Goal: Task Accomplishment & Management: Manage account settings

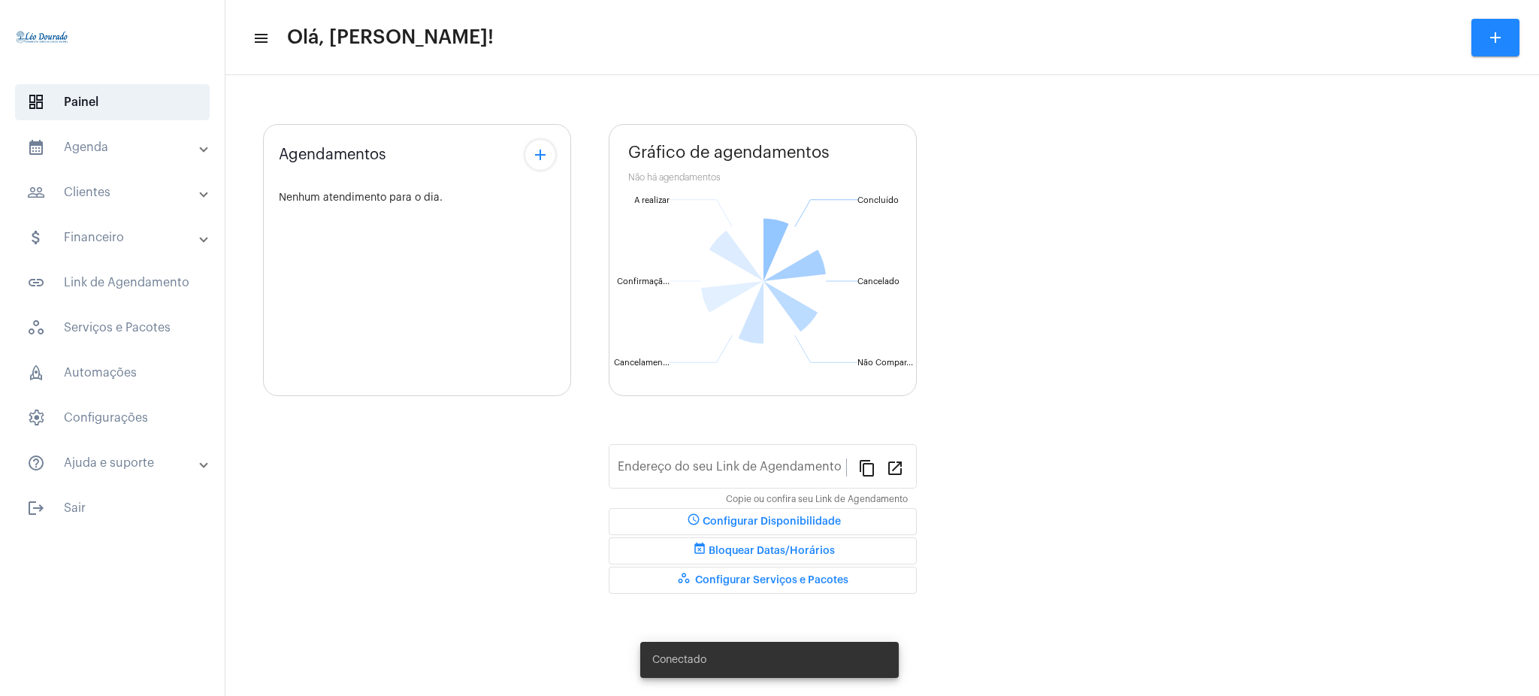
type input "[URL][DOMAIN_NAME][PERSON_NAME]"
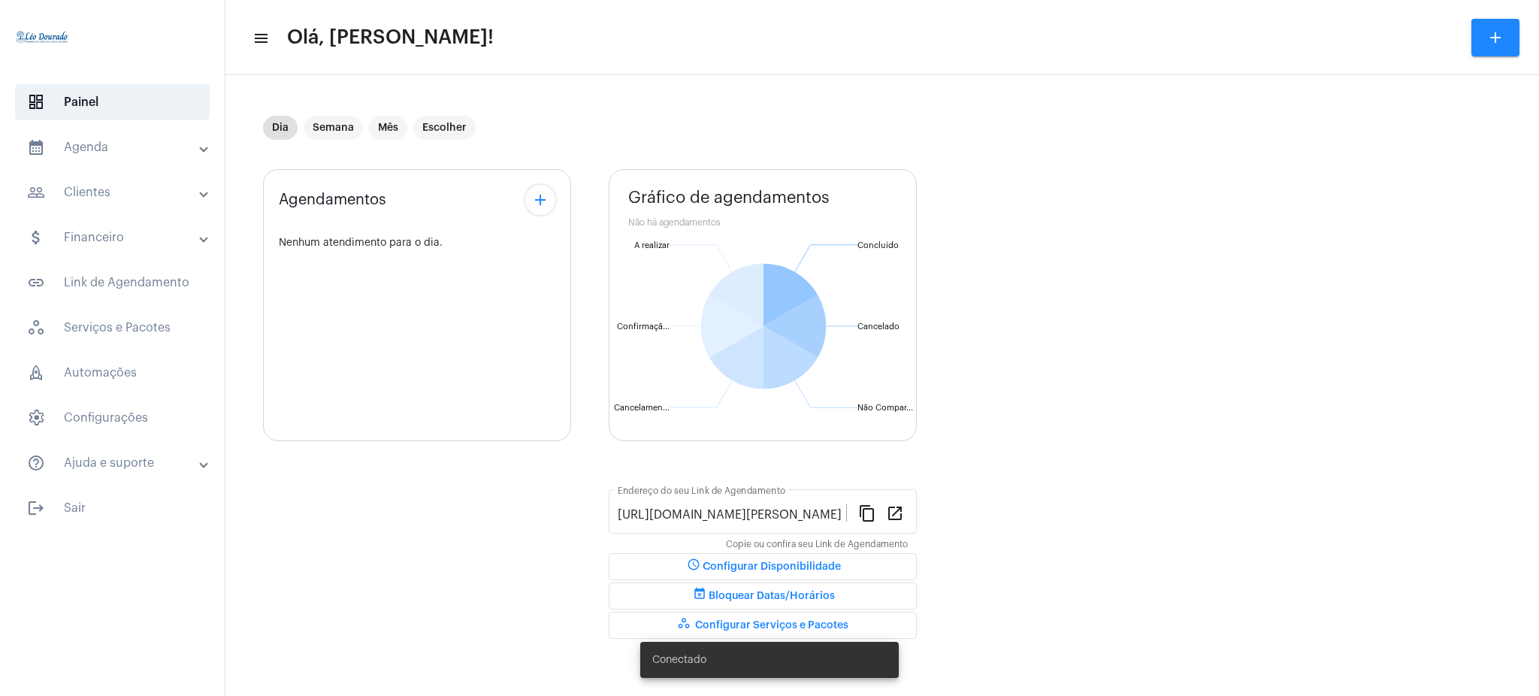
click at [138, 129] on mat-expansion-panel-header "calendar_month_outlined Agenda" at bounding box center [117, 147] width 216 height 36
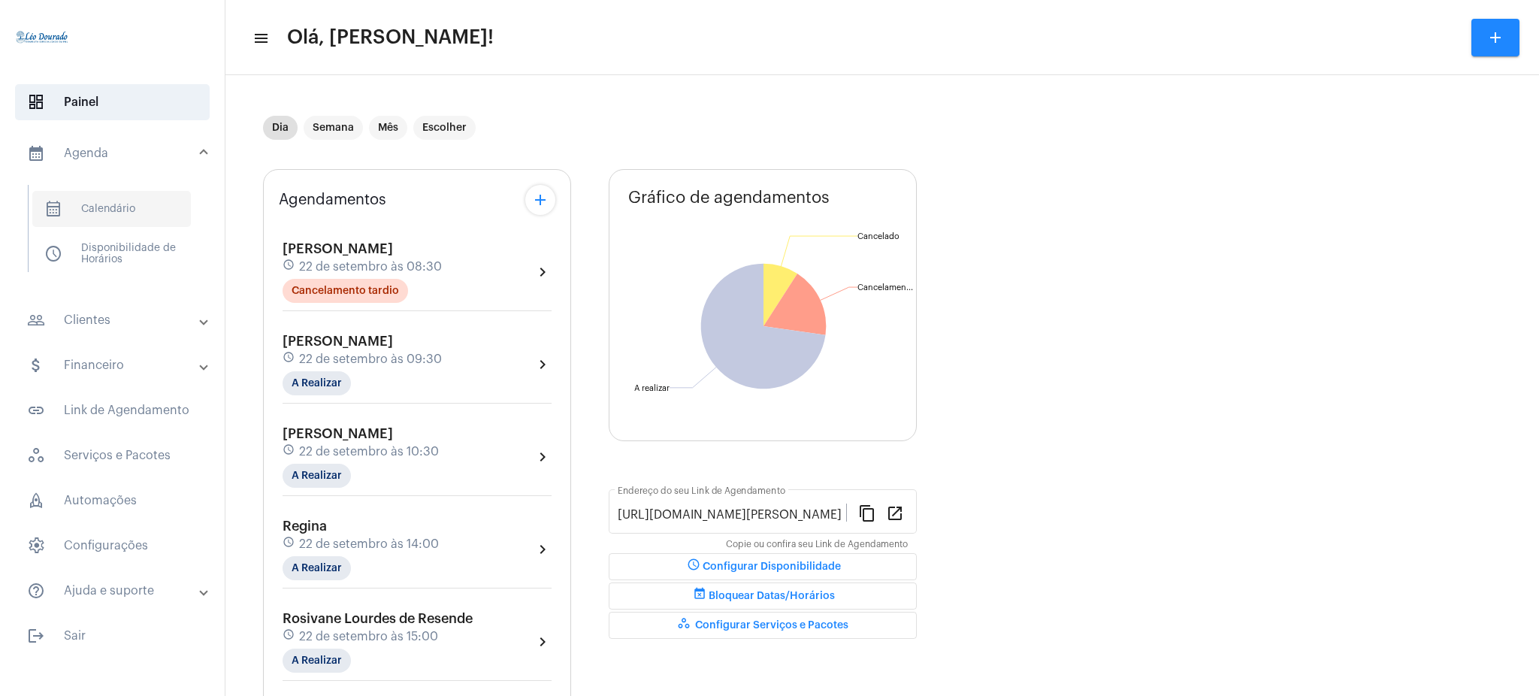
click at [158, 195] on span "calendar_month_outlined Calendário" at bounding box center [111, 209] width 159 height 36
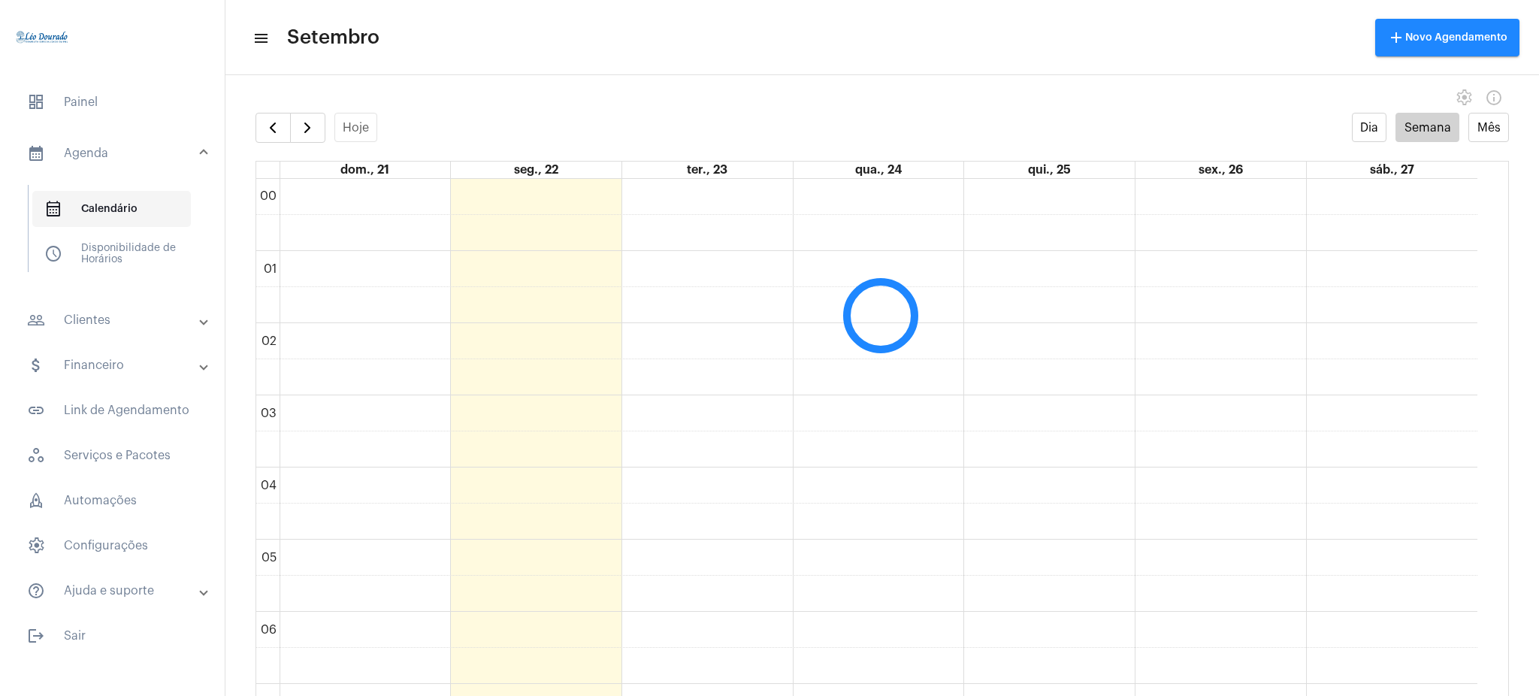
scroll to position [434, 0]
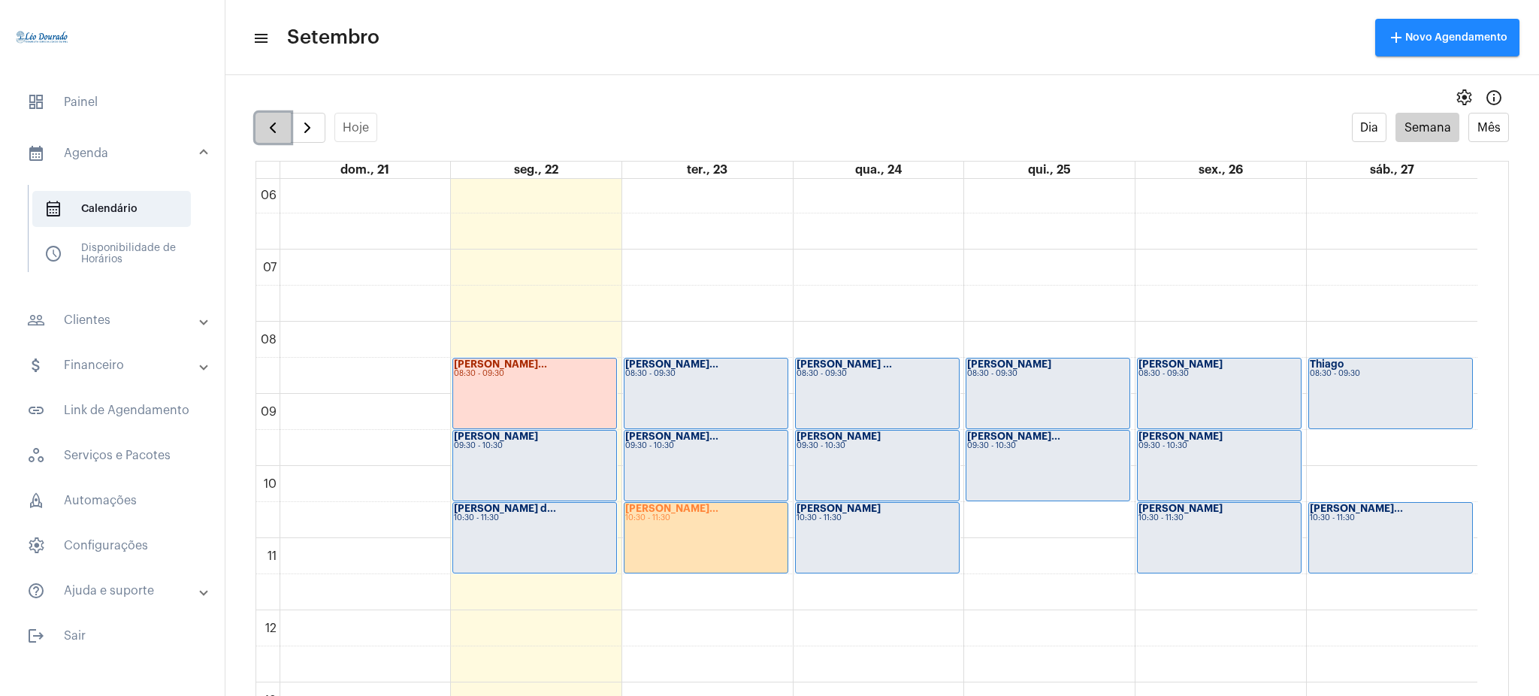
click at [286, 128] on button "button" at bounding box center [272, 128] width 35 height 30
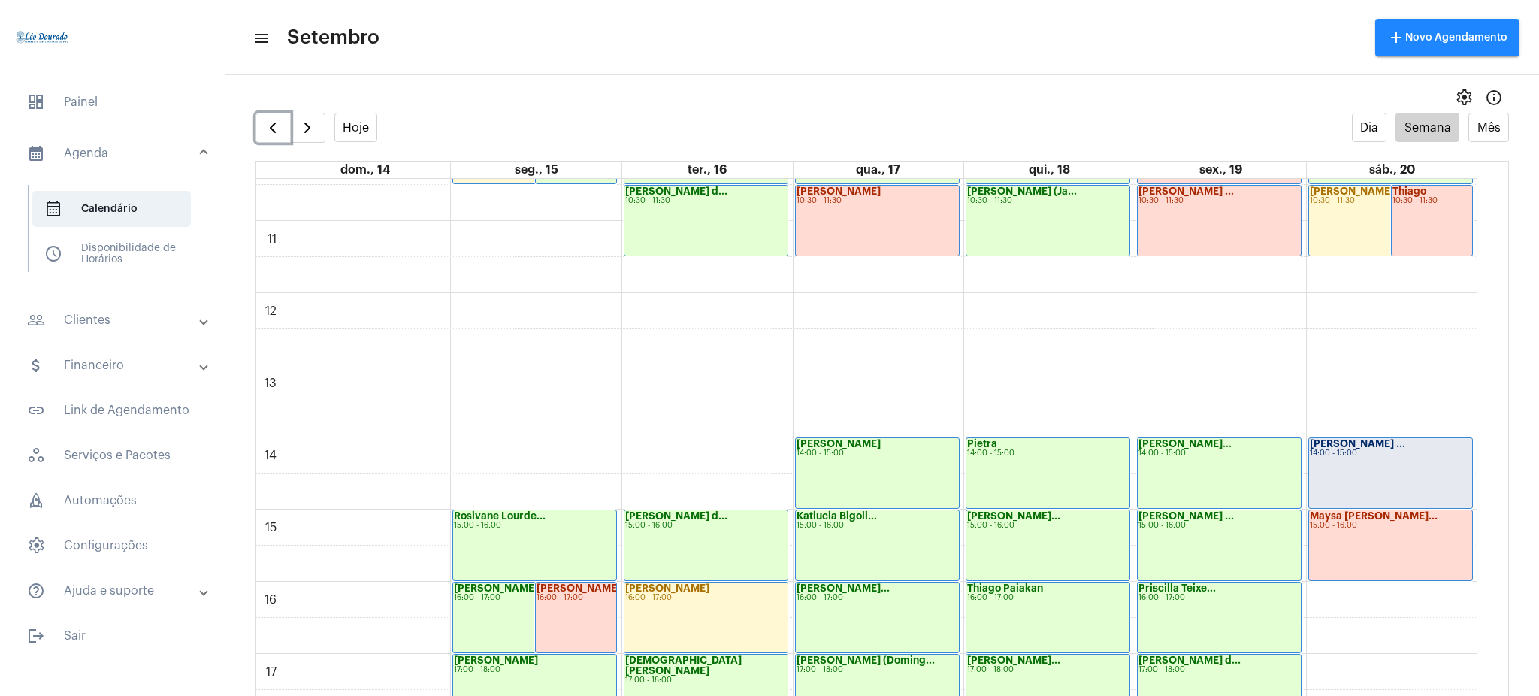
scroll to position [736, 0]
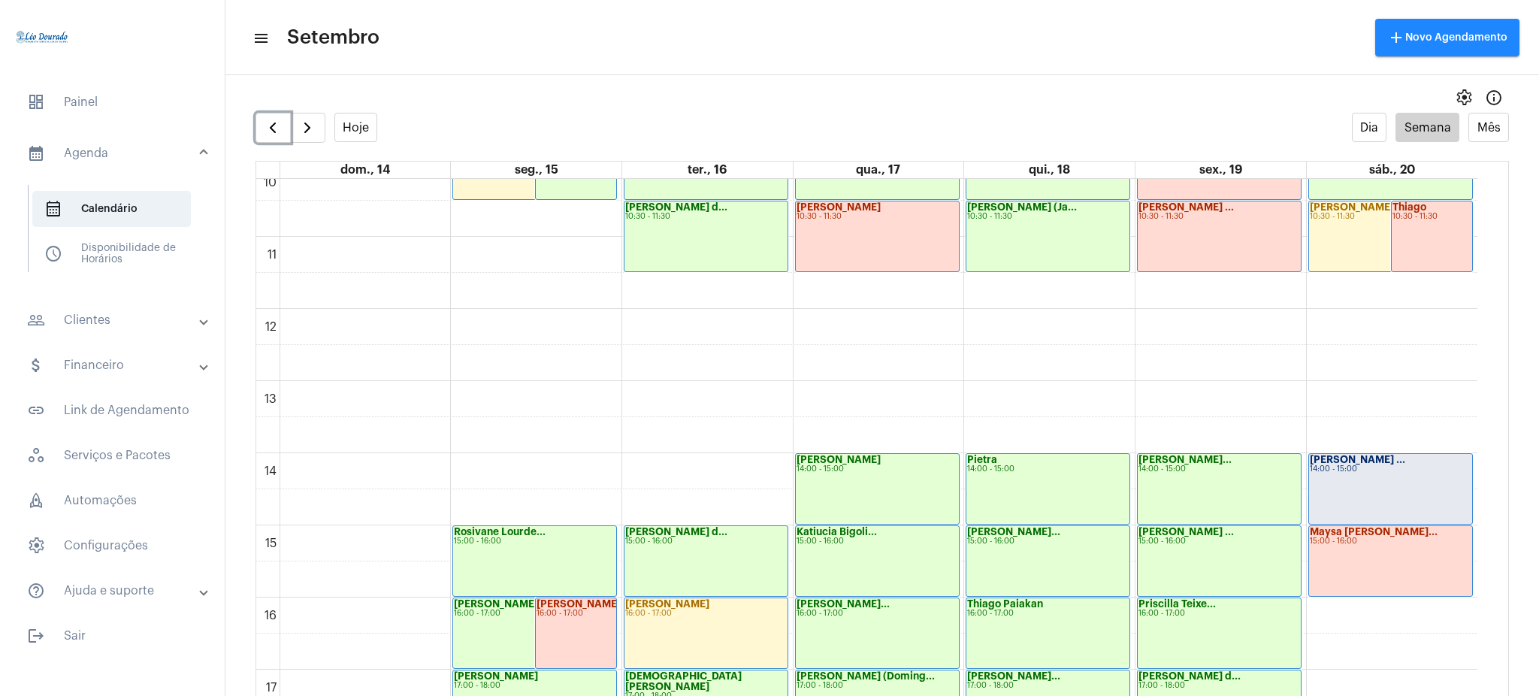
click at [1369, 458] on strong "[PERSON_NAME] ..." at bounding box center [1357, 460] width 95 height 10
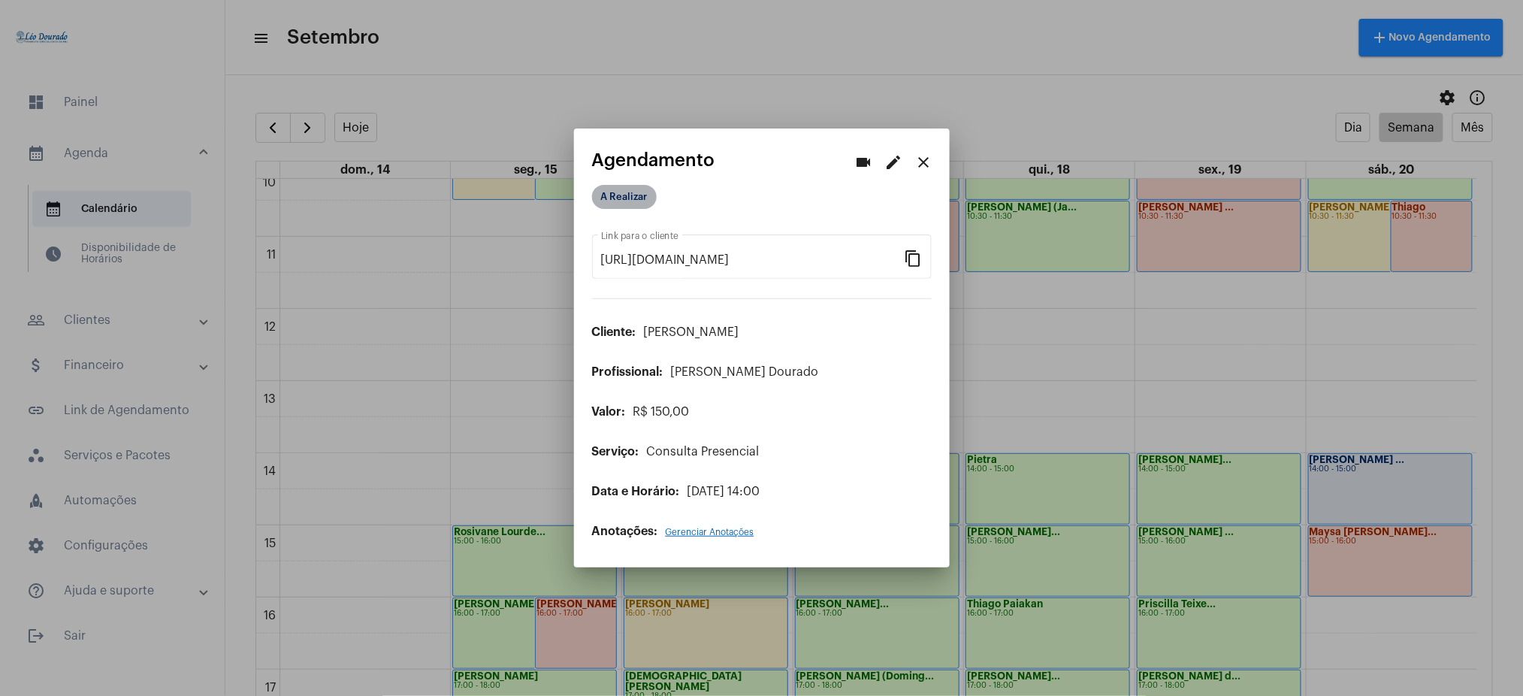
click at [626, 193] on mat-chip "A Realizar" at bounding box center [624, 197] width 65 height 24
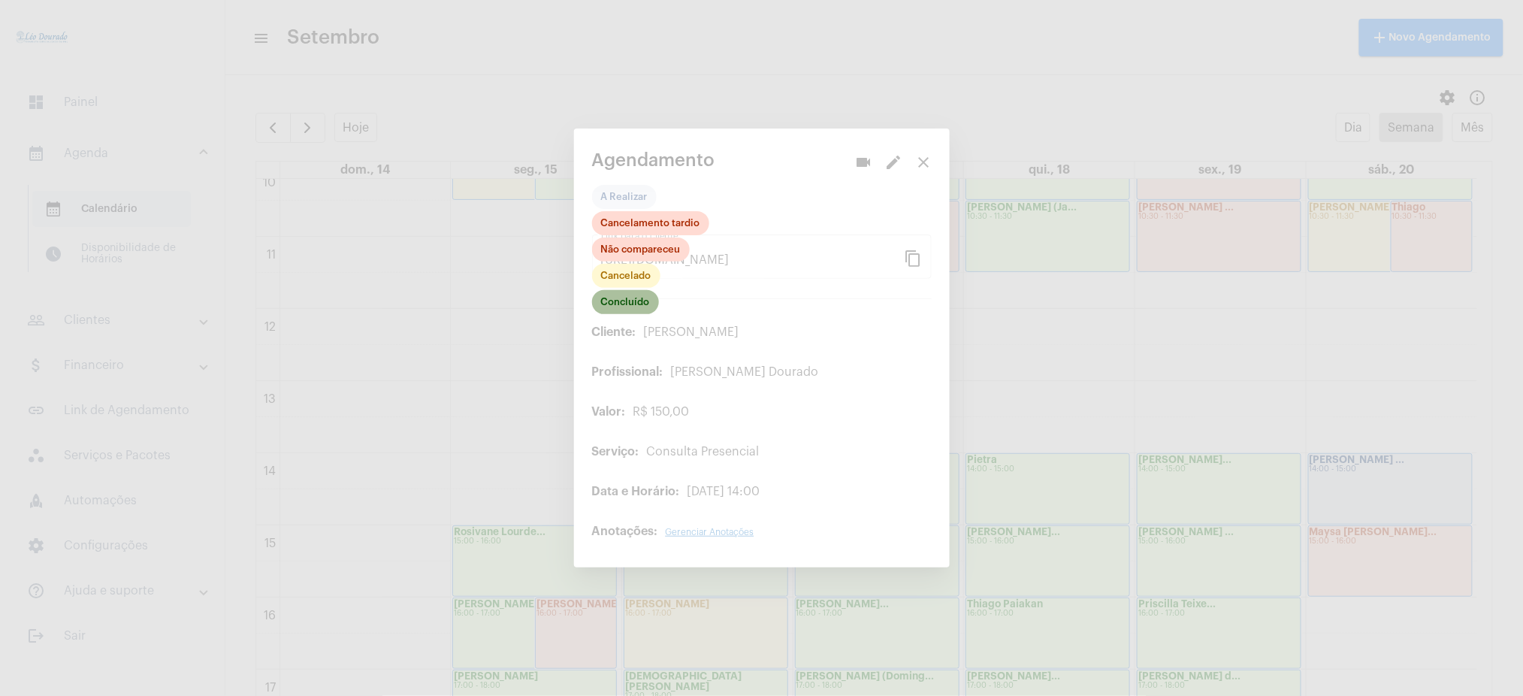
click at [637, 299] on mat-chip "Concluído" at bounding box center [625, 302] width 67 height 24
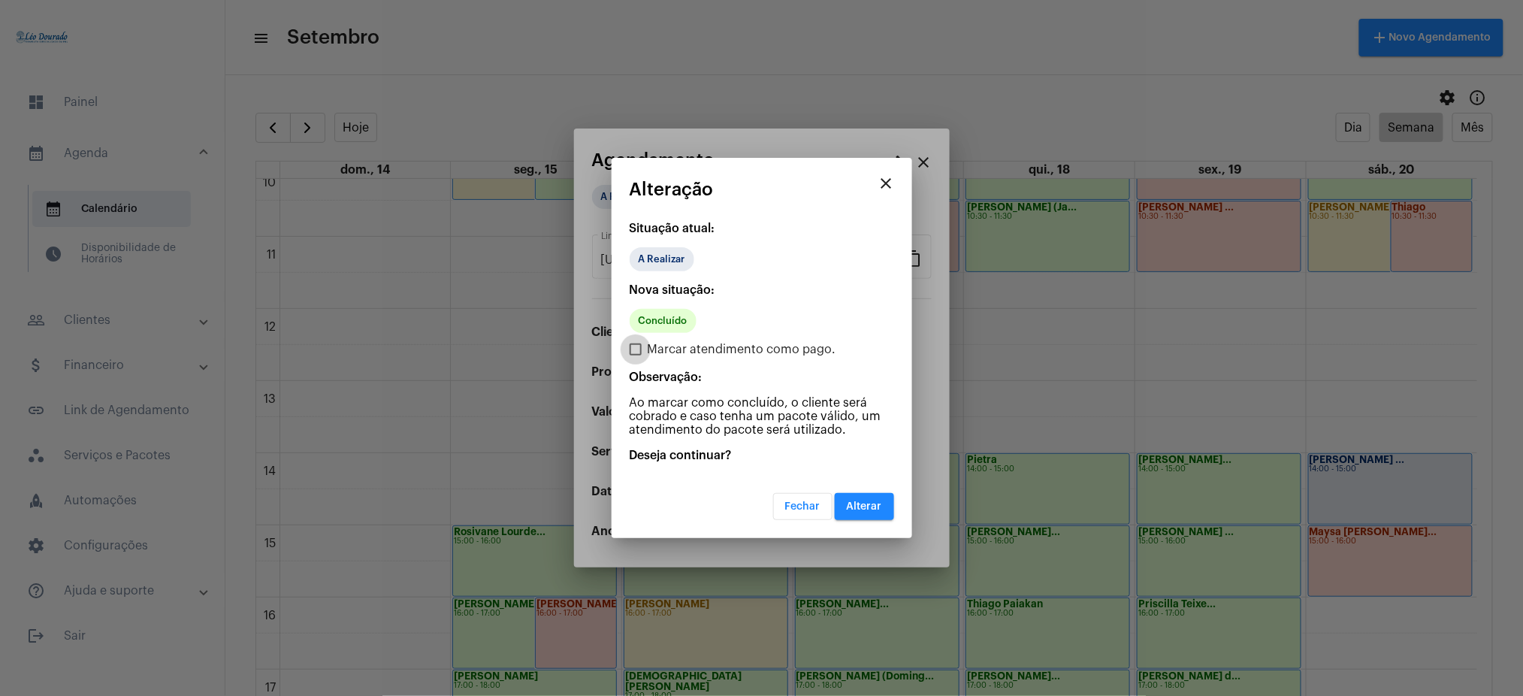
click at [639, 341] on label "Marcar atendimento como pago." at bounding box center [733, 349] width 207 height 18
click at [636, 355] on input "Marcar atendimento como pago." at bounding box center [635, 355] width 1 height 1
checkbox input "true"
click at [869, 503] on span "Alterar" at bounding box center [864, 506] width 35 height 11
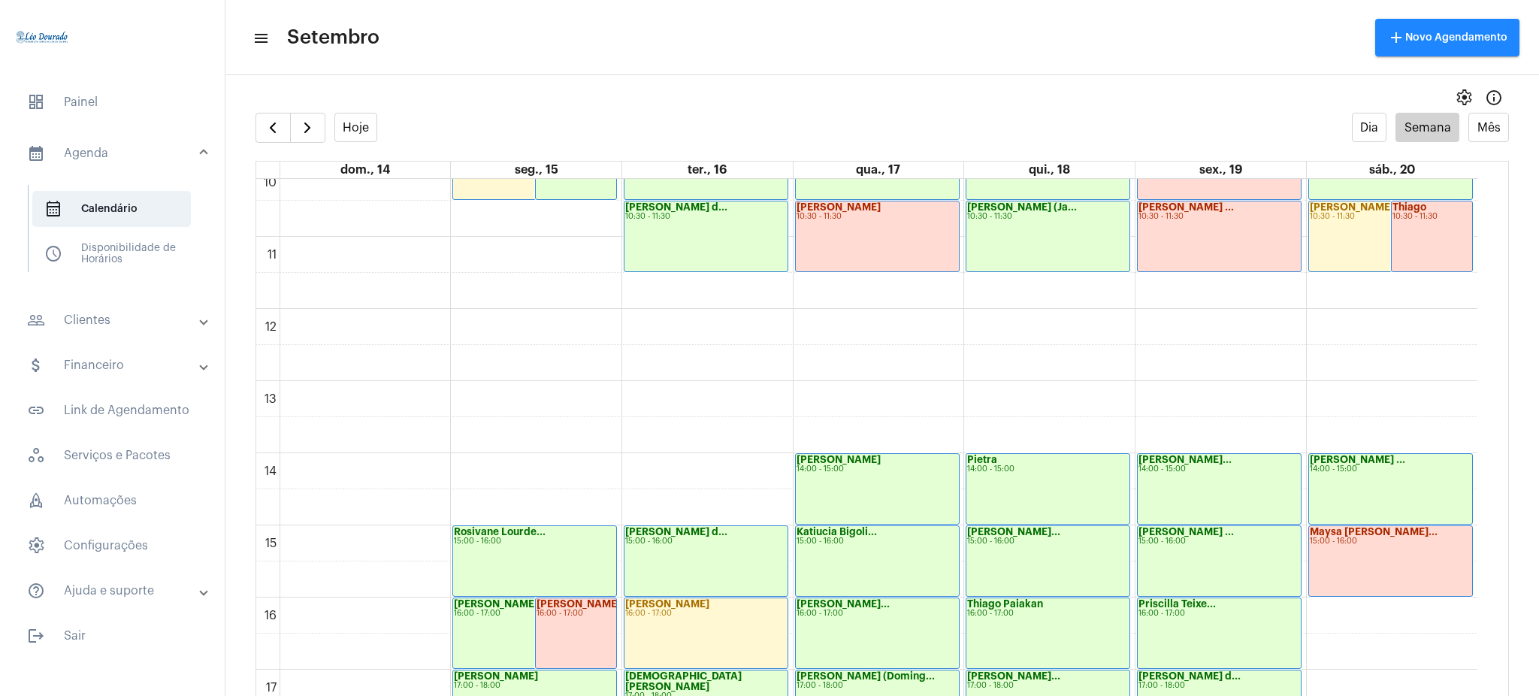
click at [148, 331] on mat-expansion-panel-header "people_outline Clientes" at bounding box center [117, 320] width 216 height 36
click at [137, 258] on span "people_outline Meus Clientes" at bounding box center [111, 257] width 159 height 36
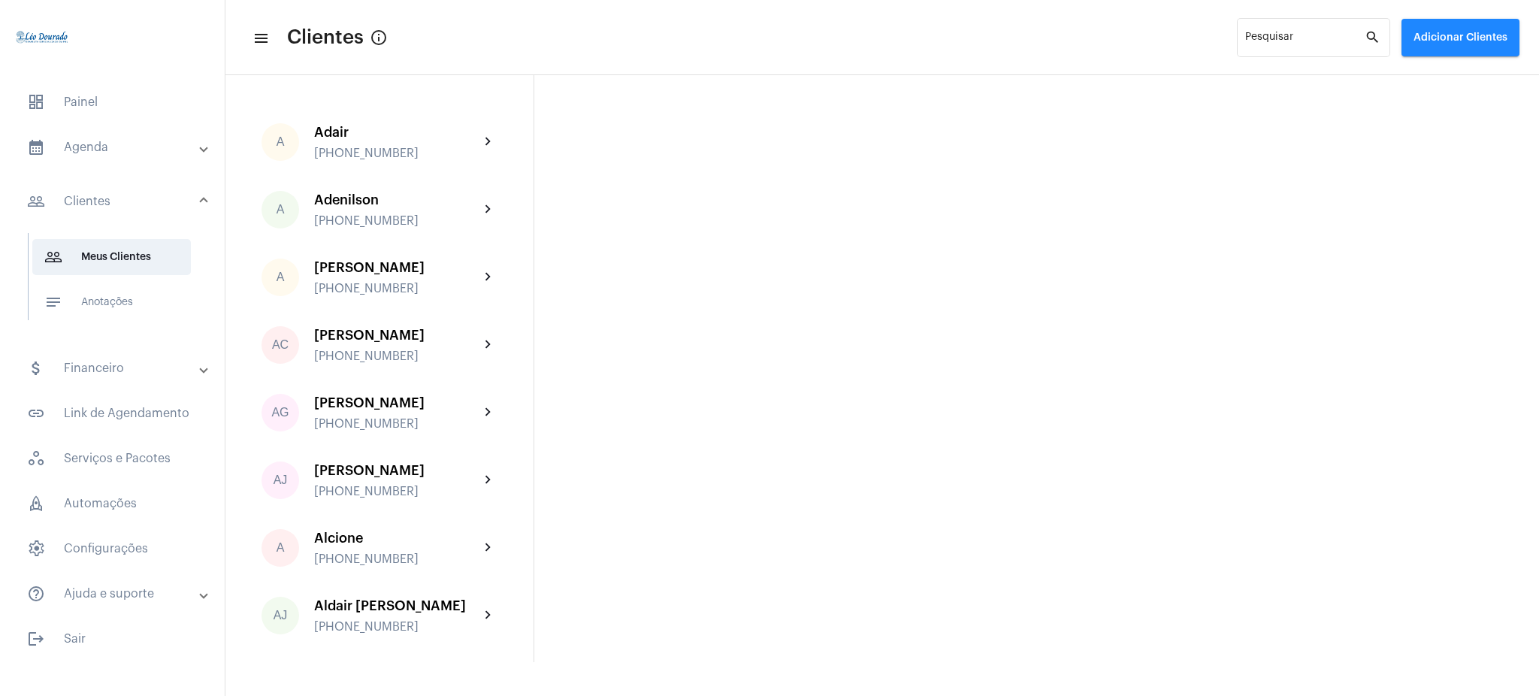
click at [1301, 59] on div "Pesquisar search" at bounding box center [1313, 44] width 153 height 53
click at [1292, 38] on input "c" at bounding box center [1304, 41] width 119 height 12
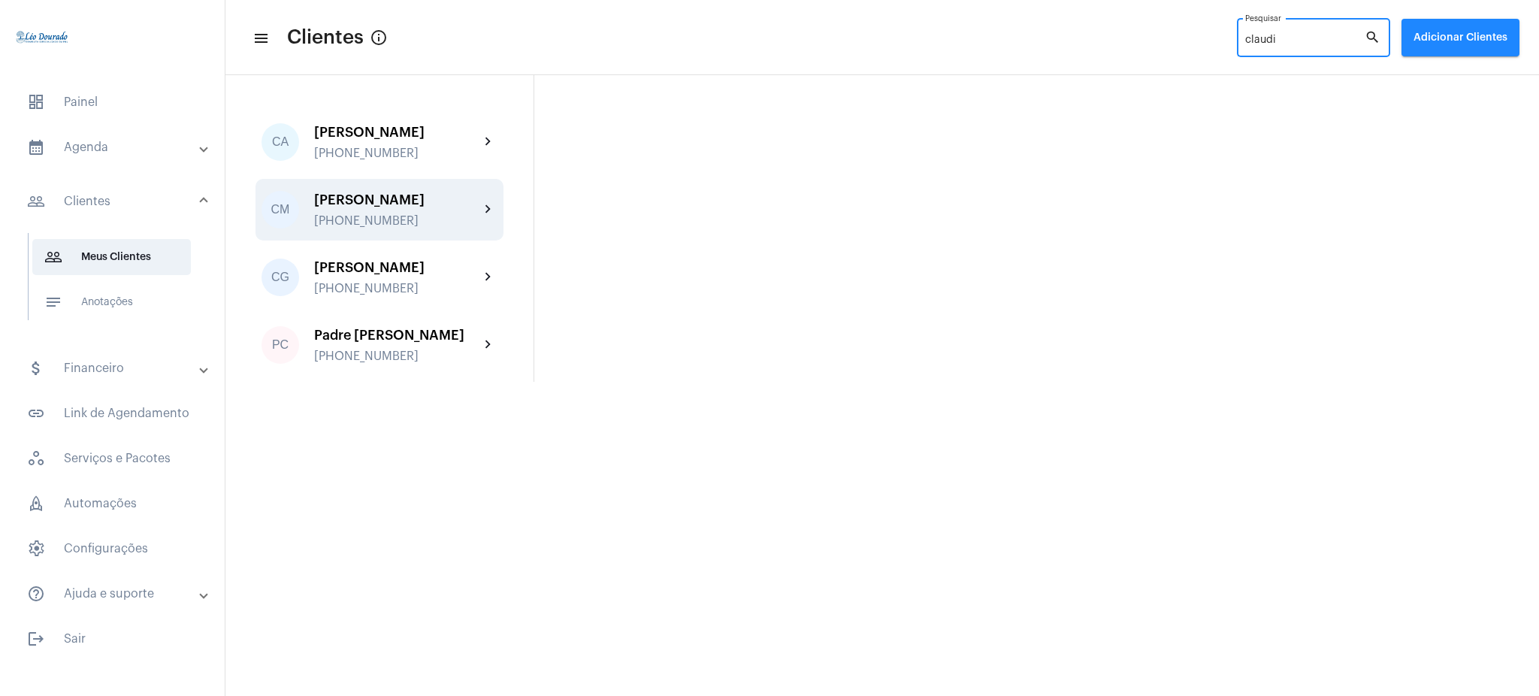
type input "claudi"
click at [453, 221] on div "[PHONE_NUMBER]" at bounding box center [396, 221] width 165 height 14
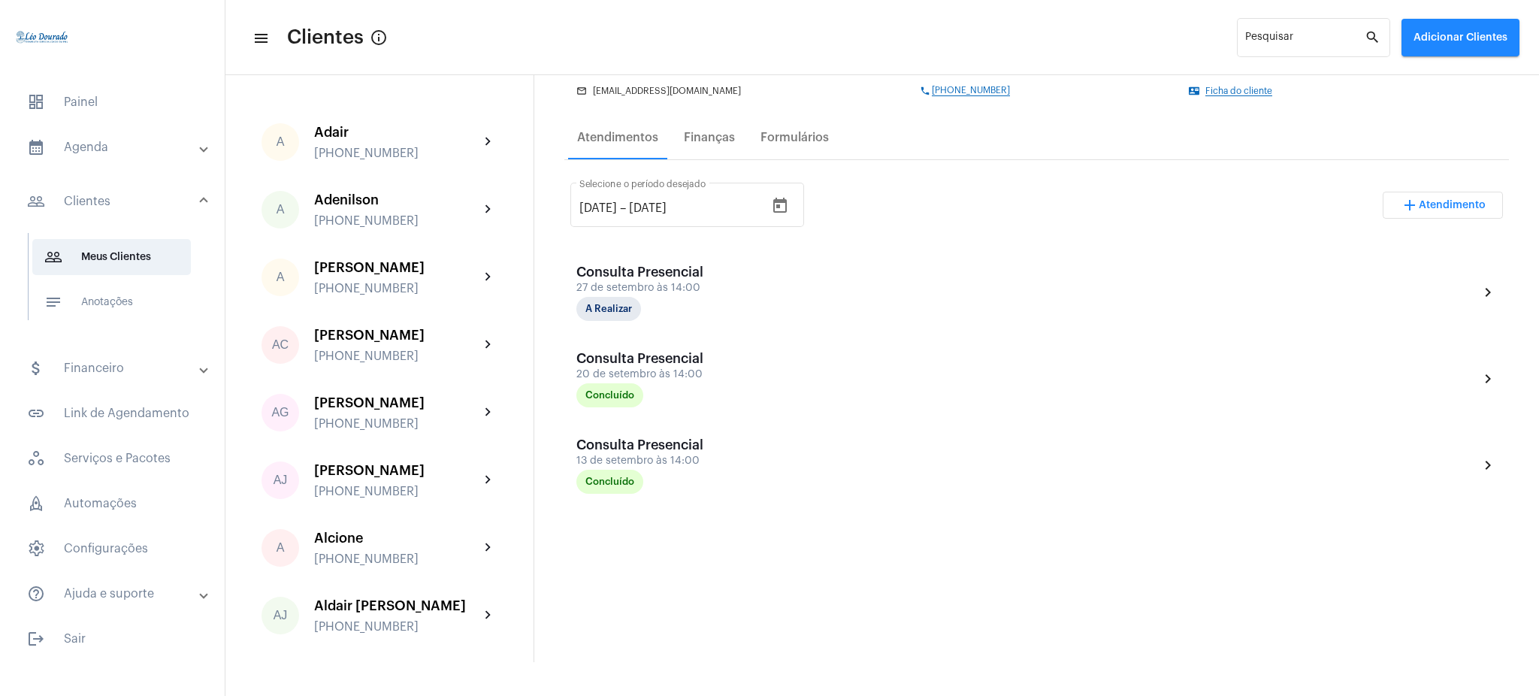
scroll to position [203, 0]
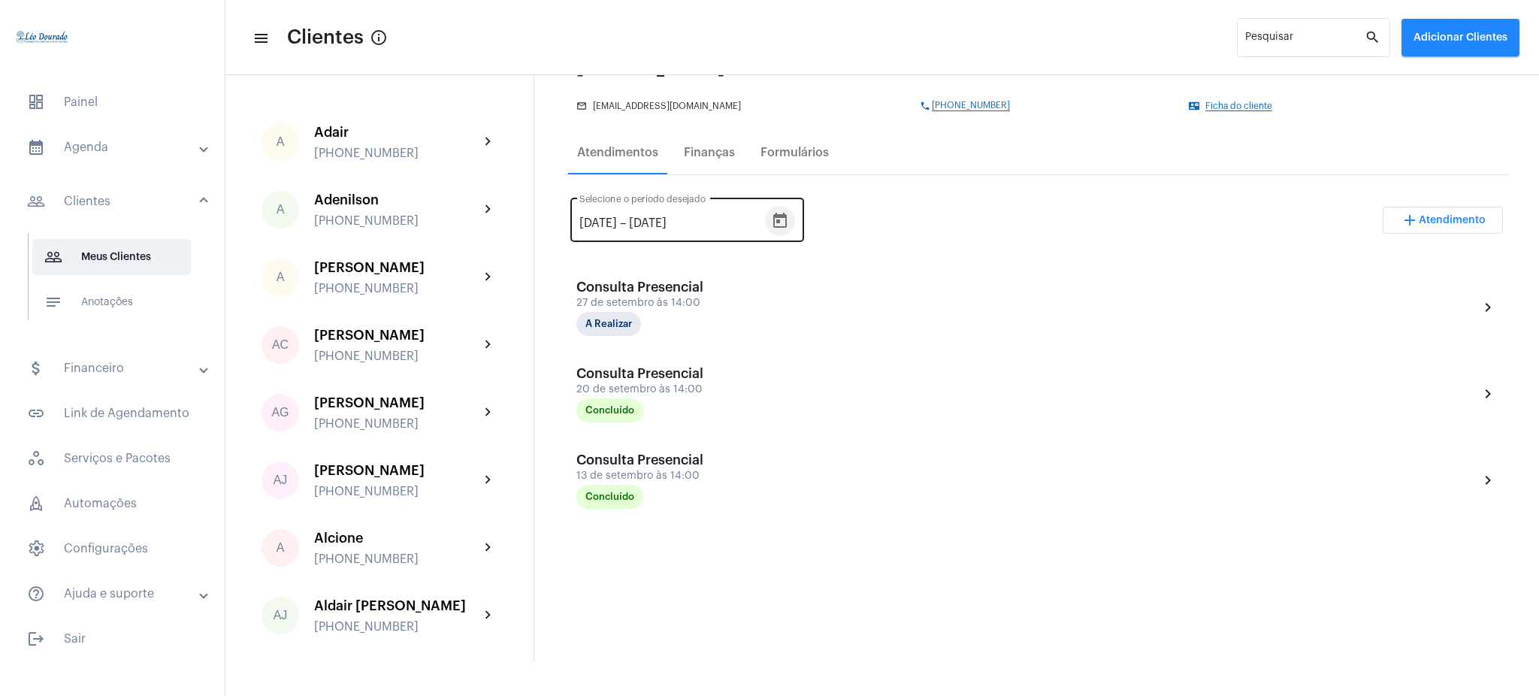
click at [795, 207] on button "Open calendar" at bounding box center [780, 221] width 30 height 30
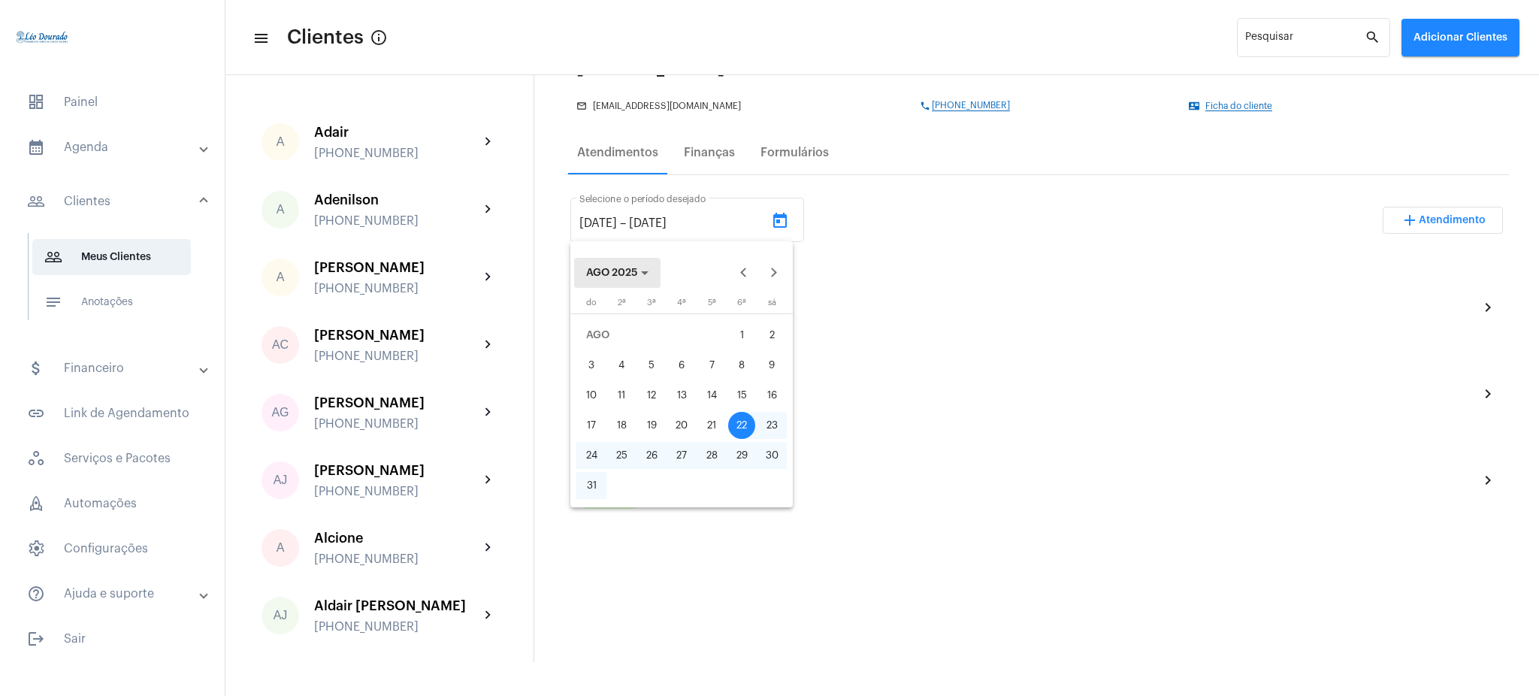
click at [615, 262] on button "AGO 2025" at bounding box center [617, 273] width 86 height 30
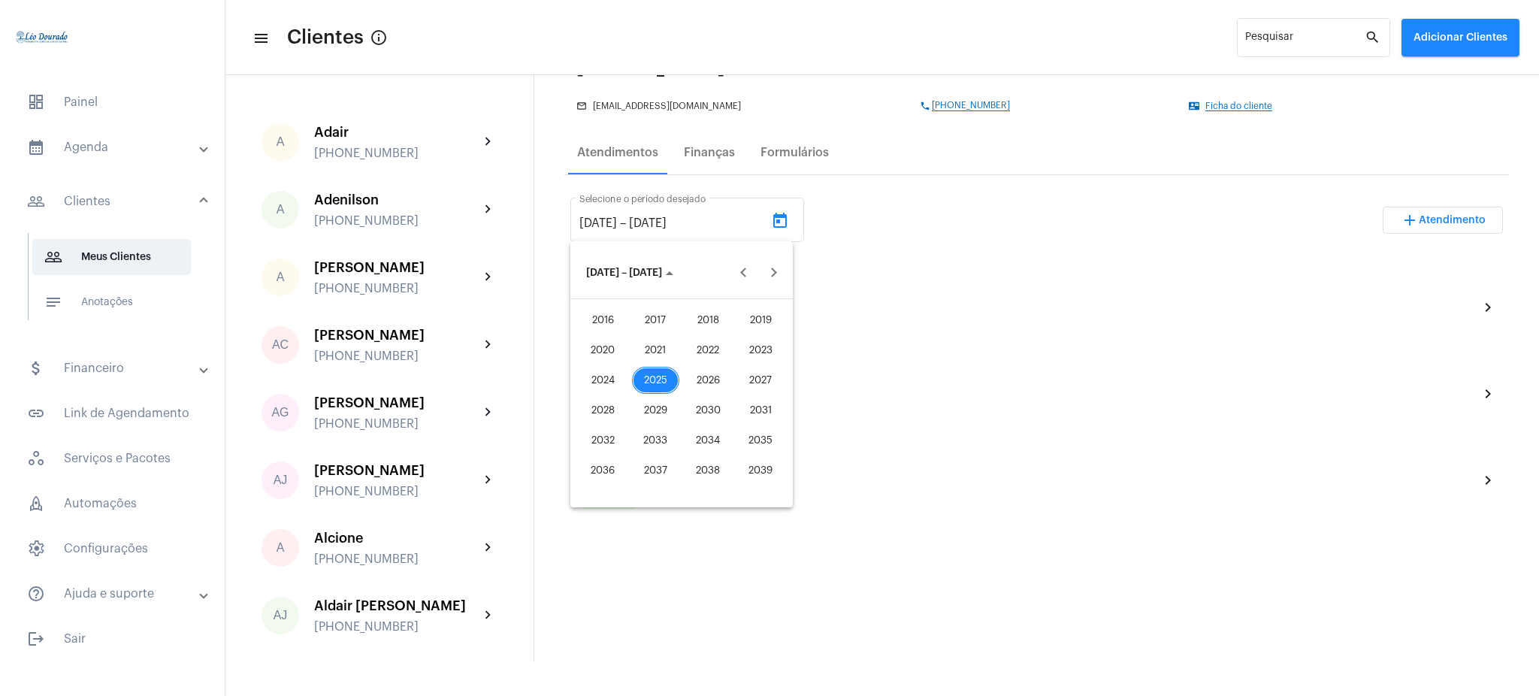
click at [663, 388] on div "2025" at bounding box center [655, 380] width 47 height 27
click at [609, 341] on div "JAN" at bounding box center [602, 350] width 47 height 27
click at [689, 333] on div "1" at bounding box center [681, 335] width 27 height 27
type input "[DATE]"
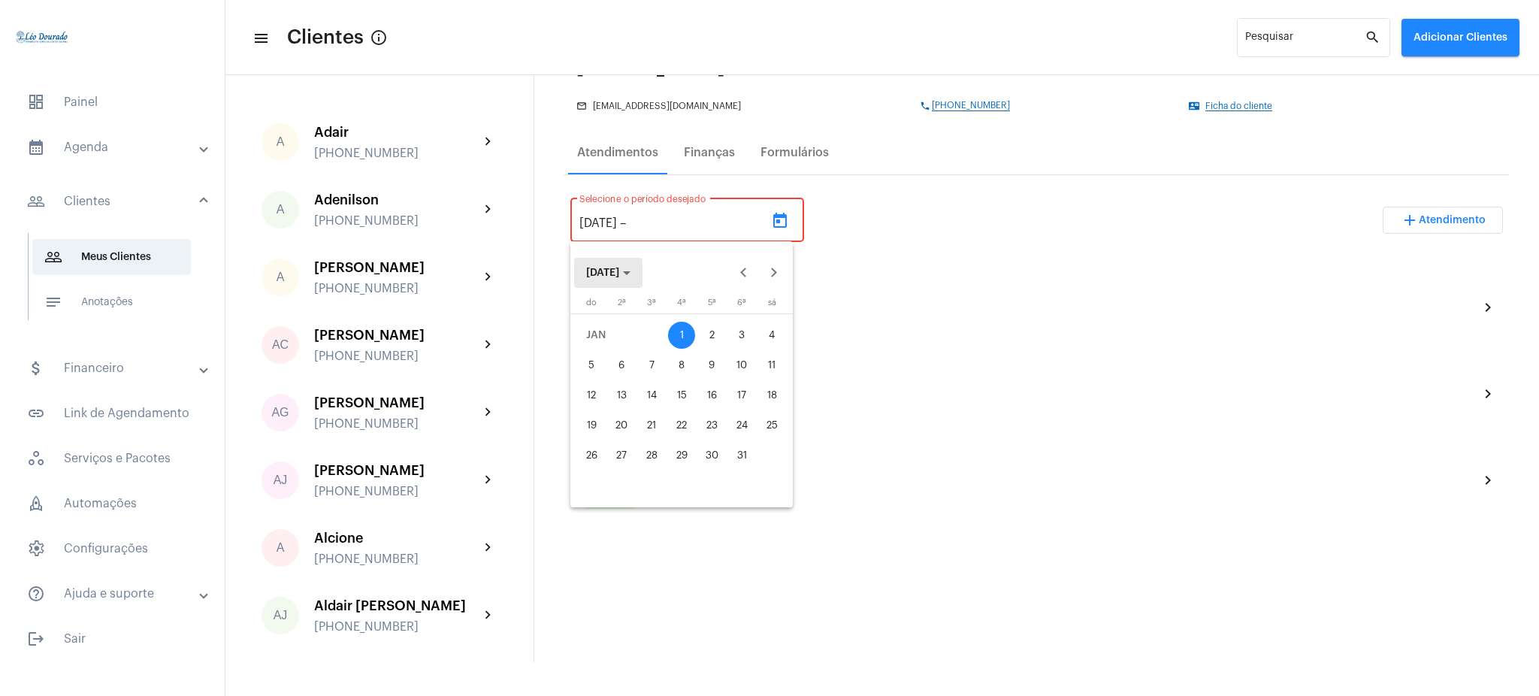
click at [613, 273] on span "[DATE]" at bounding box center [602, 272] width 33 height 11
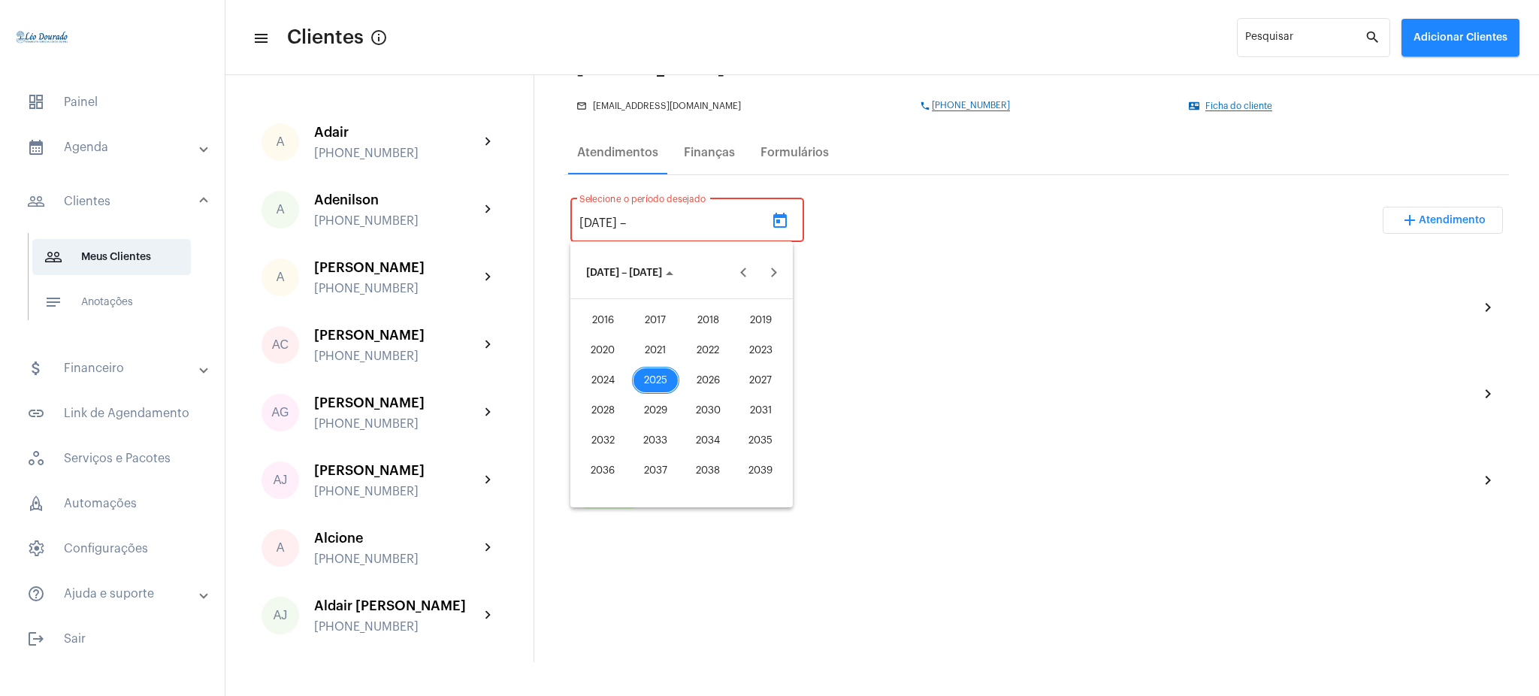
click at [666, 388] on div "2025" at bounding box center [655, 380] width 47 height 27
click at [603, 410] on div "SET" at bounding box center [602, 410] width 47 height 27
click at [651, 449] on div "23" at bounding box center [651, 455] width 27 height 27
type input "[DATE]"
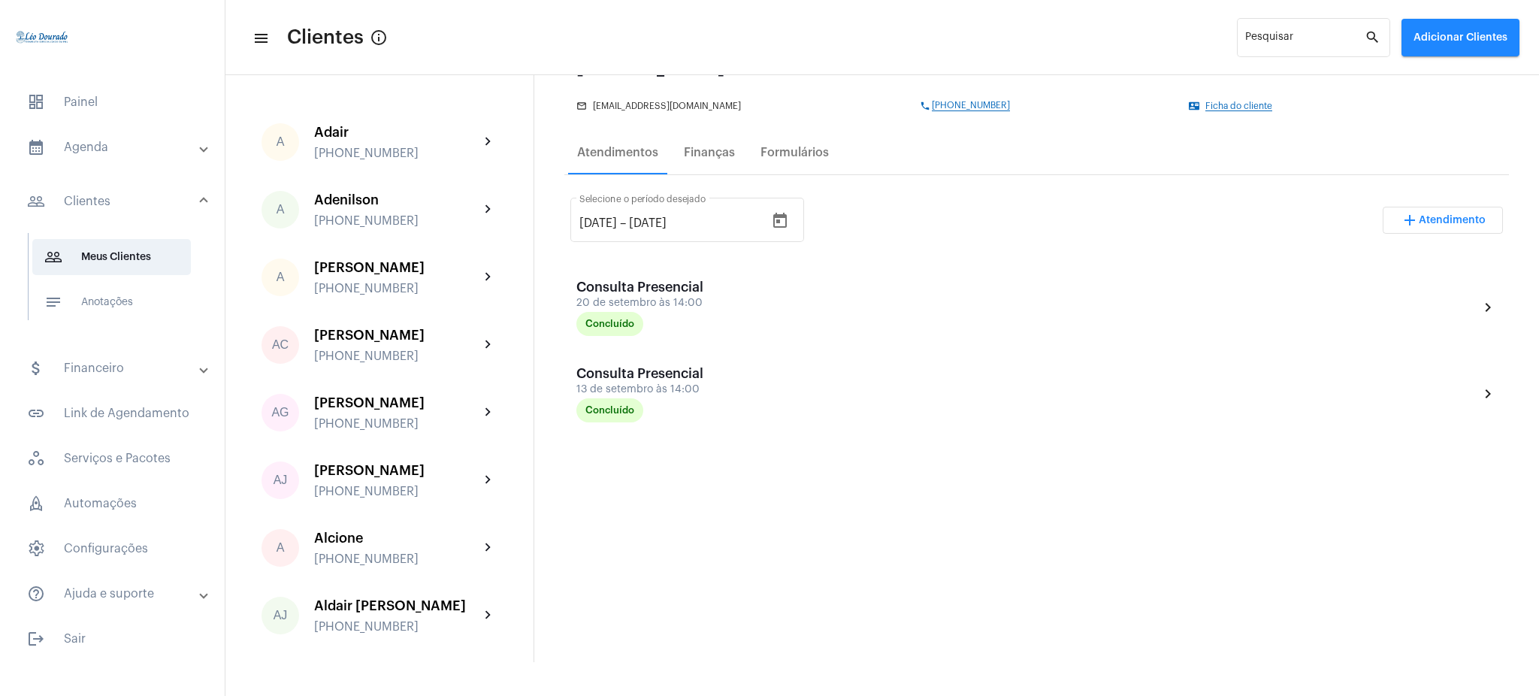
click at [87, 156] on mat-expansion-panel-header "calendar_month_outlined Agenda" at bounding box center [117, 147] width 216 height 36
click at [112, 211] on span "calendar_month_outlined Calendário" at bounding box center [111, 209] width 159 height 36
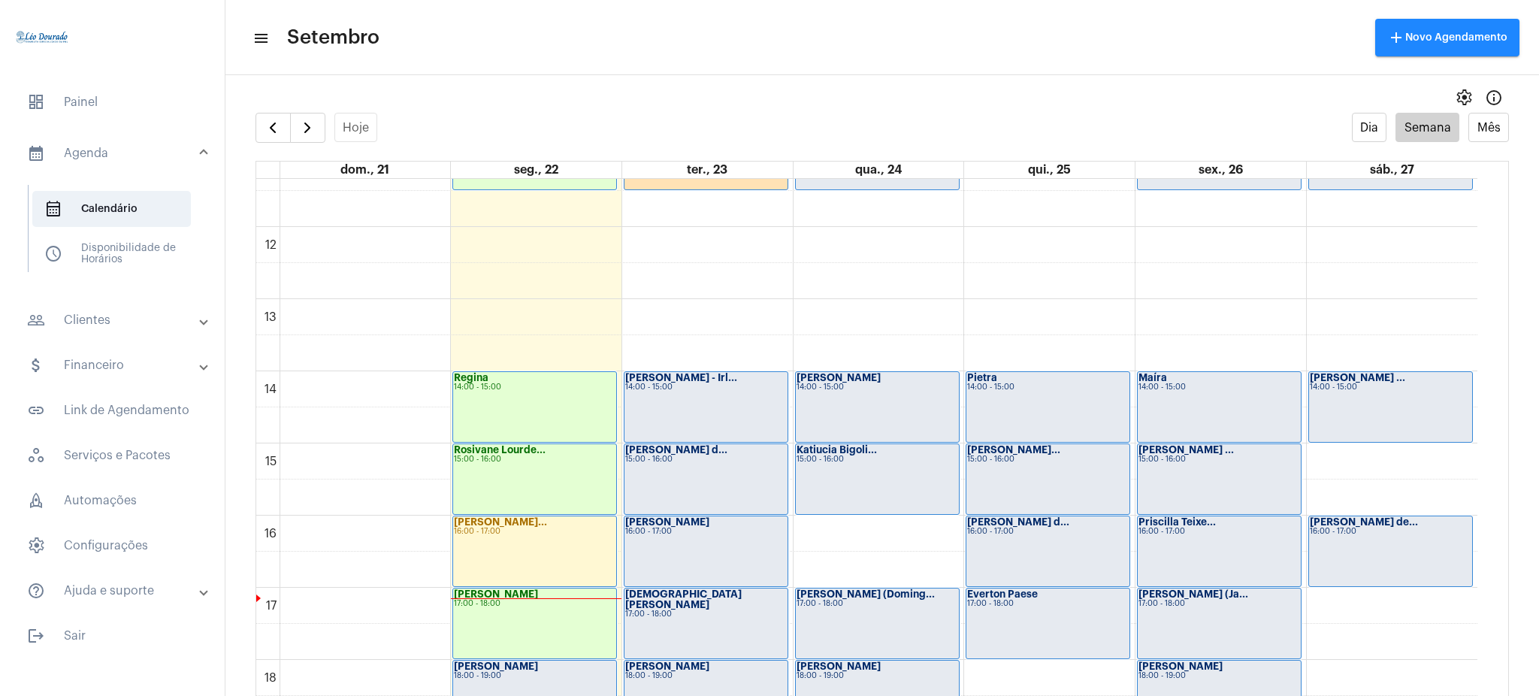
scroll to position [1183, 0]
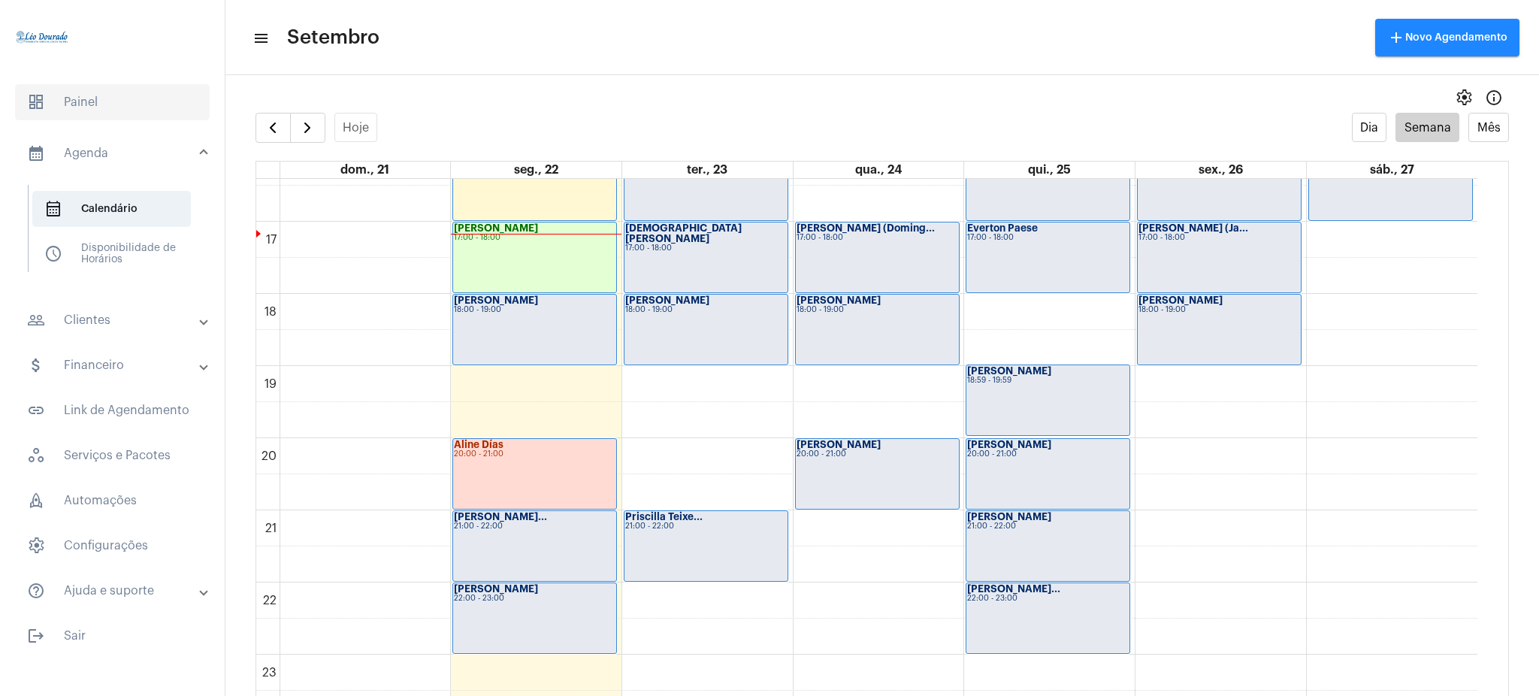
click at [147, 102] on span "dashboard Painel" at bounding box center [112, 102] width 195 height 36
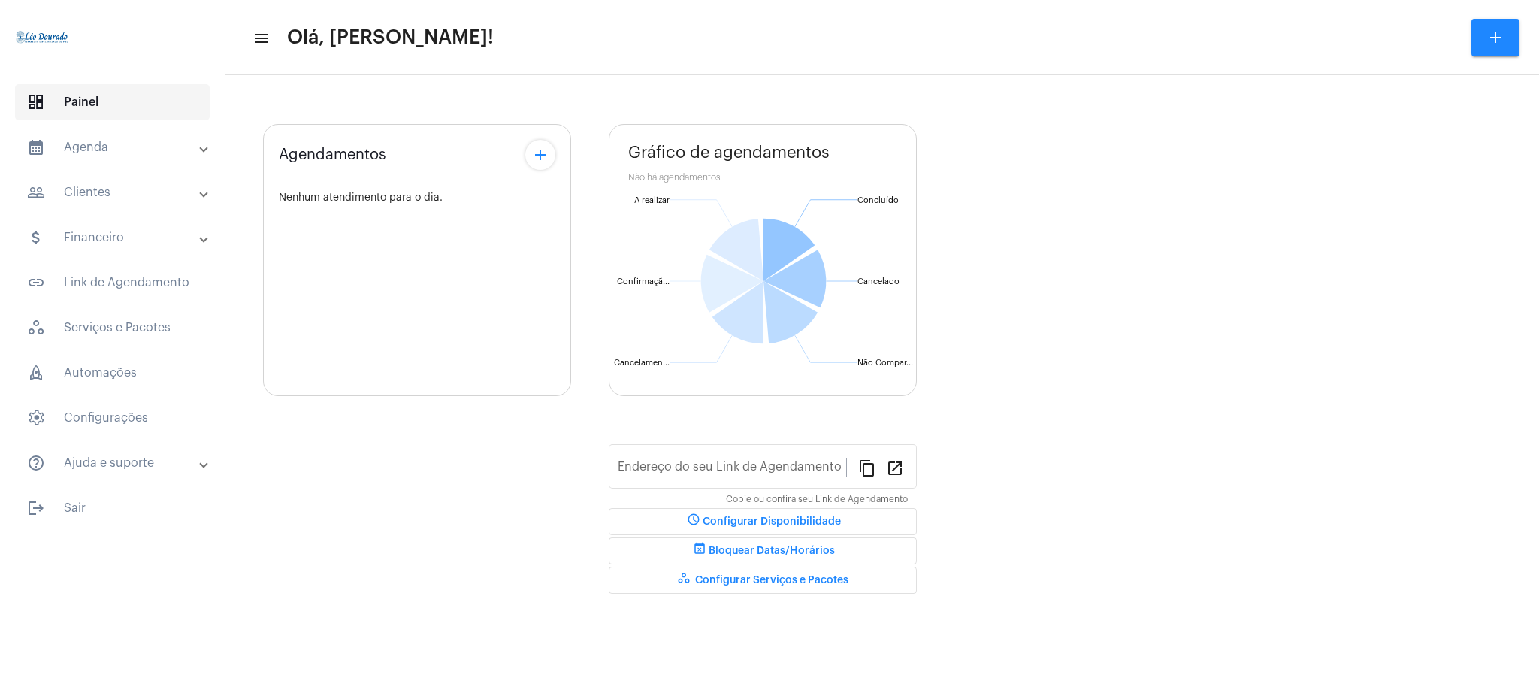
type input "[URL][DOMAIN_NAME][PERSON_NAME]"
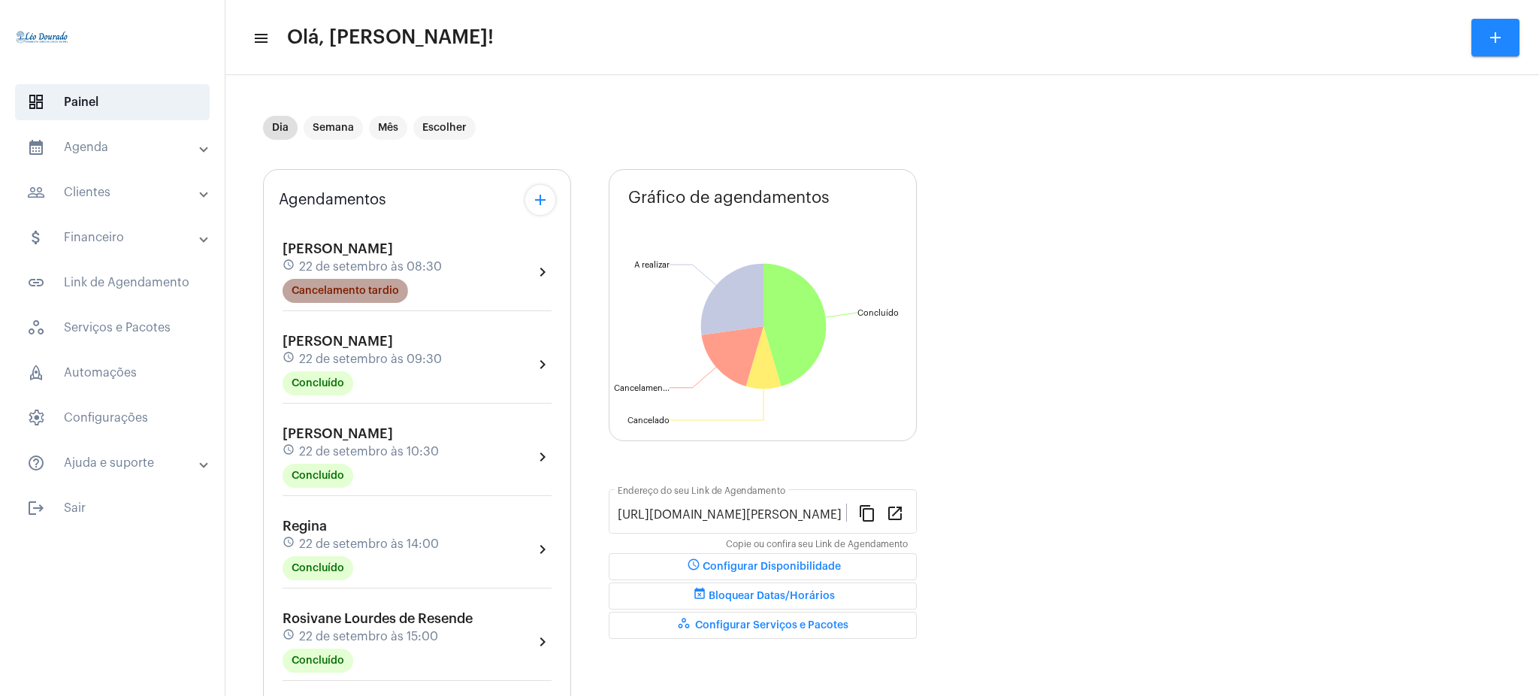
click at [327, 292] on mat-chip "Cancelamento tardio" at bounding box center [345, 291] width 125 height 24
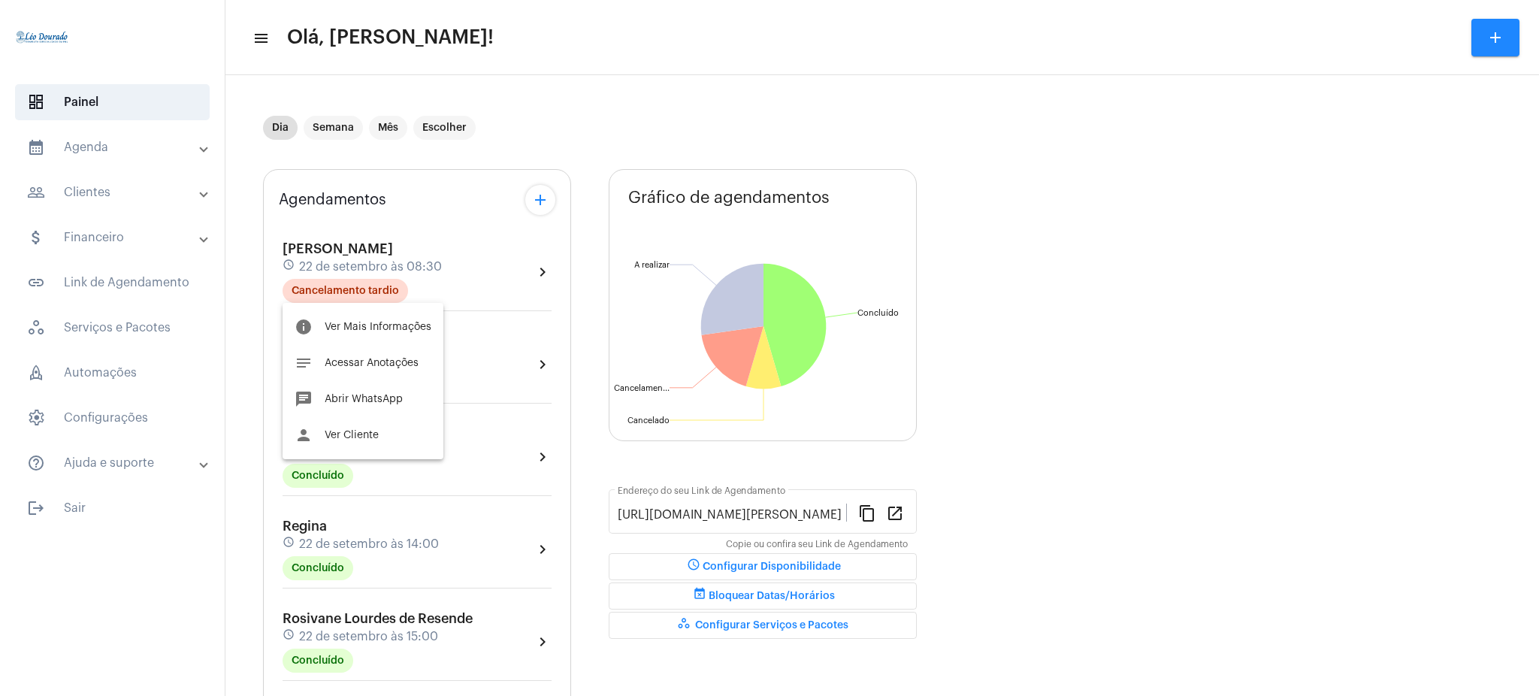
click at [402, 158] on div at bounding box center [769, 348] width 1539 height 696
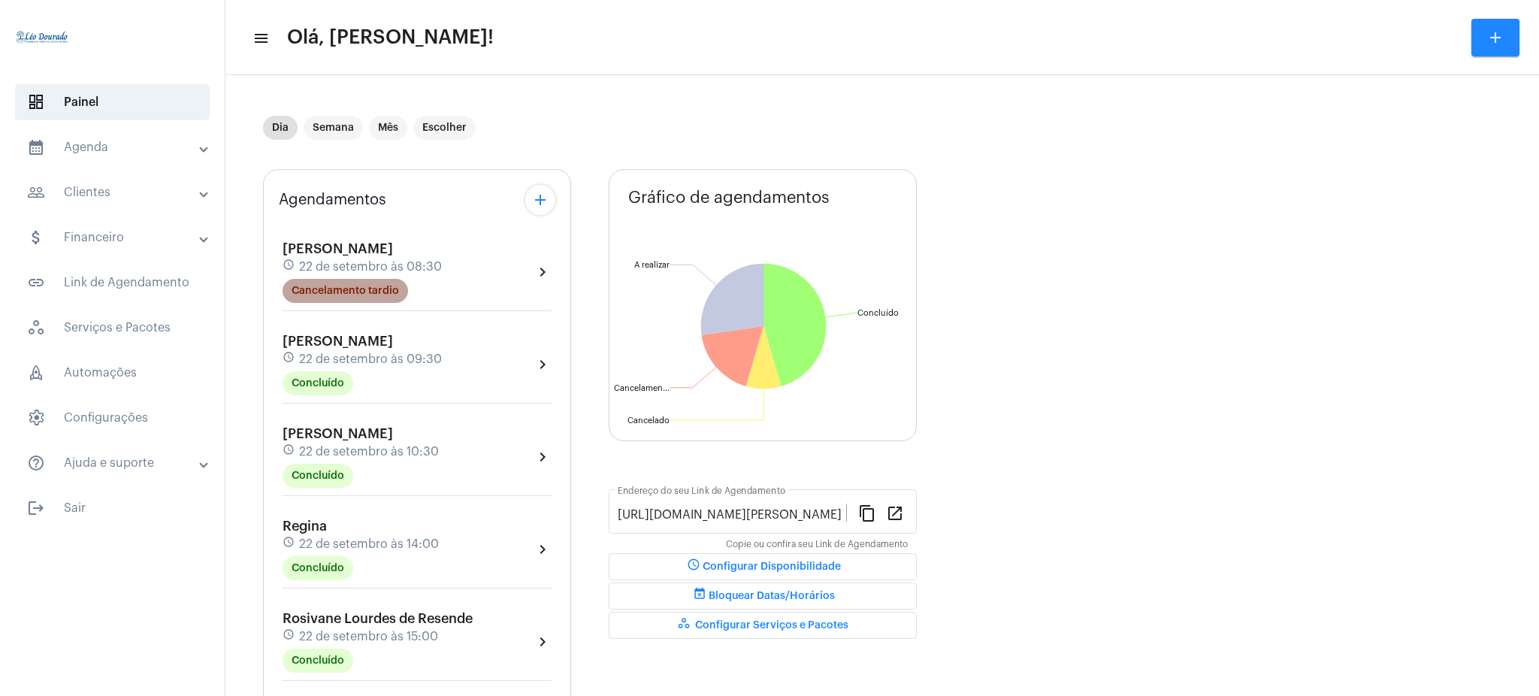
click at [352, 283] on mat-chip "Cancelamento tardio" at bounding box center [345, 291] width 125 height 24
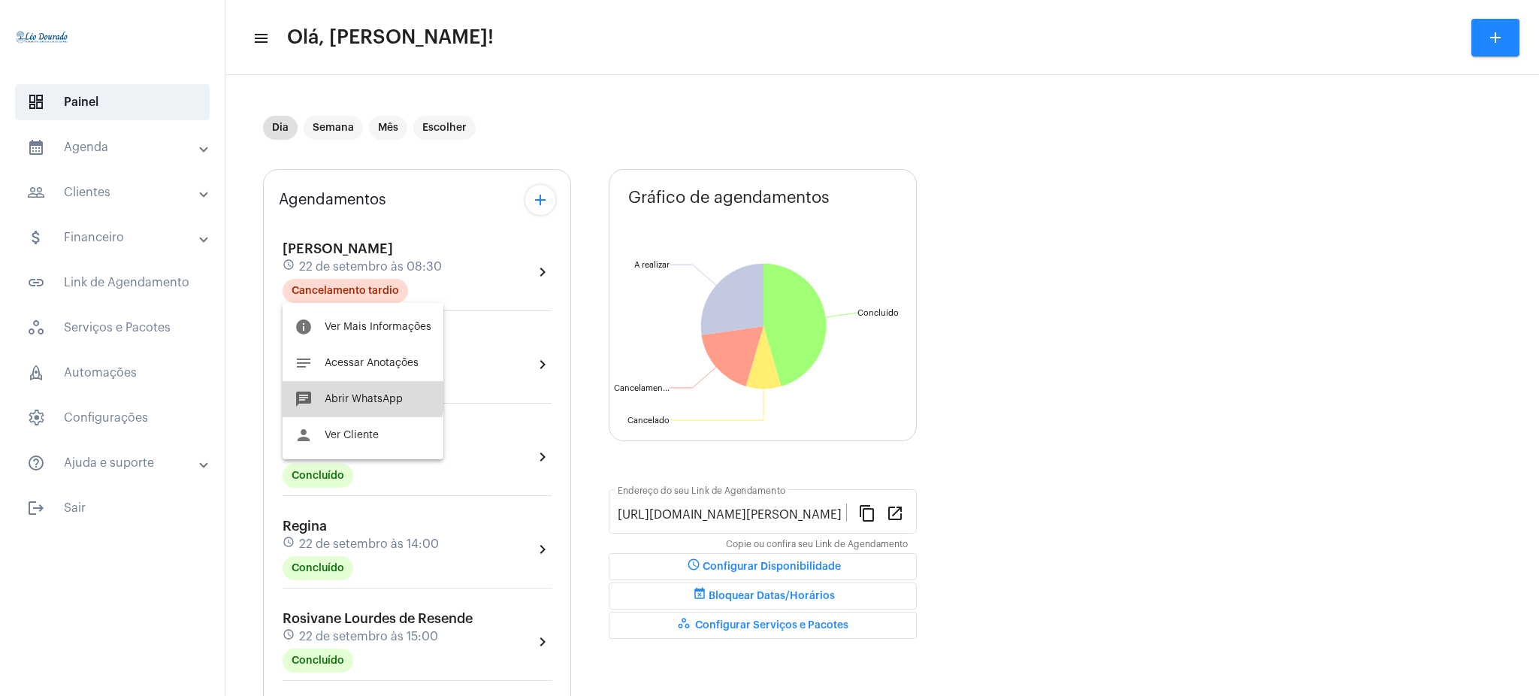
click at [340, 394] on span "Abrir WhatsApp" at bounding box center [364, 399] width 78 height 11
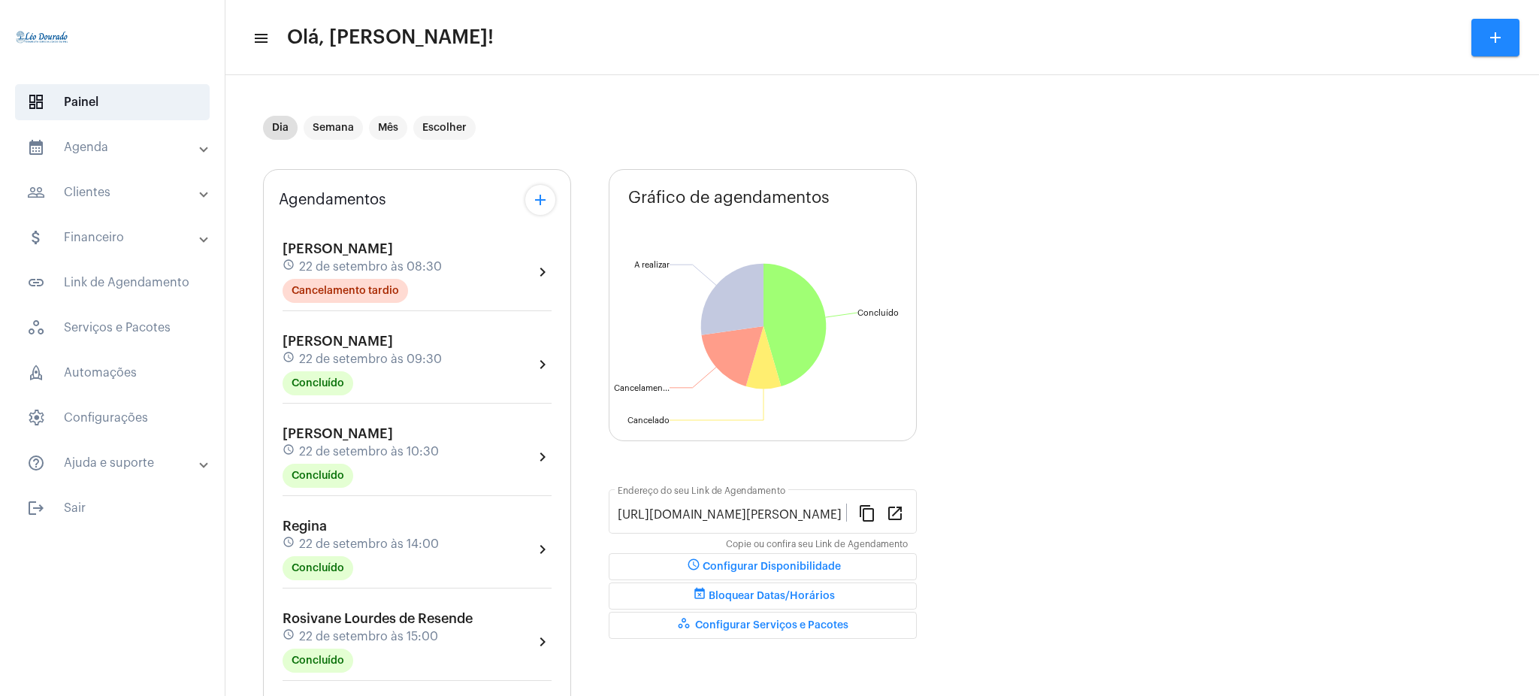
click at [211, 137] on mat-expansion-panel-header "calendar_month_outlined Agenda" at bounding box center [117, 147] width 216 height 36
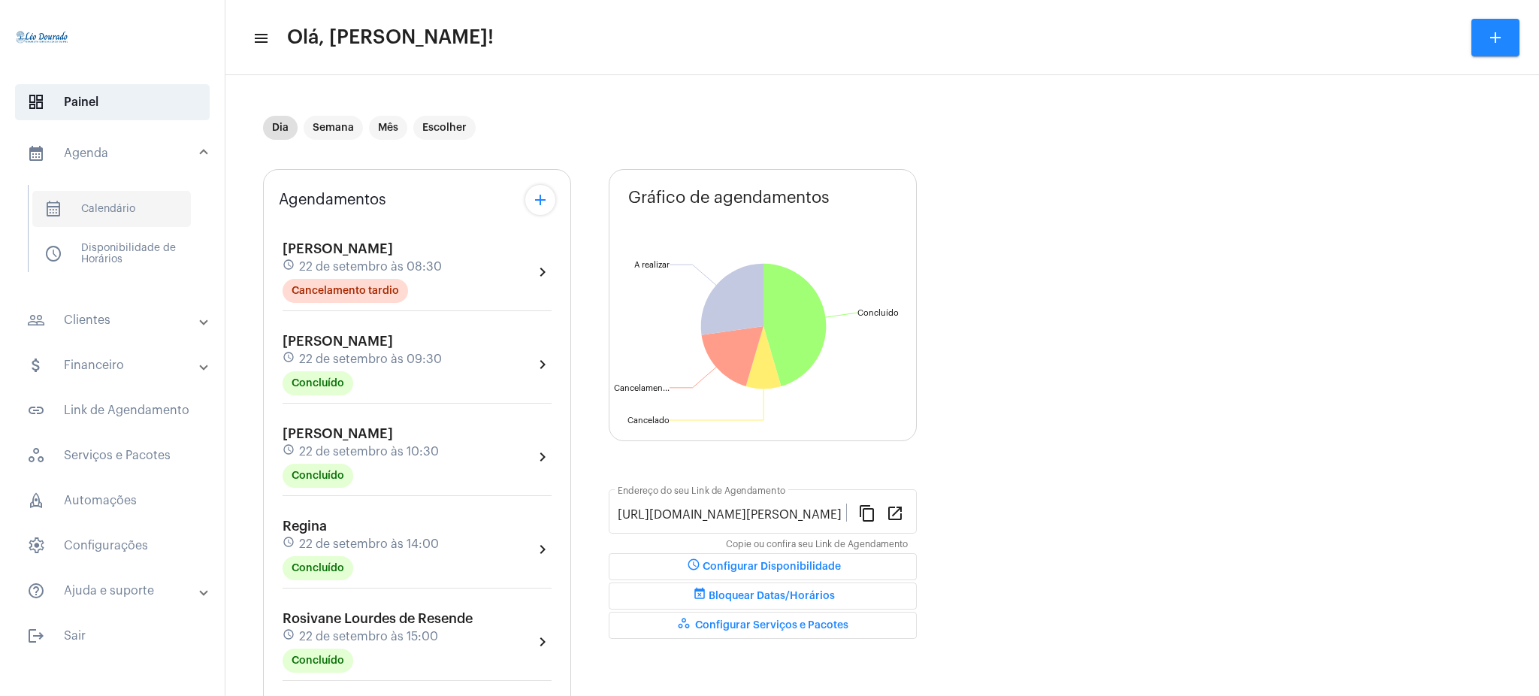
click at [126, 198] on span "calendar_month_outlined Calendário" at bounding box center [111, 209] width 159 height 36
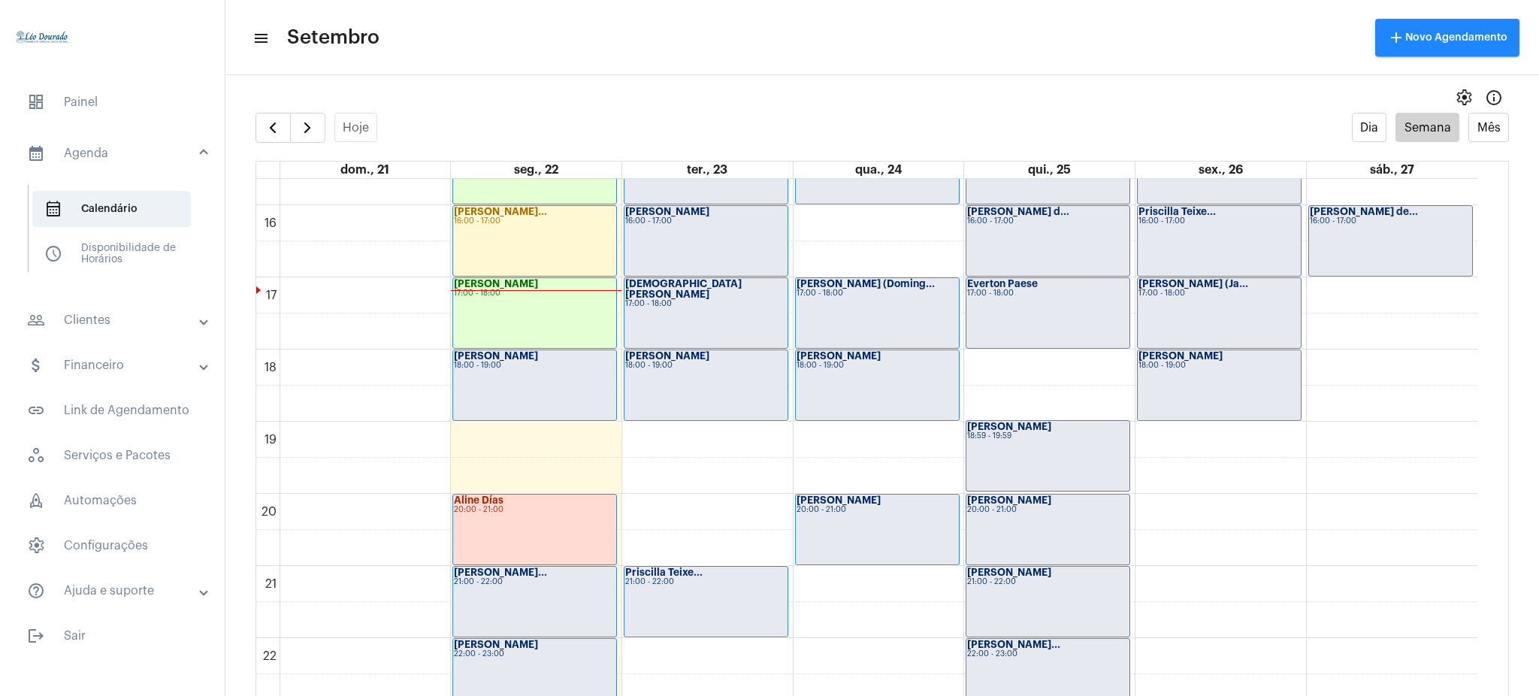
scroll to position [1183, 0]
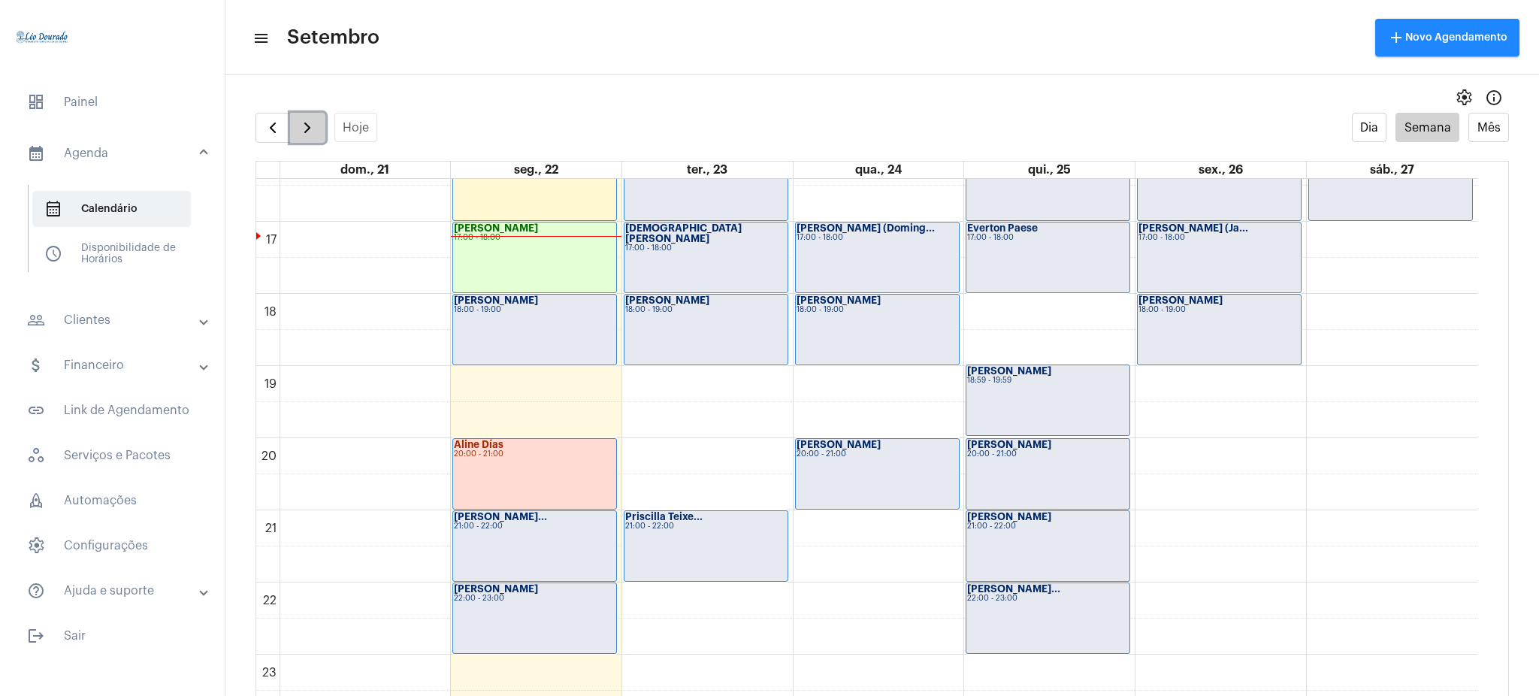
click at [313, 116] on button "button" at bounding box center [307, 128] width 35 height 30
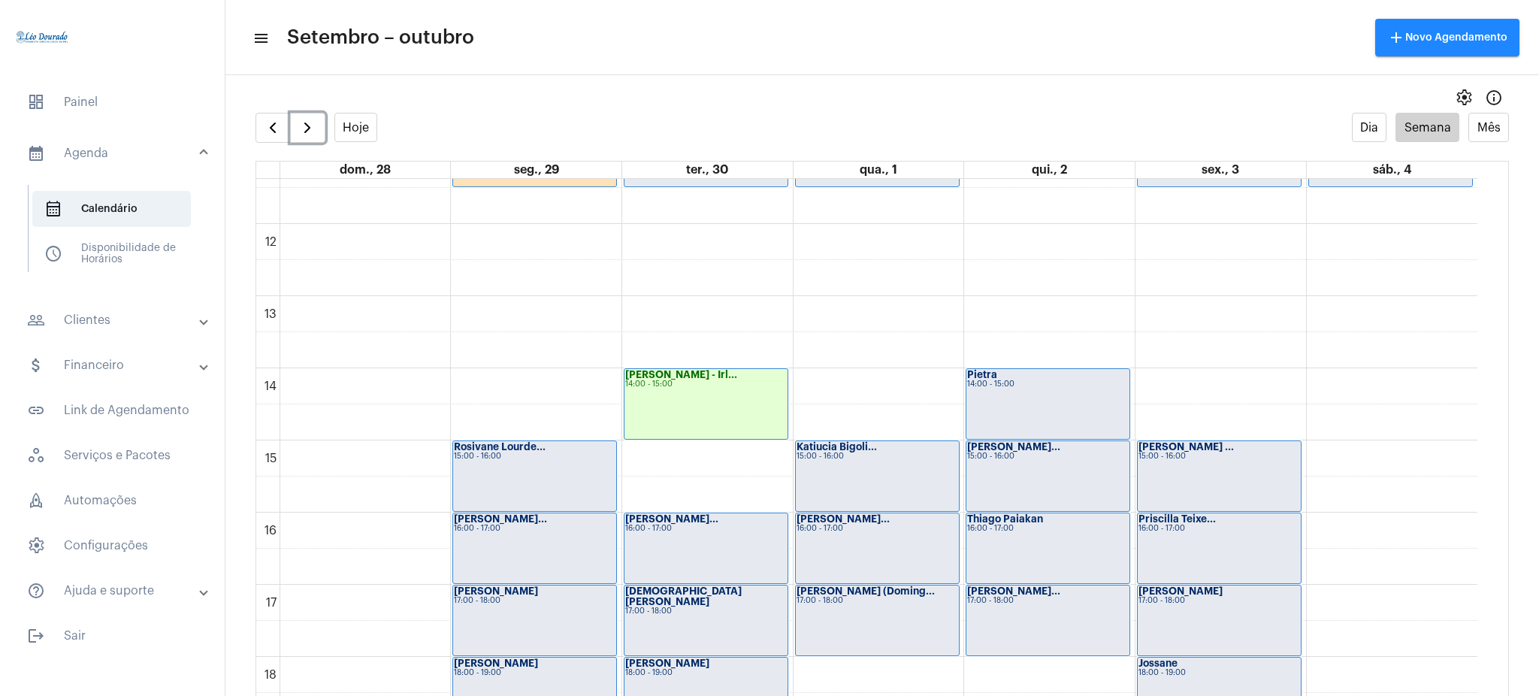
scroll to position [812, 0]
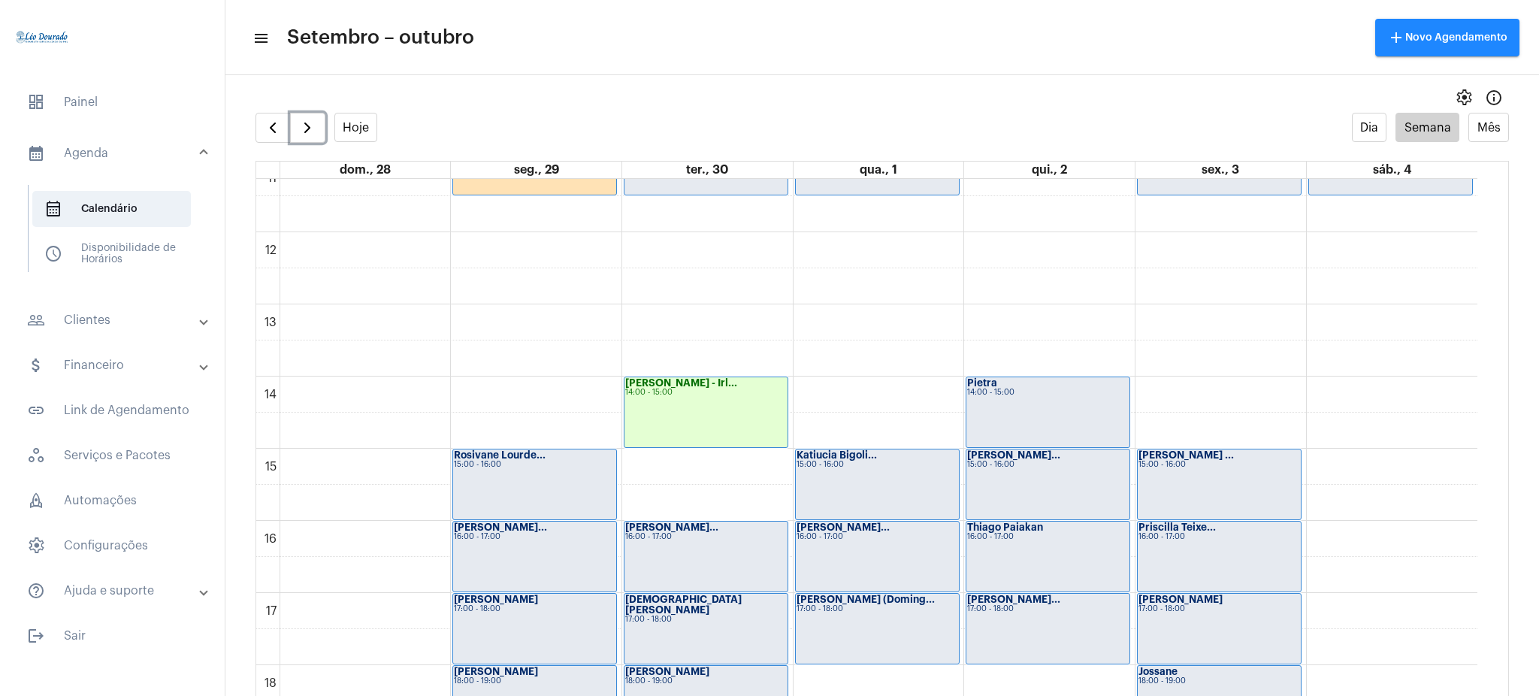
click at [655, 409] on div "[PERSON_NAME] - Irl... 14:00 - 15:00" at bounding box center [705, 412] width 163 height 70
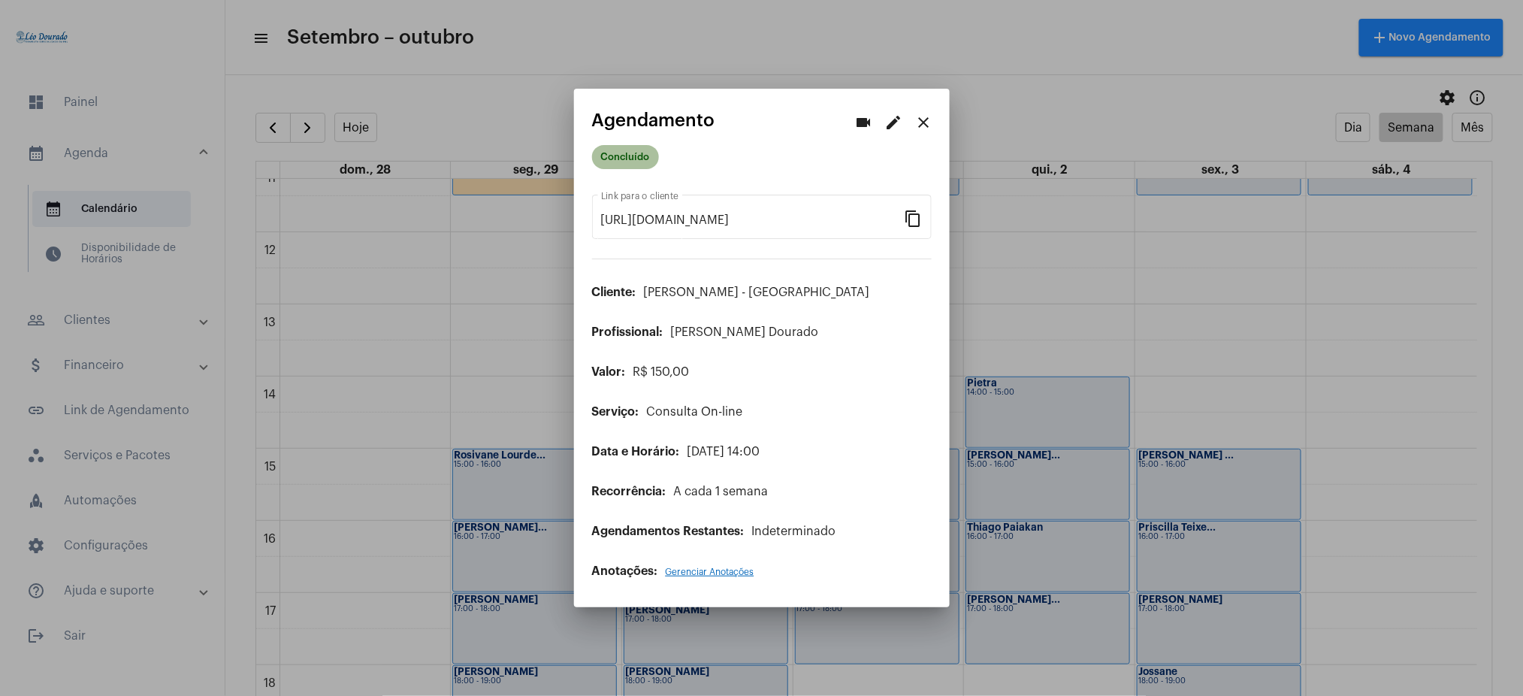
click at [647, 150] on mat-chip "Concluído" at bounding box center [625, 157] width 67 height 24
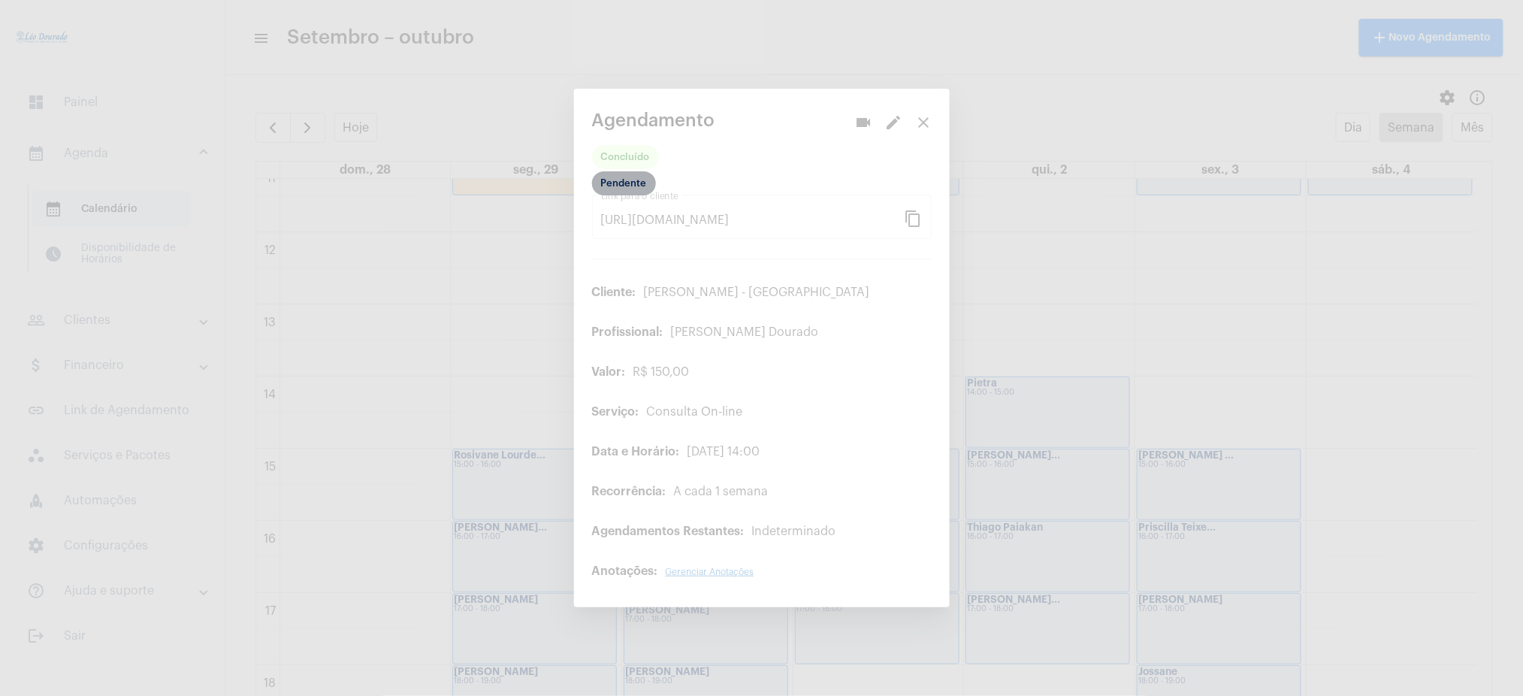
click at [637, 184] on mat-chip "Pendente" at bounding box center [624, 183] width 64 height 24
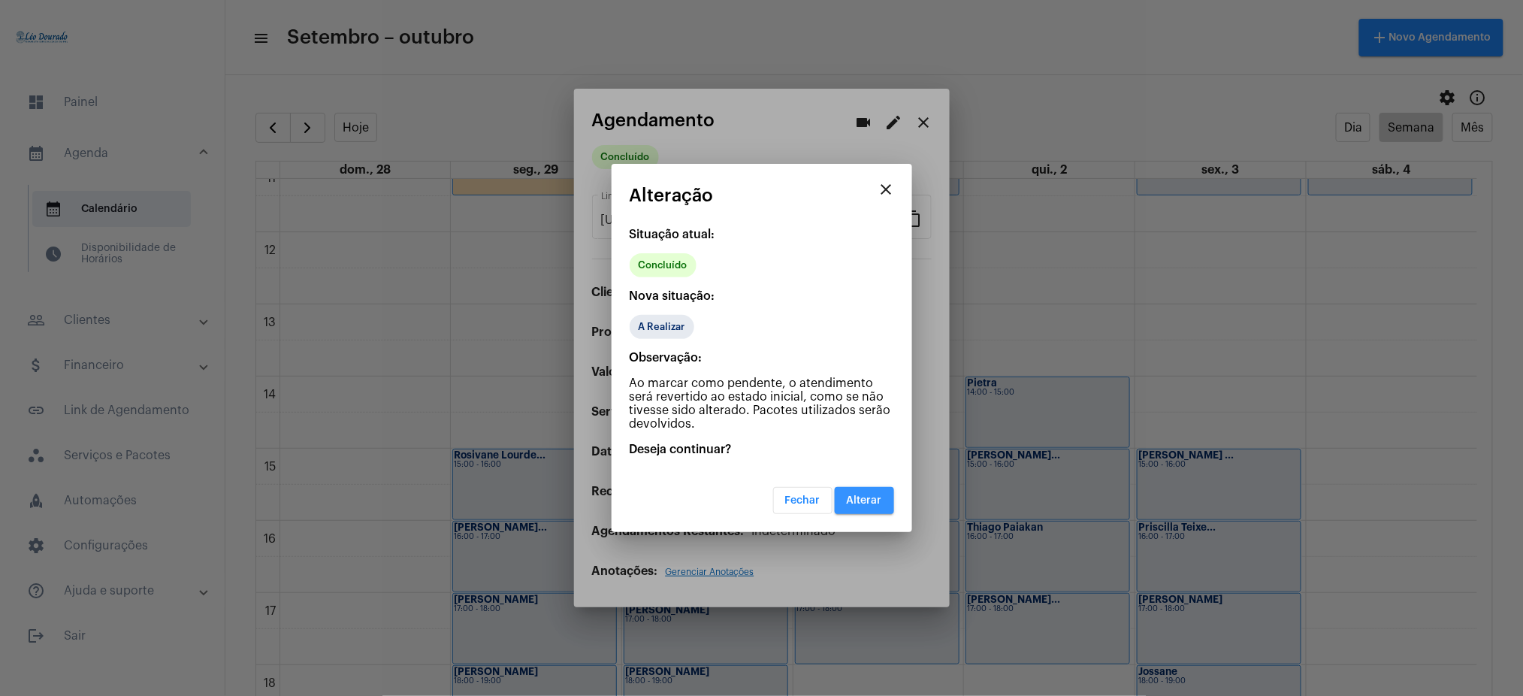
click at [874, 490] on button "Alterar" at bounding box center [864, 500] width 59 height 27
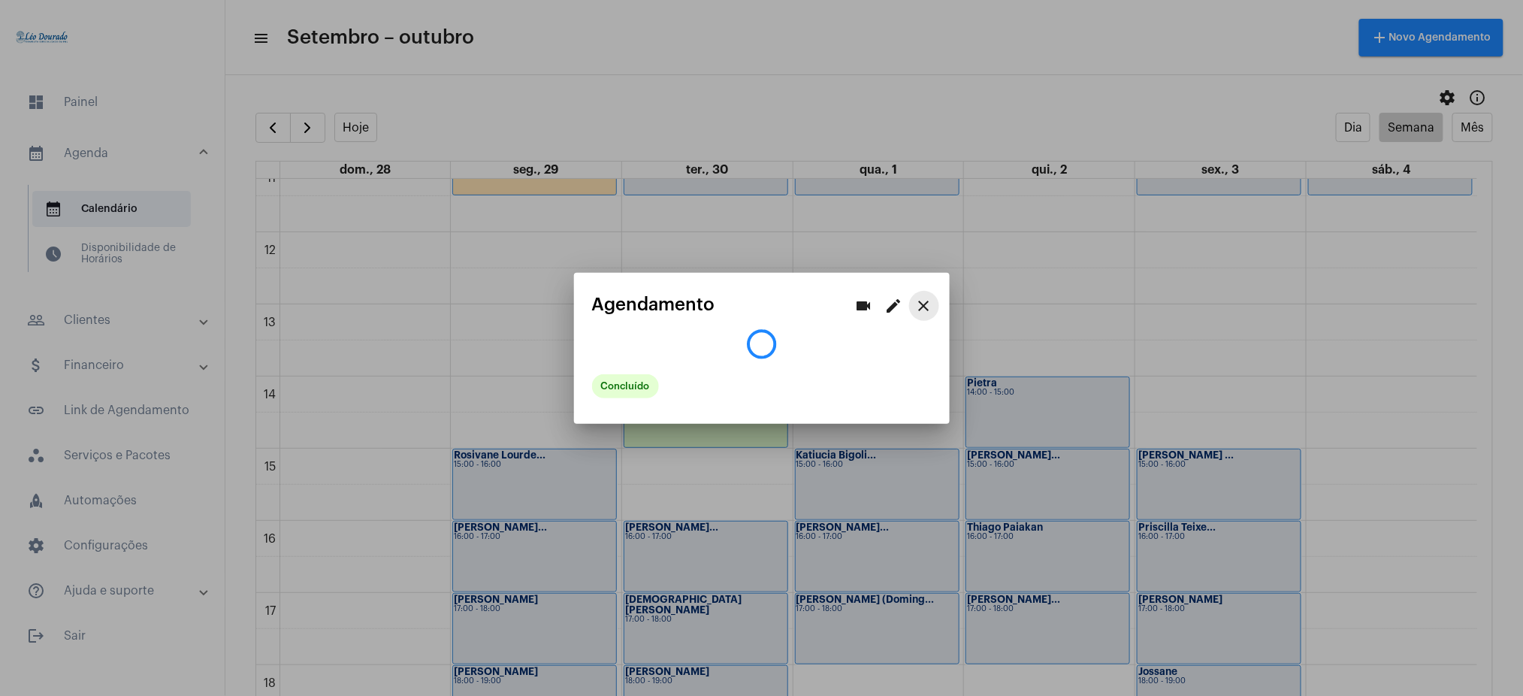
click at [926, 304] on mat-icon "close" at bounding box center [924, 306] width 18 height 18
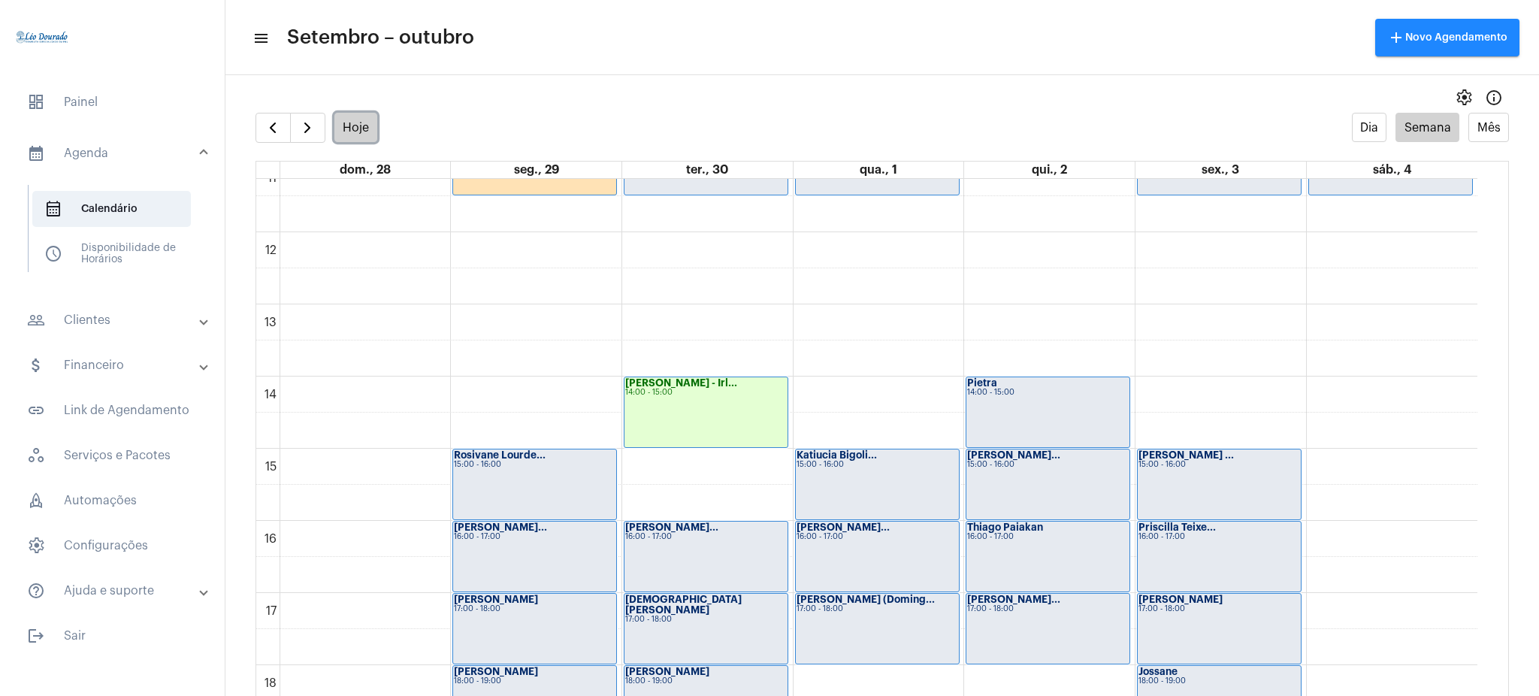
click at [366, 128] on button "Hoje" at bounding box center [356, 127] width 44 height 29
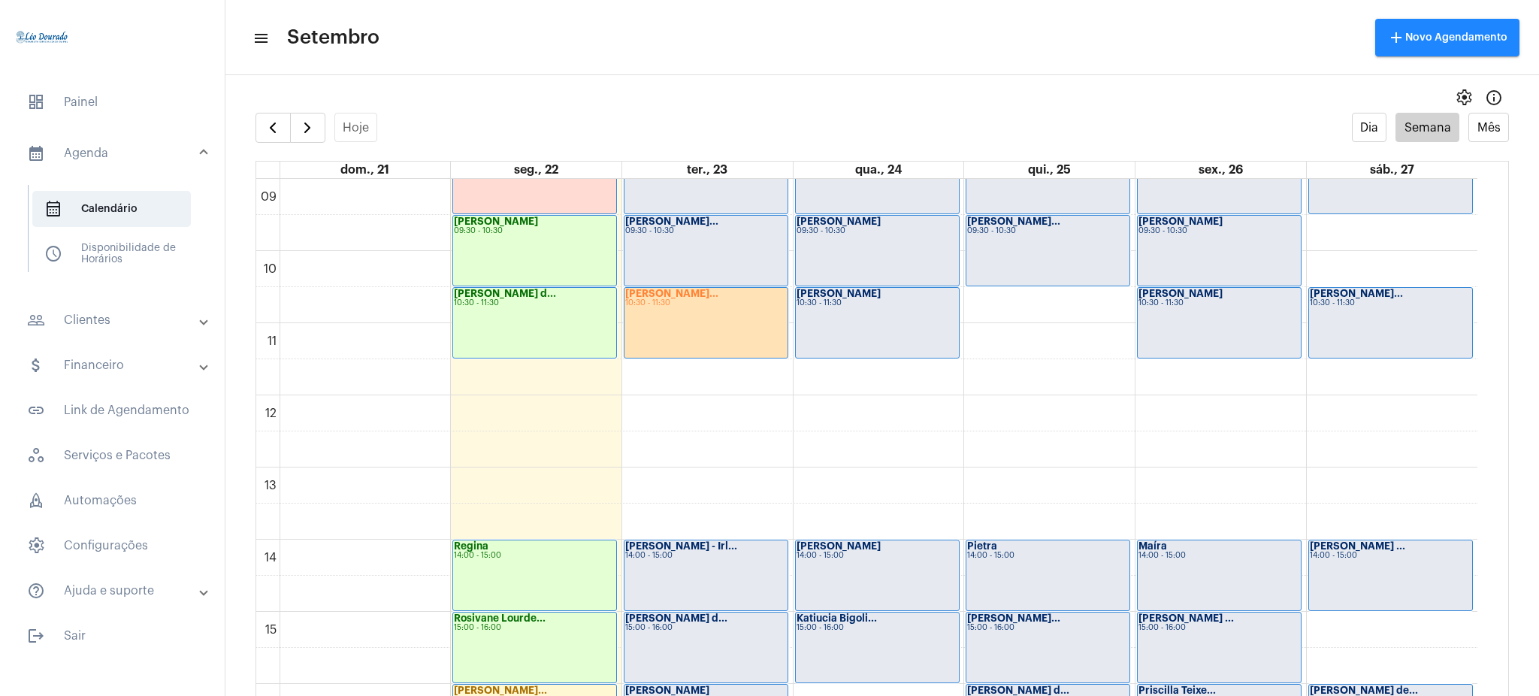
scroll to position [630, 0]
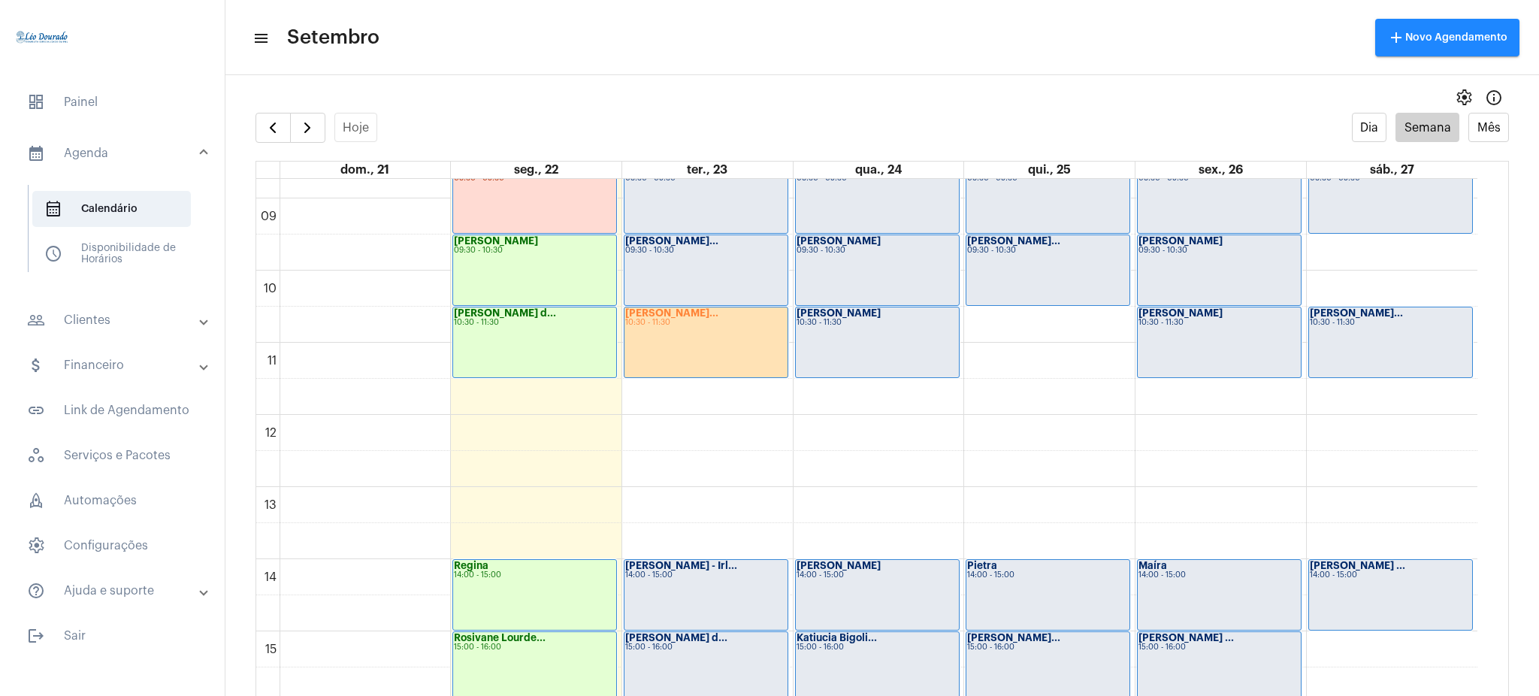
click at [654, 350] on div "[PERSON_NAME]... 10:30 - 11:30" at bounding box center [705, 342] width 163 height 70
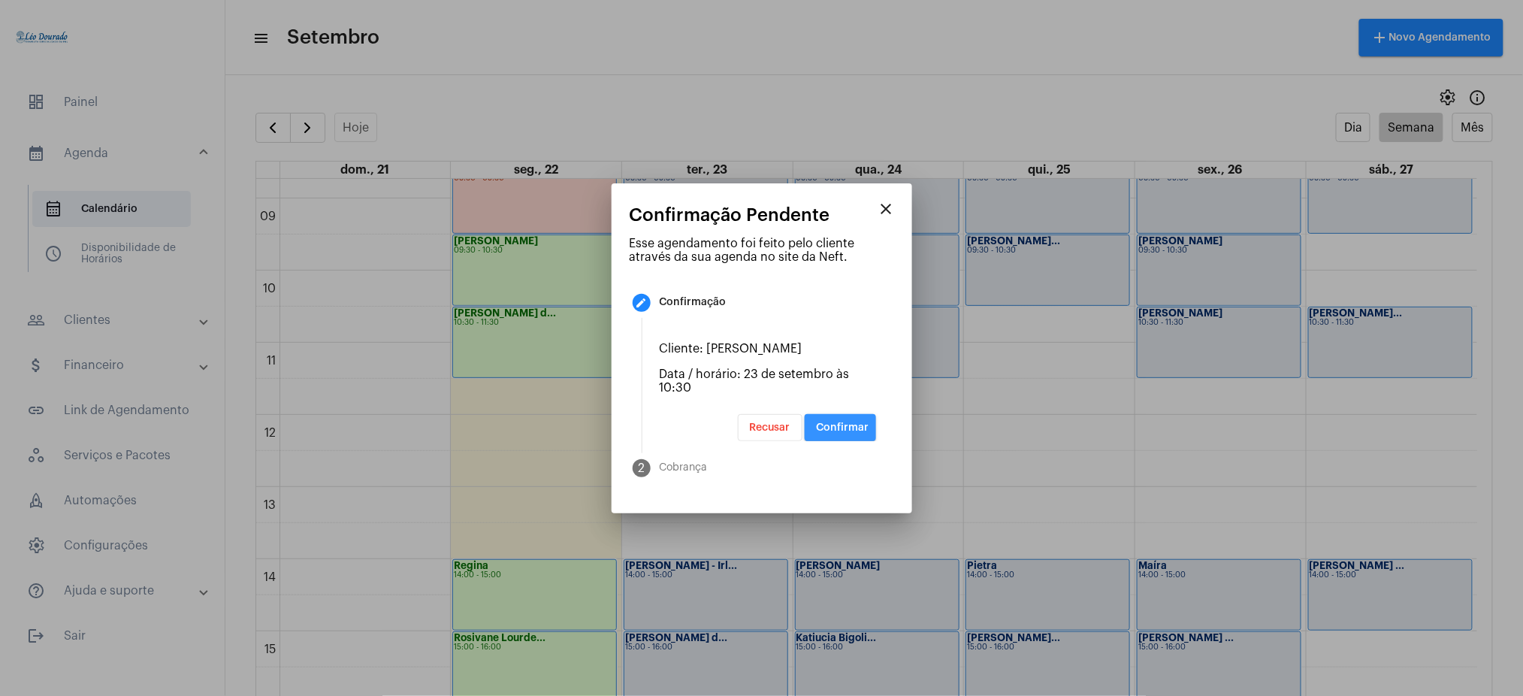
click at [843, 434] on button "Confirmar" at bounding box center [840, 427] width 71 height 27
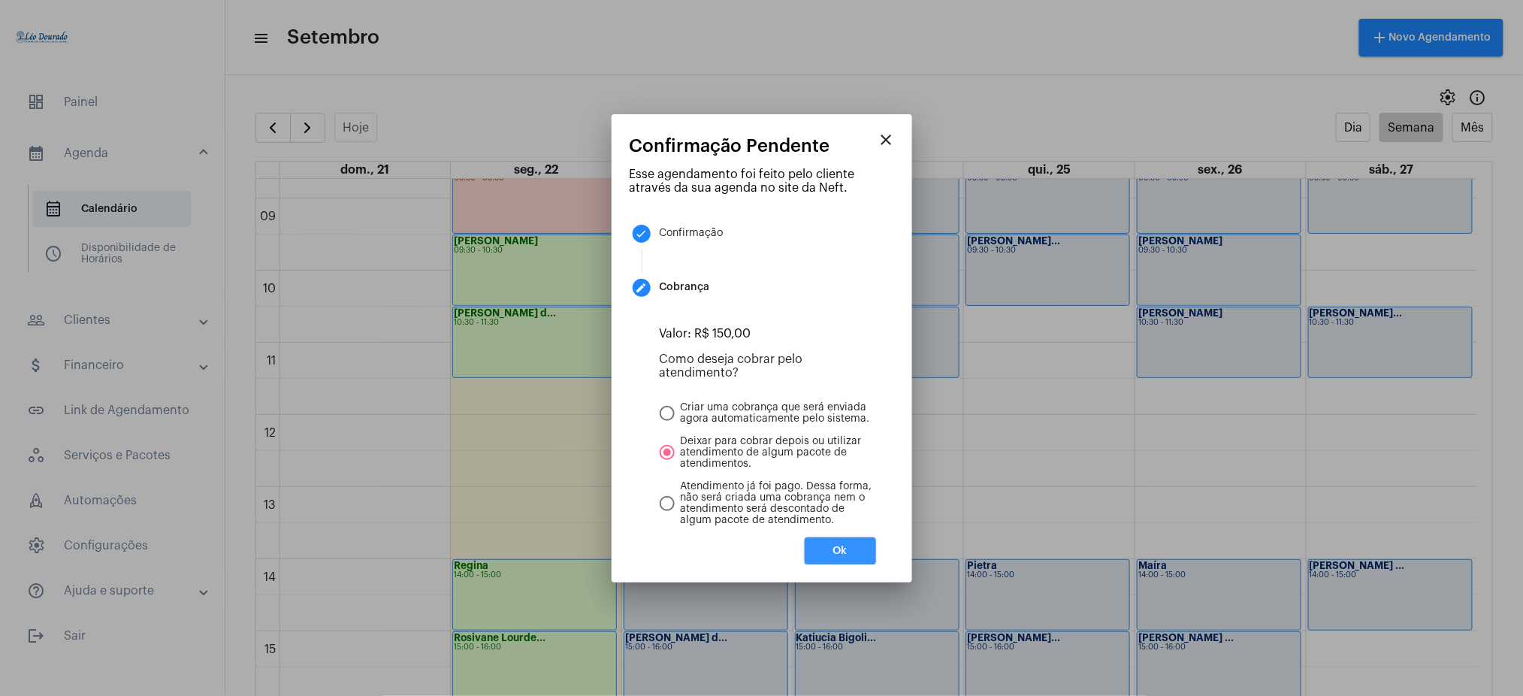
click at [849, 551] on button "Ok" at bounding box center [840, 550] width 71 height 27
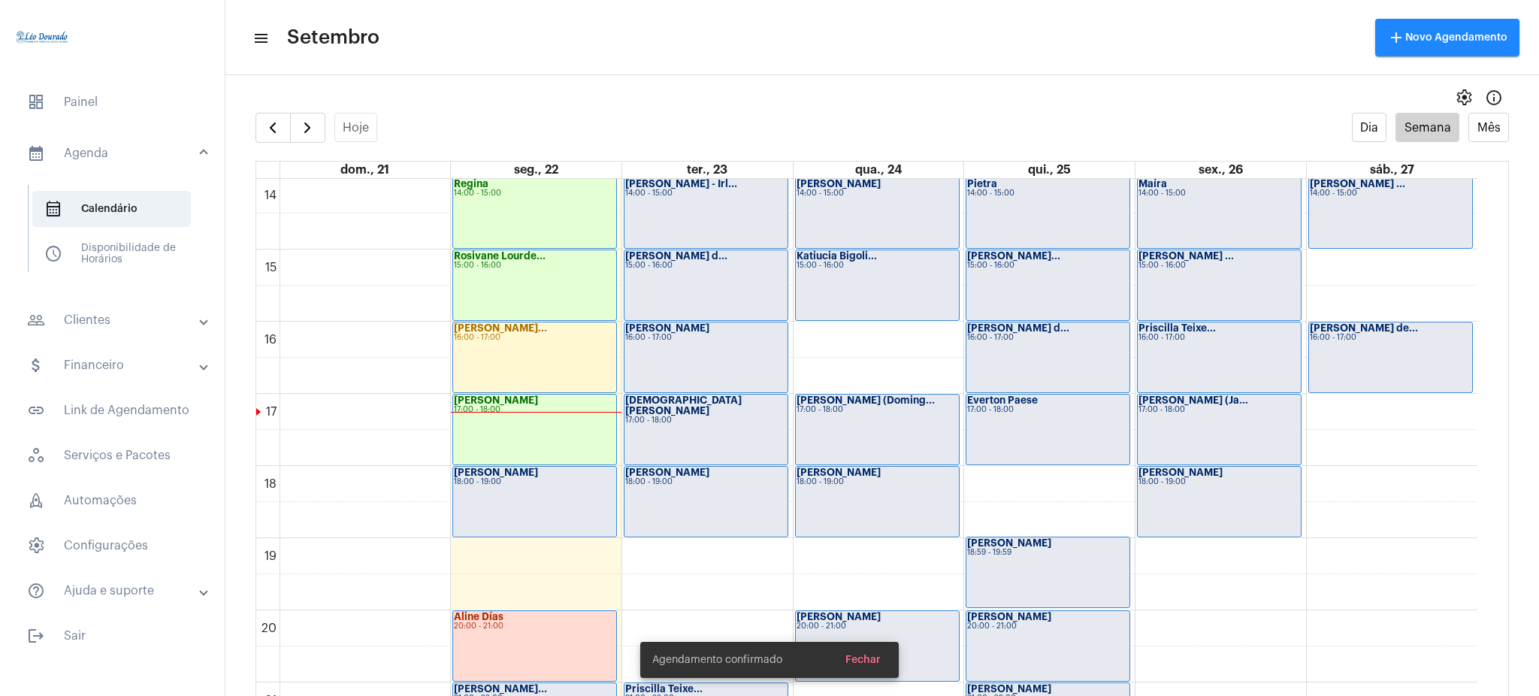
scroll to position [1183, 0]
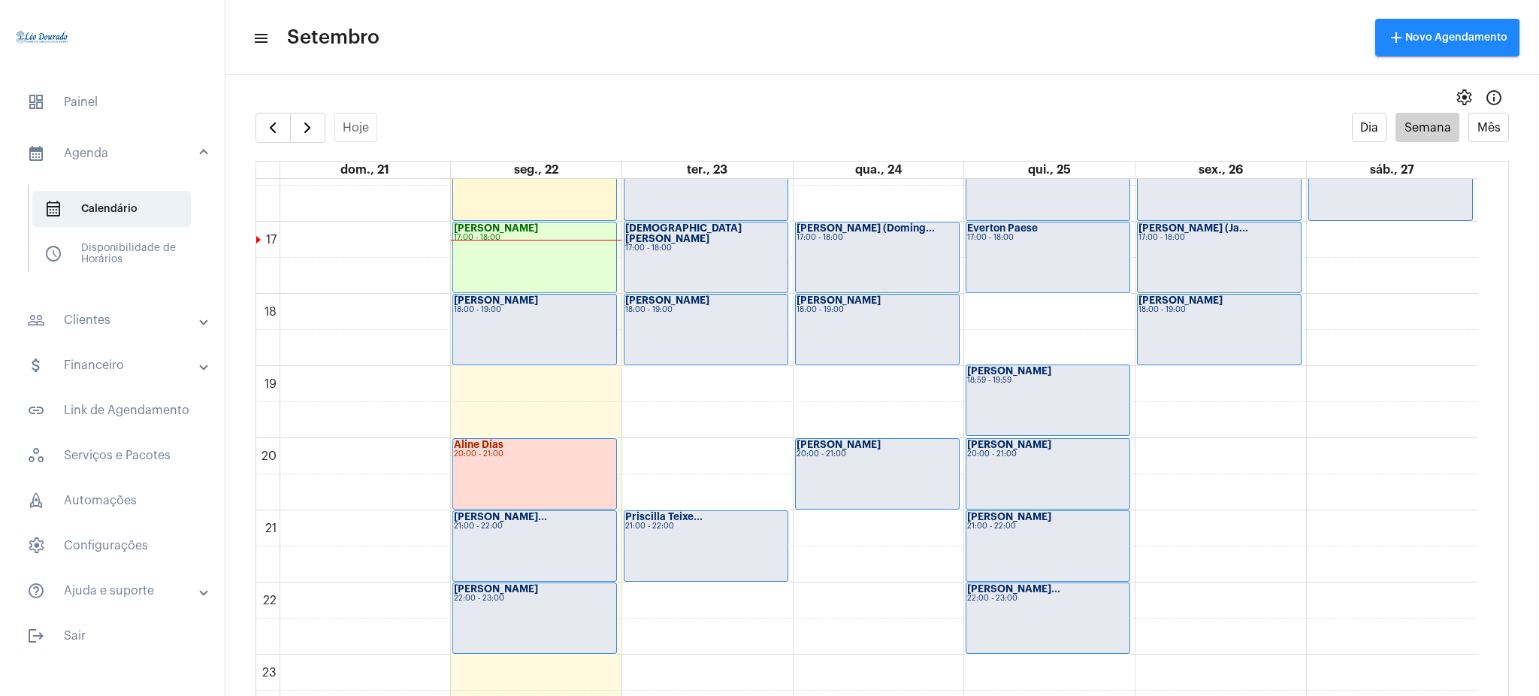
click at [165, 313] on mat-panel-title "people_outline Clientes" at bounding box center [114, 320] width 174 height 18
click at [189, 258] on span "people_outline Meus Clientes" at bounding box center [111, 257] width 159 height 36
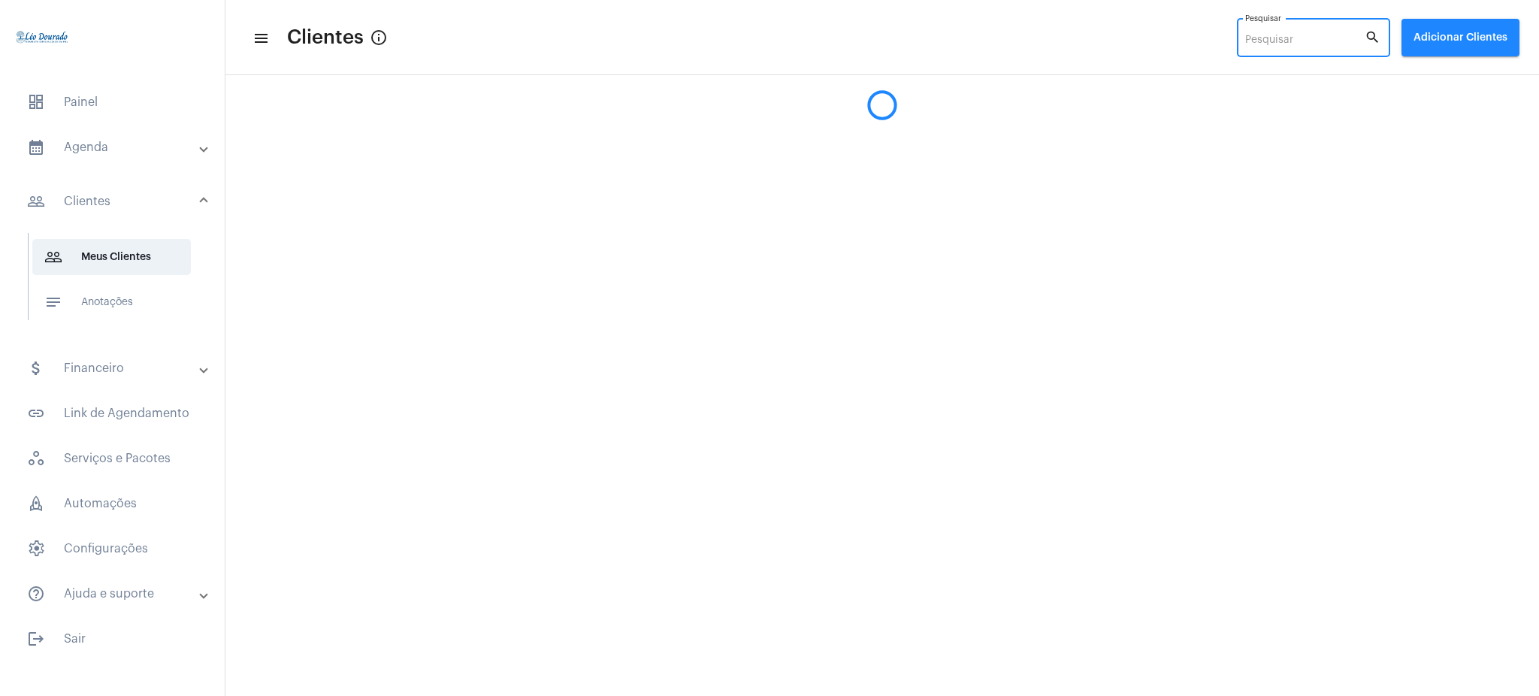
click at [1289, 41] on input "Pesquisar" at bounding box center [1304, 41] width 119 height 12
type input "c"
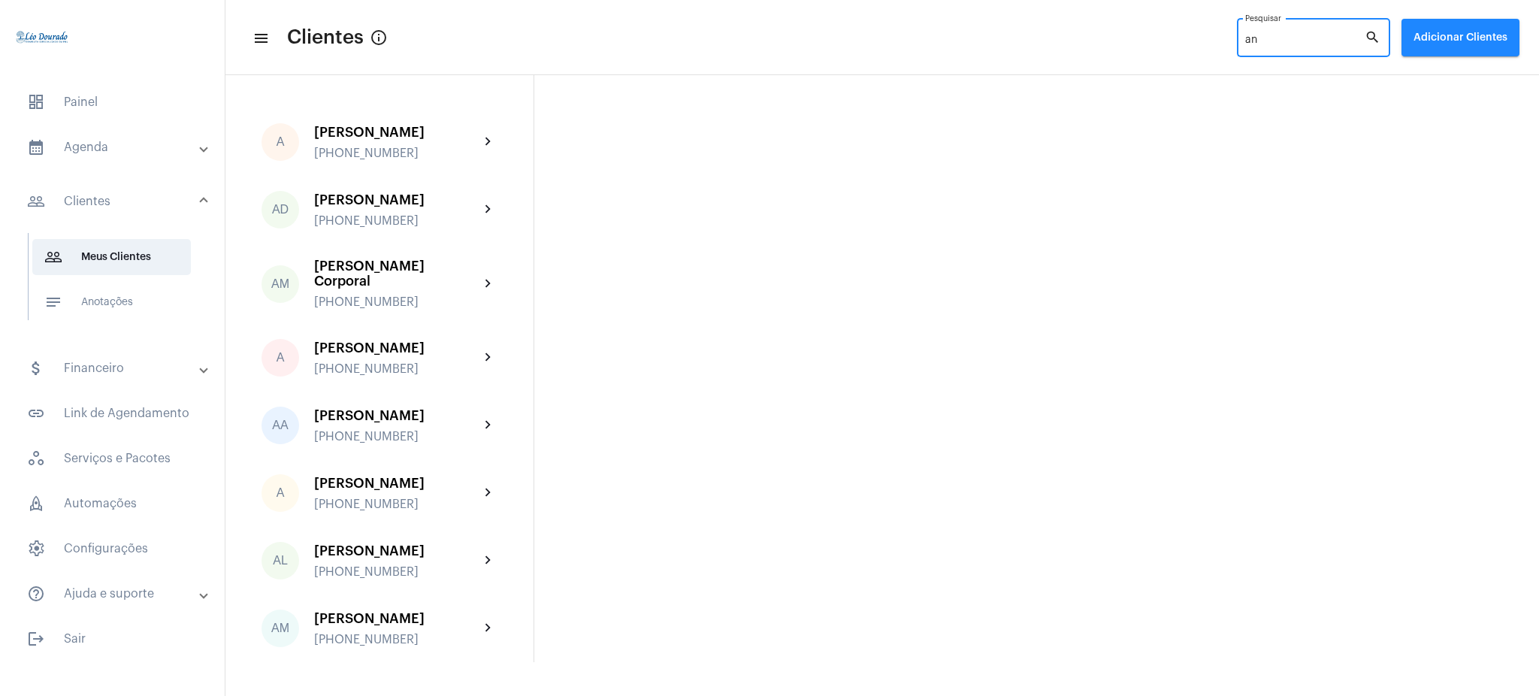
type input "a"
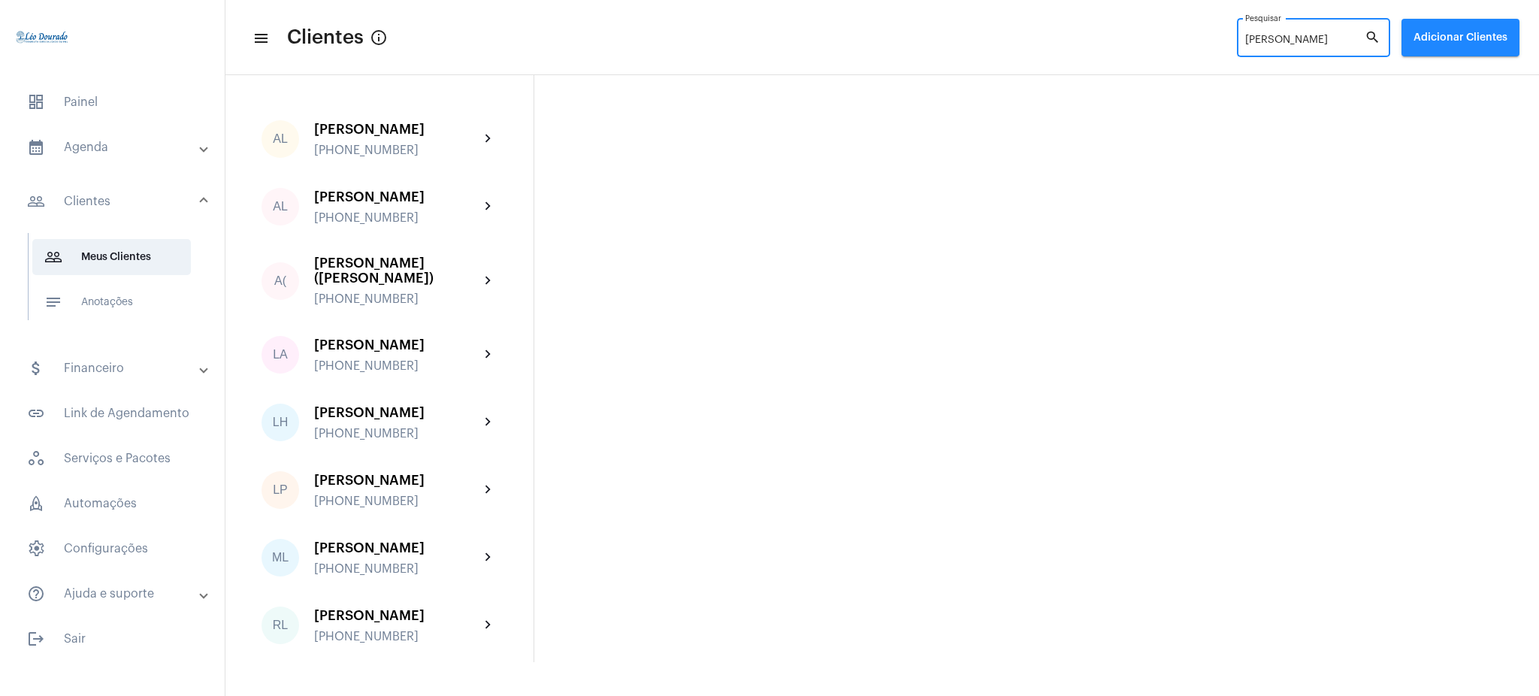
scroll to position [42, 0]
click at [1334, 47] on div "[PERSON_NAME]" at bounding box center [1304, 36] width 119 height 41
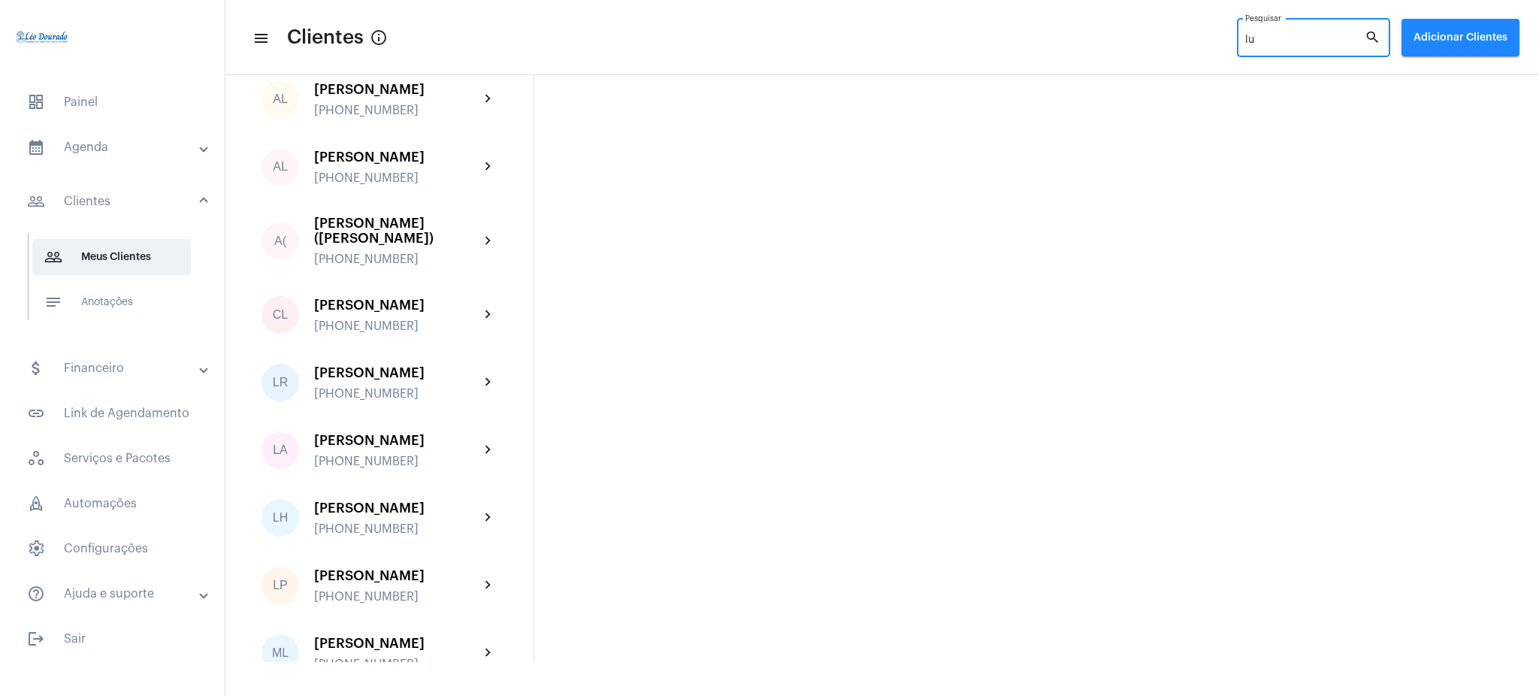
type input "l"
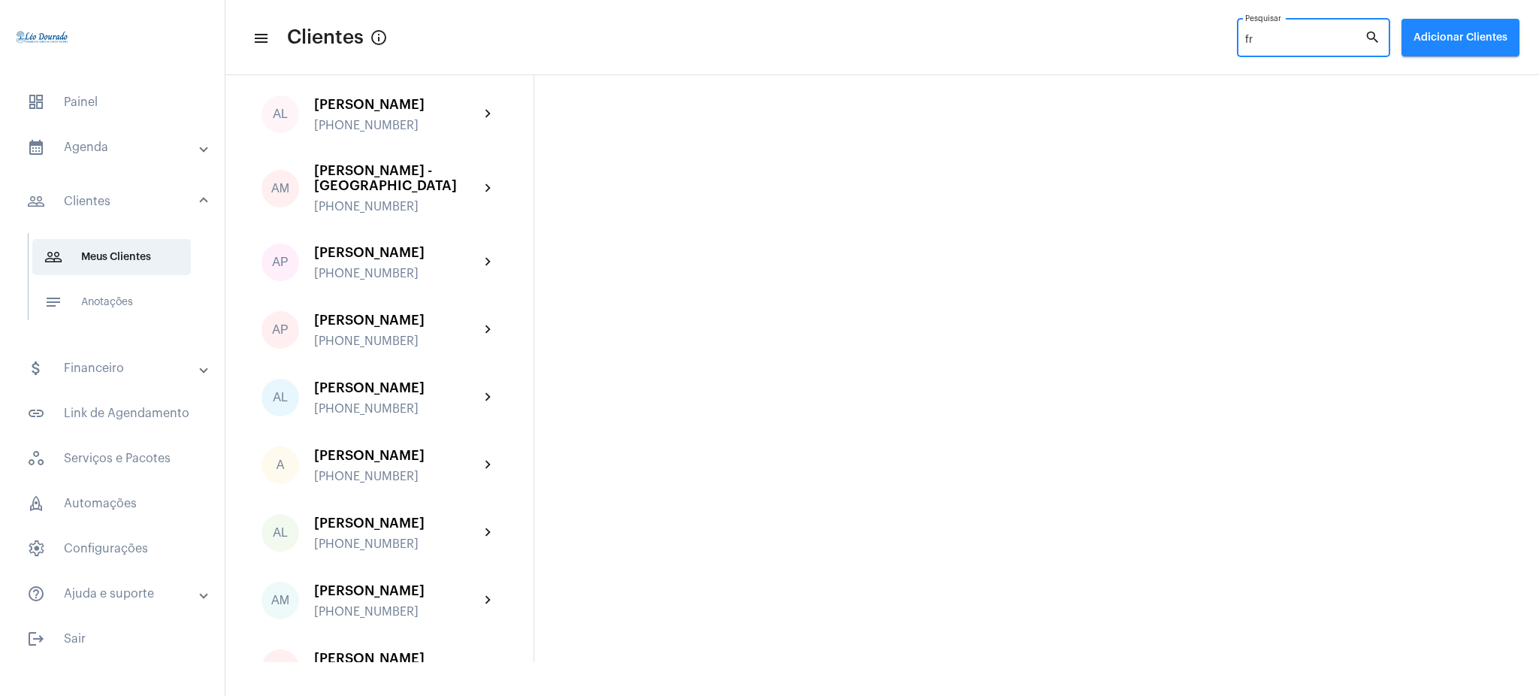
scroll to position [0, 0]
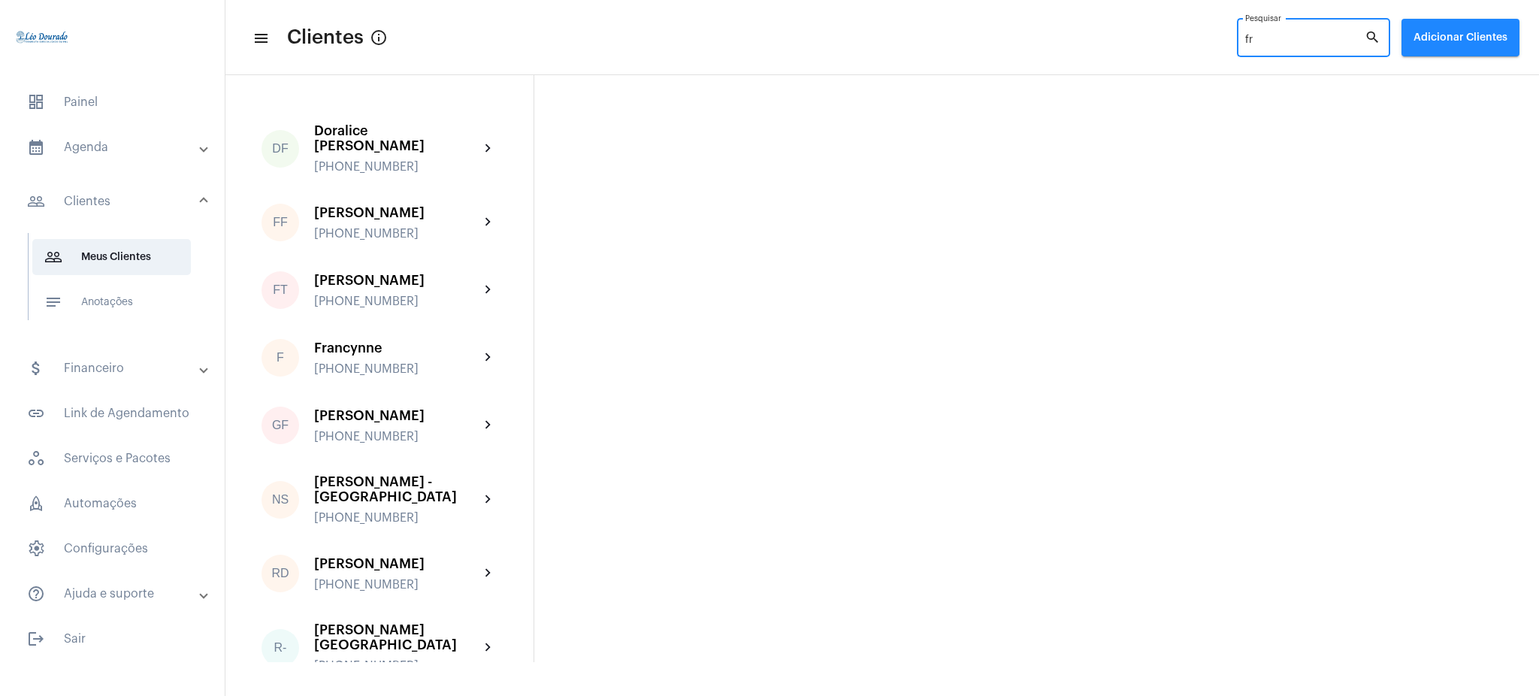
type input "f"
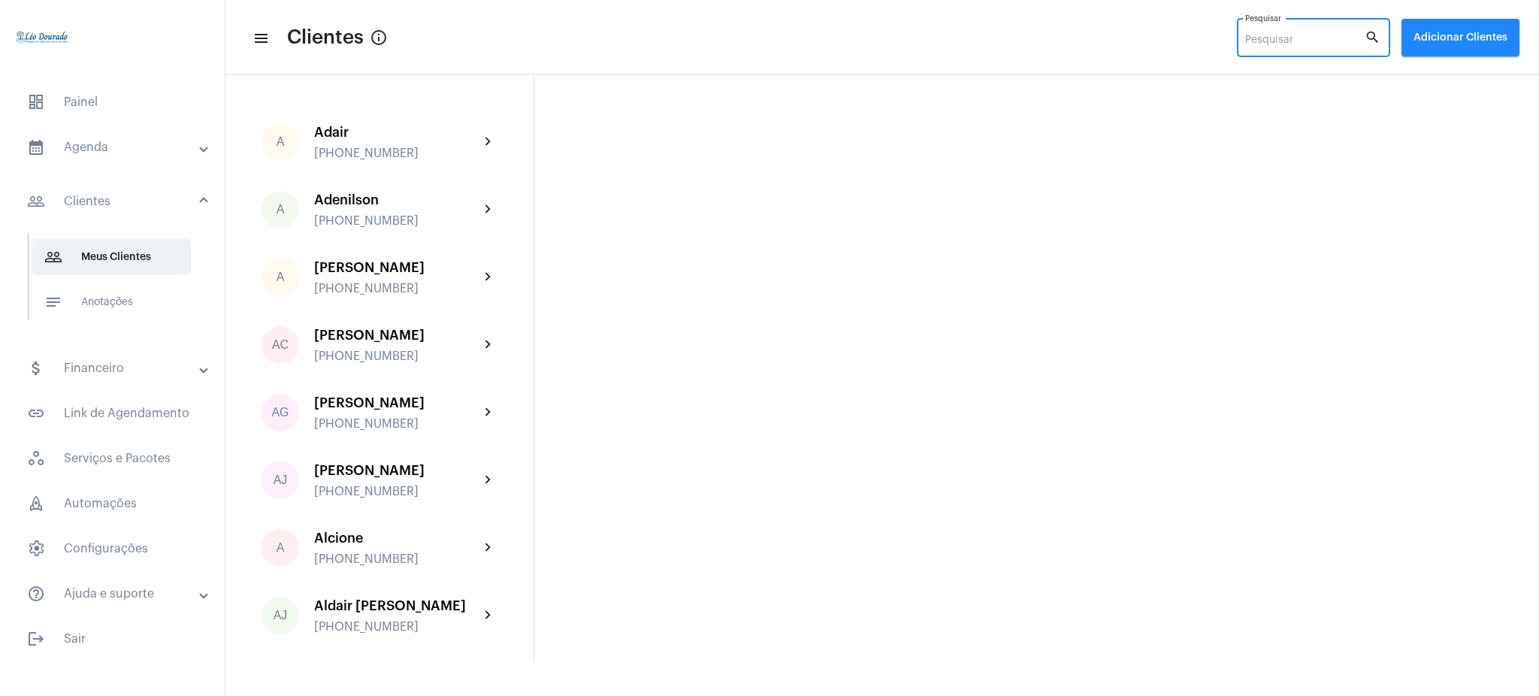
click at [1300, 36] on input "Pesquisar" at bounding box center [1304, 41] width 119 height 12
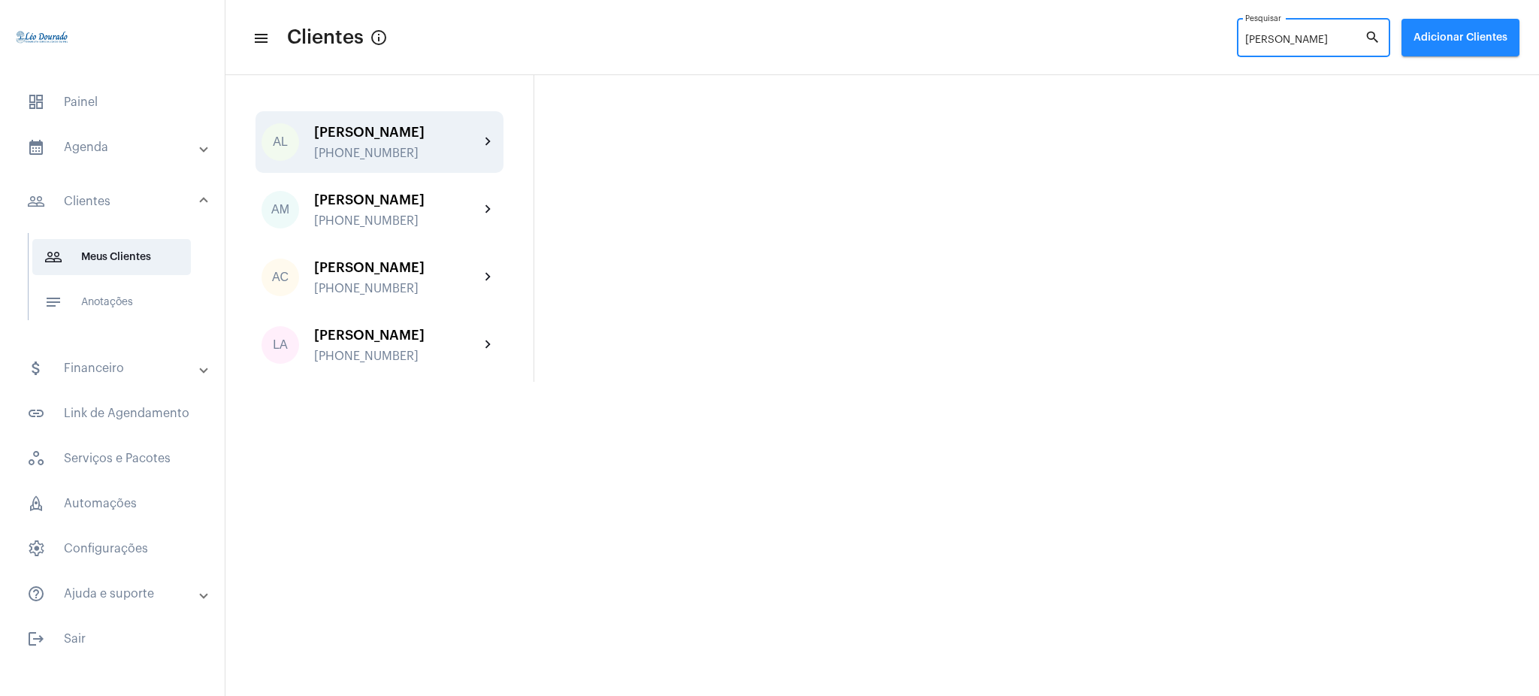
type input "[PERSON_NAME]"
click at [475, 154] on div "[PERSON_NAME] [PHONE_NUMBER]" at bounding box center [396, 142] width 165 height 35
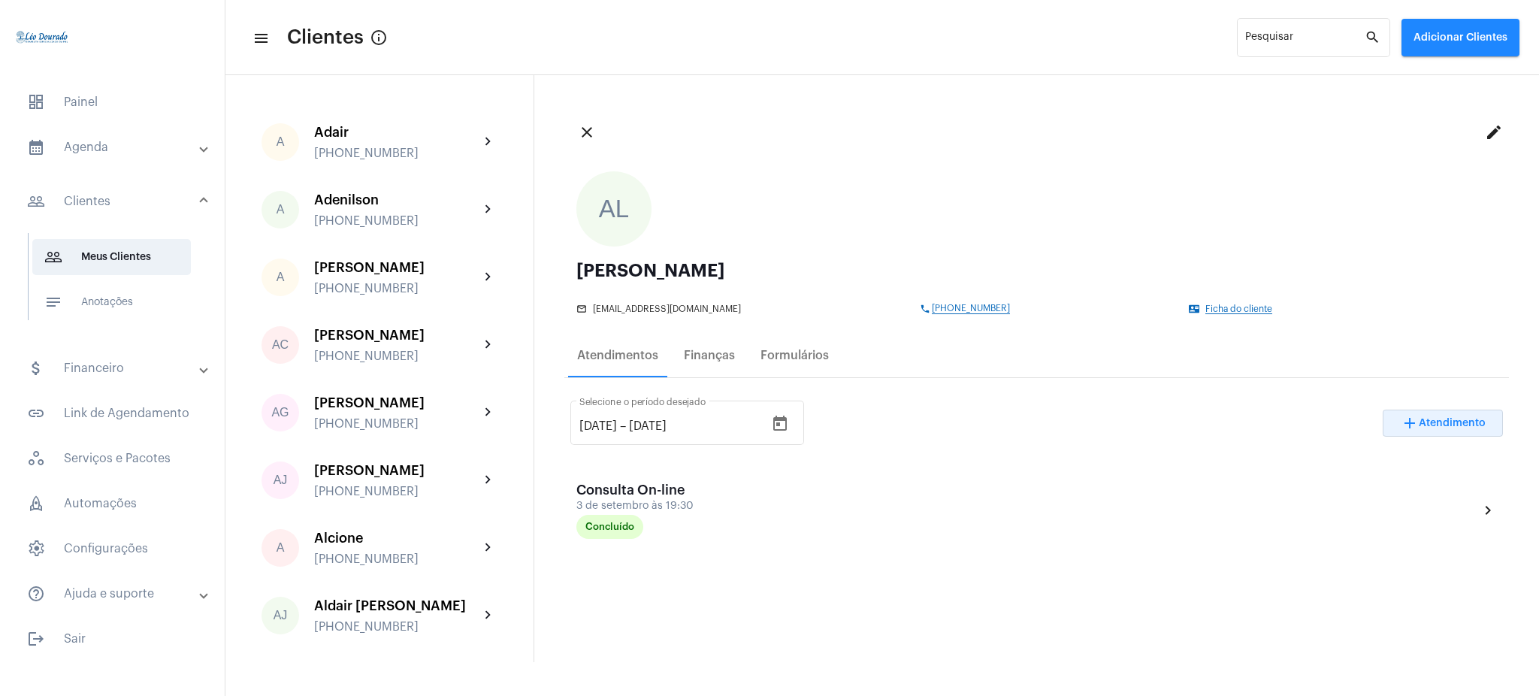
click at [1399, 409] on button "add Atendimento" at bounding box center [1443, 422] width 120 height 27
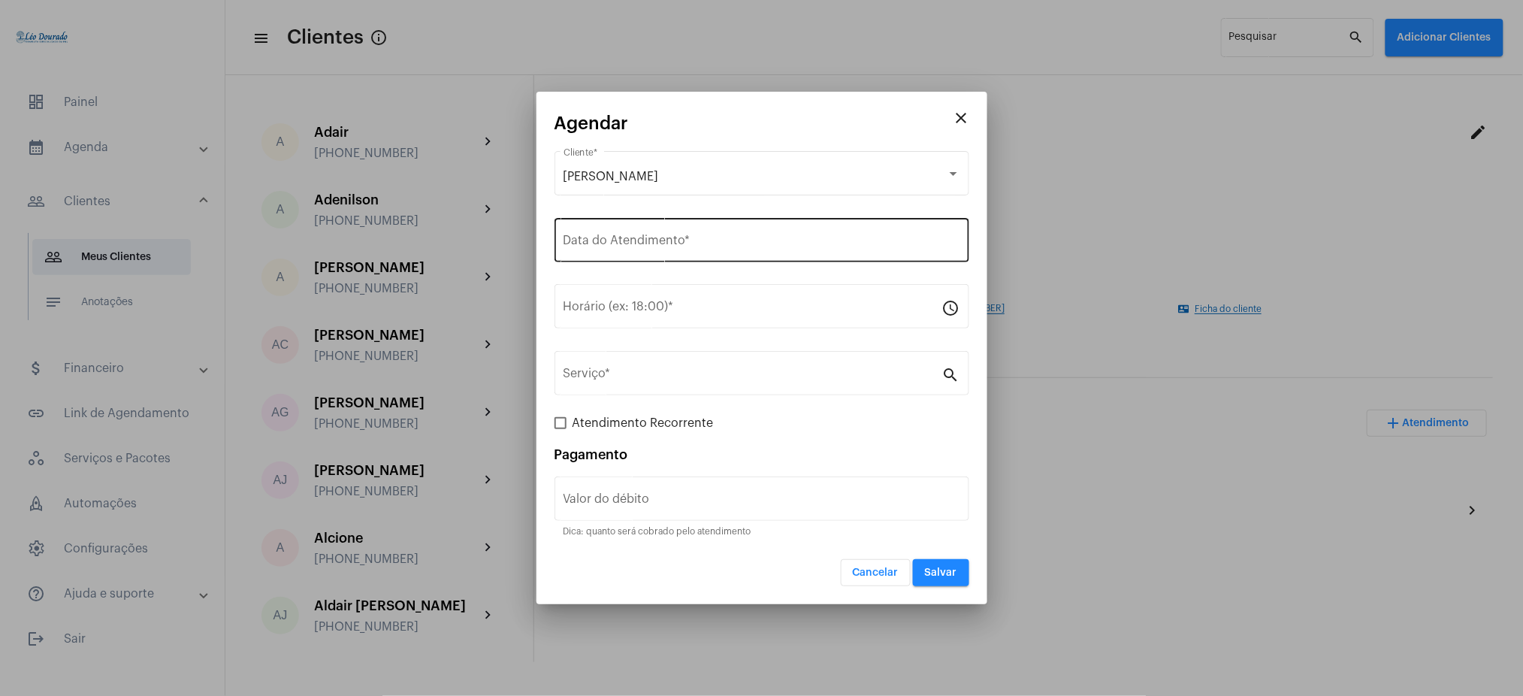
click at [640, 258] on div "Data do Atendimento *" at bounding box center [762, 238] width 397 height 47
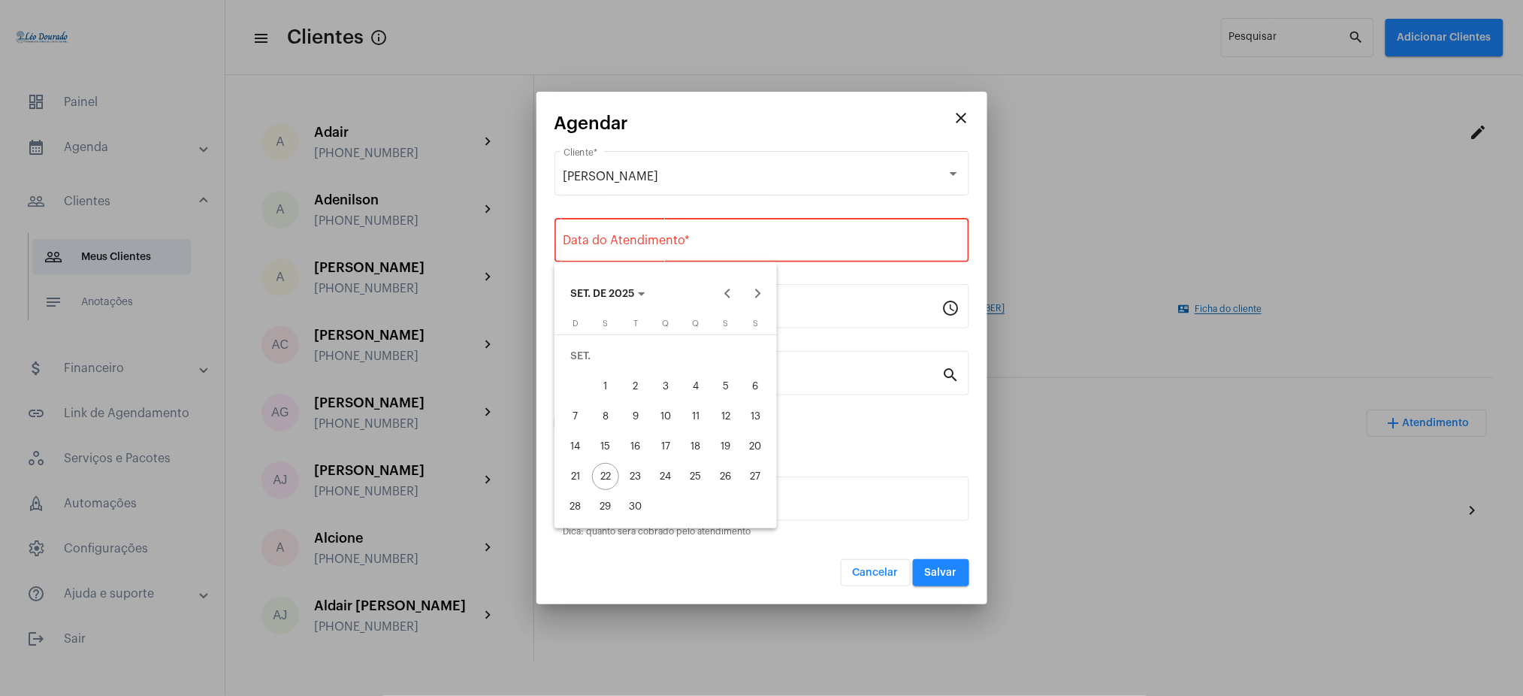
click at [636, 473] on div "23" at bounding box center [635, 476] width 27 height 27
type input "[DATE]"
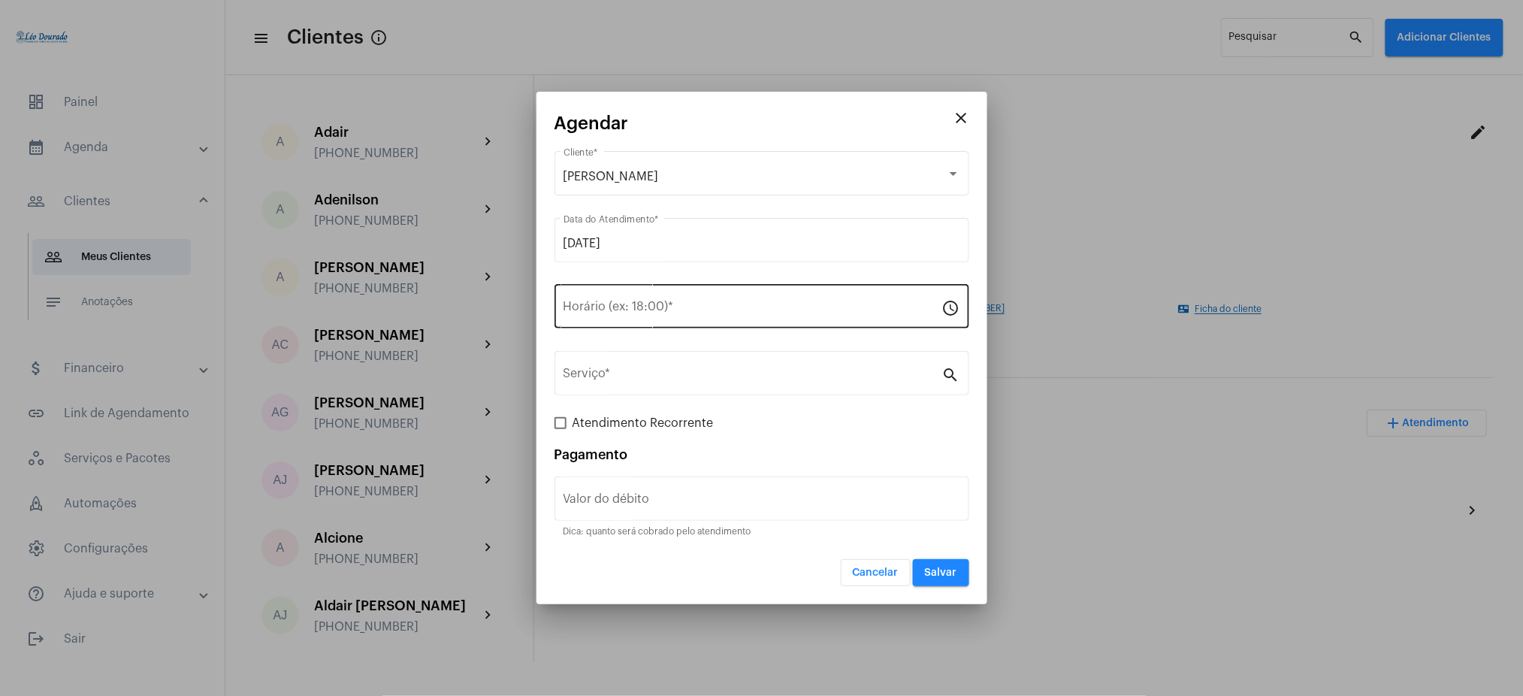
click at [607, 299] on div "Horário (ex: 18:00) *" at bounding box center [753, 304] width 379 height 47
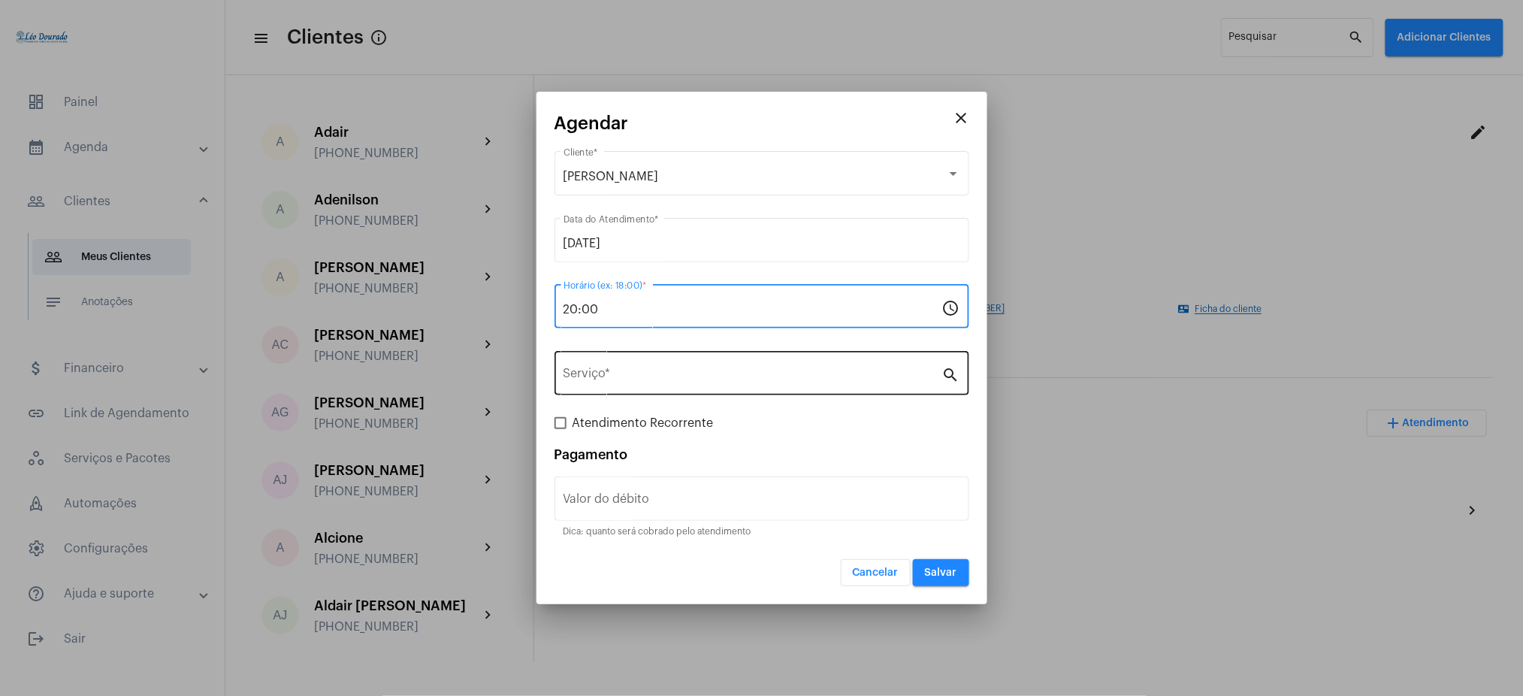
type input "20:00"
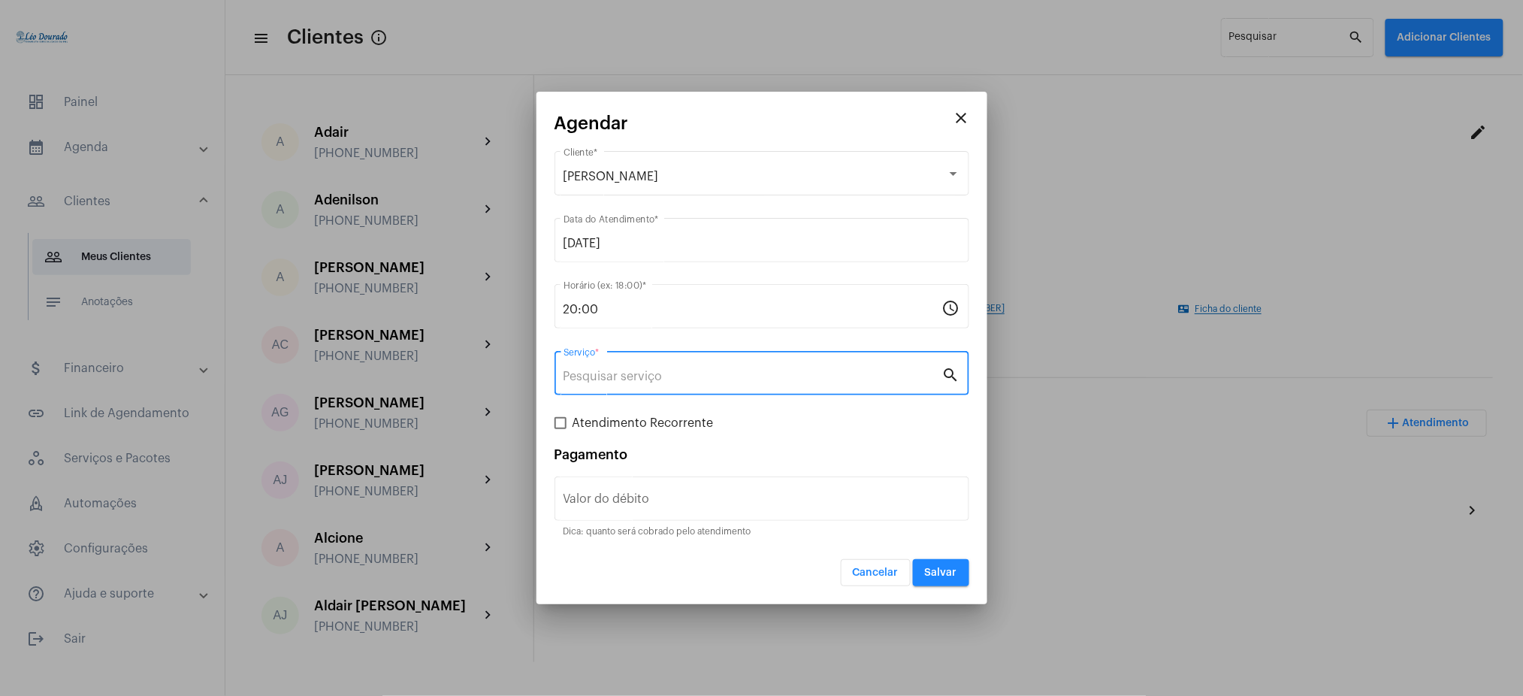
click at [606, 382] on input "Serviço *" at bounding box center [753, 377] width 379 height 14
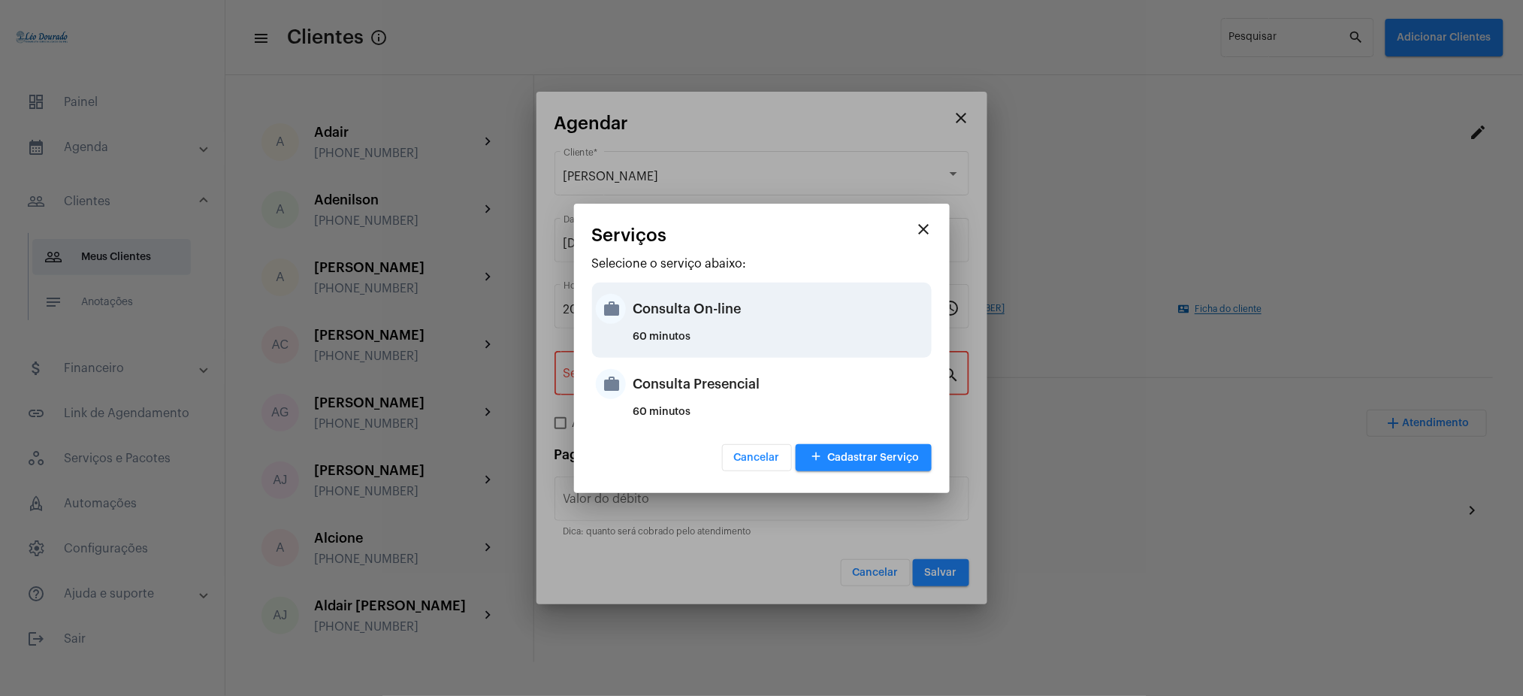
click at [652, 321] on div "Consulta On-line" at bounding box center [780, 308] width 295 height 45
type input "Consulta On-line"
type input "R$ 150"
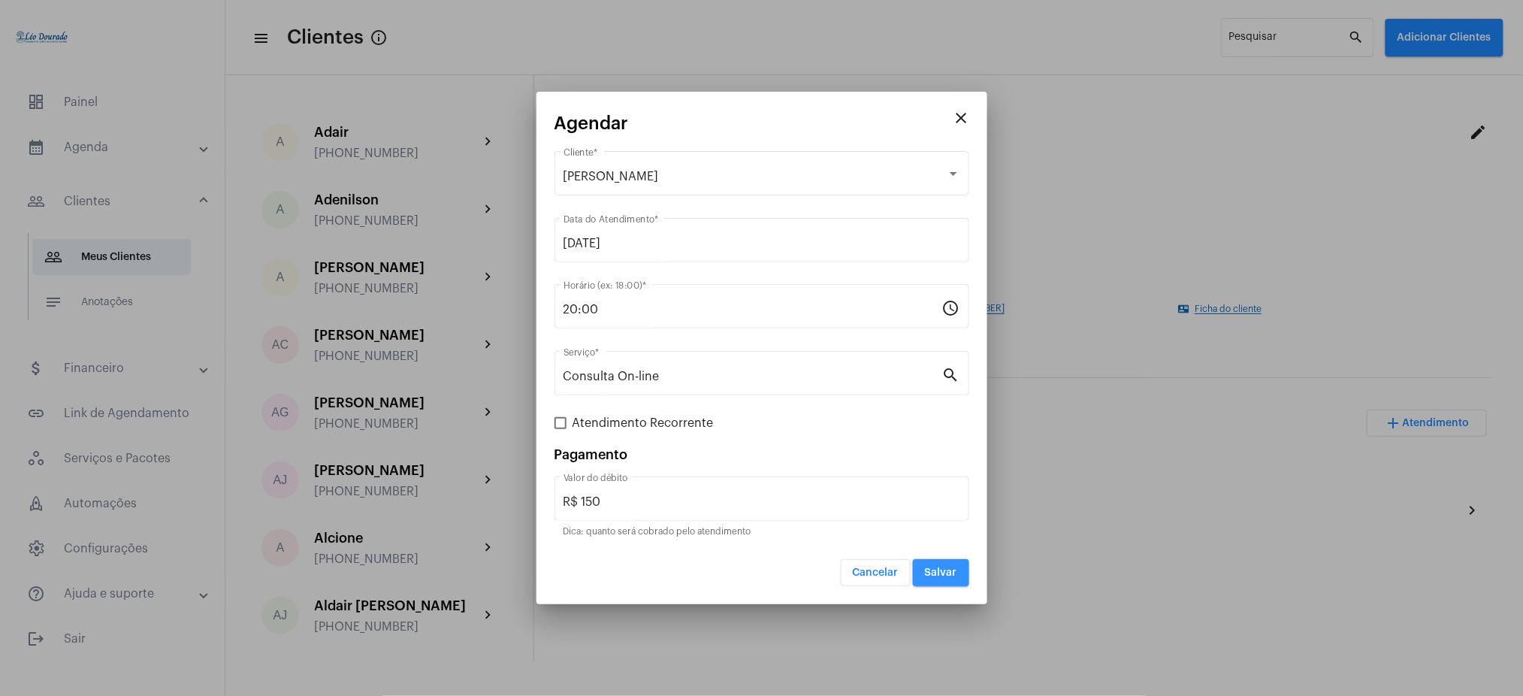
click at [932, 571] on span "Salvar" at bounding box center [941, 572] width 32 height 11
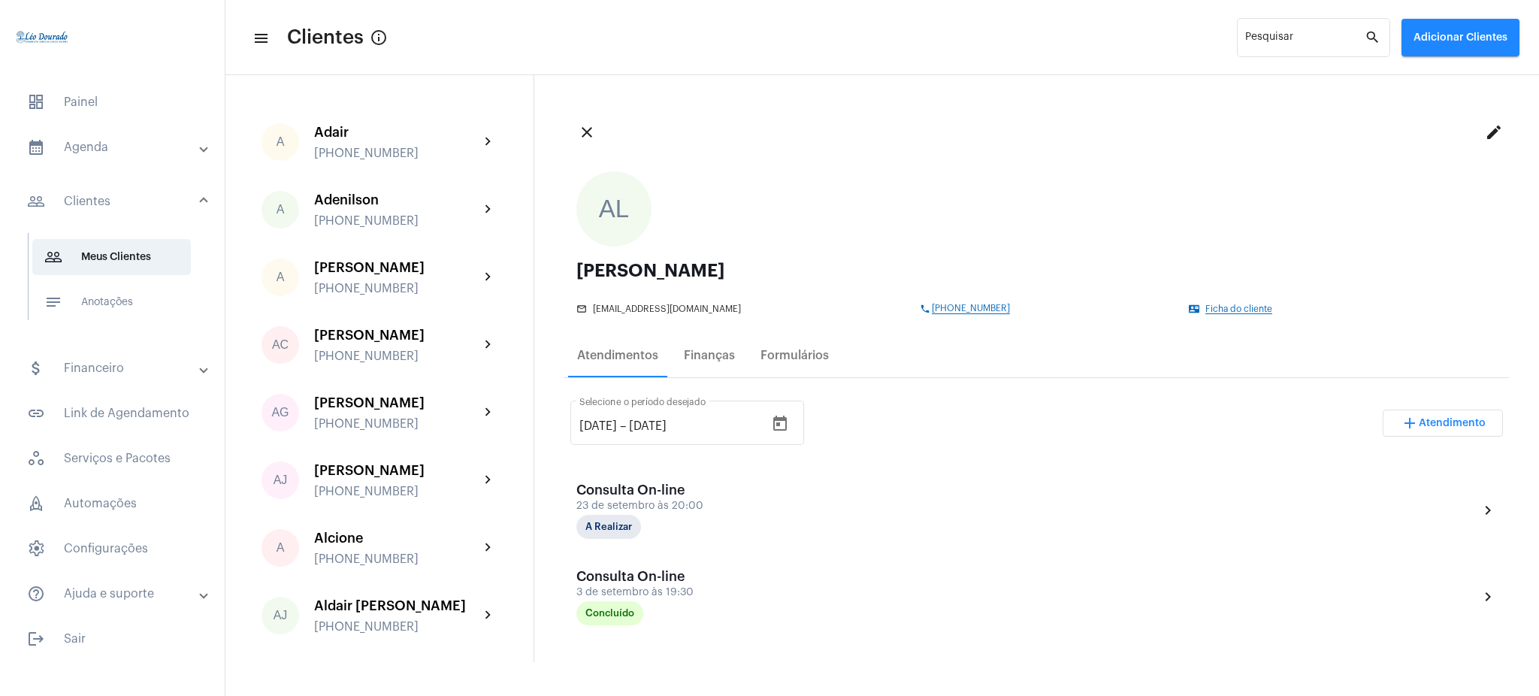
click at [85, 152] on mat-panel-title "calendar_month_outlined Agenda" at bounding box center [114, 147] width 174 height 18
click at [101, 193] on span "calendar_month_outlined Calendário" at bounding box center [111, 209] width 159 height 36
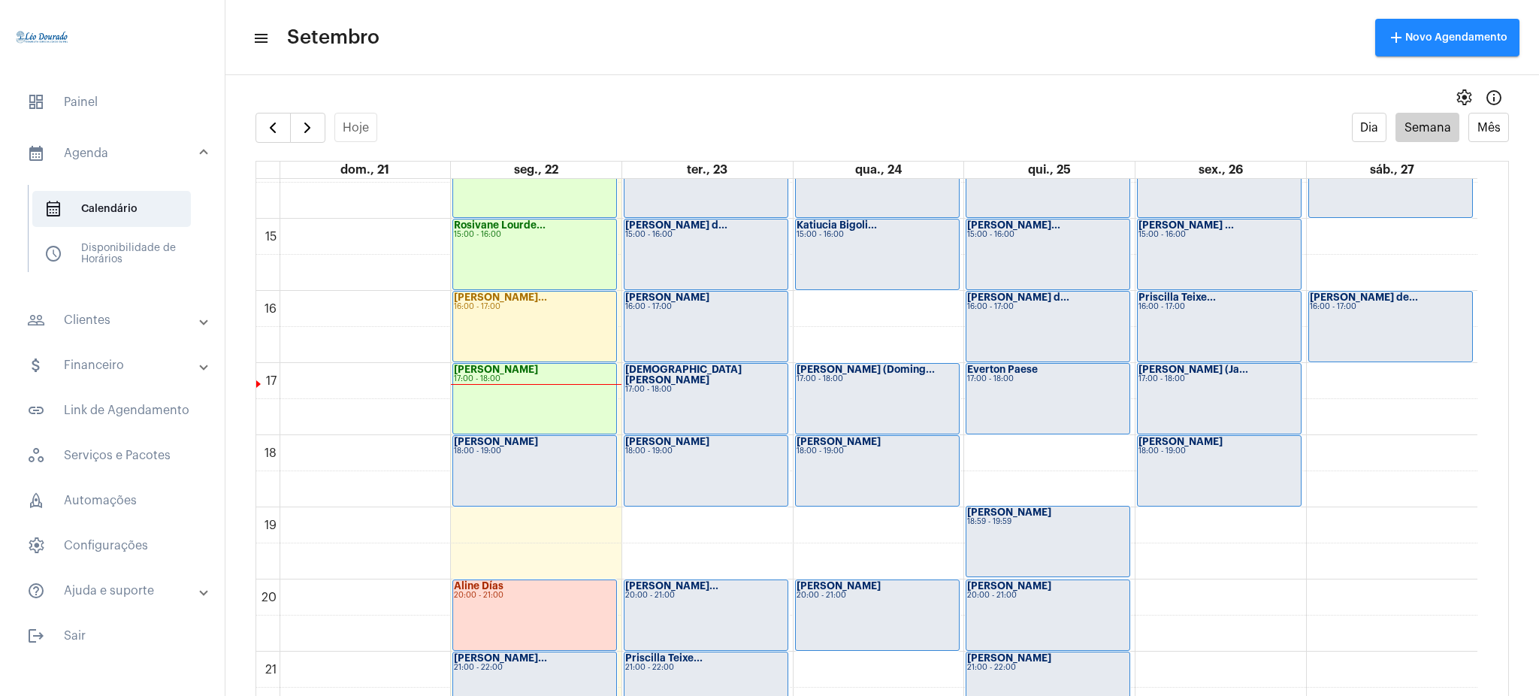
scroll to position [1035, 0]
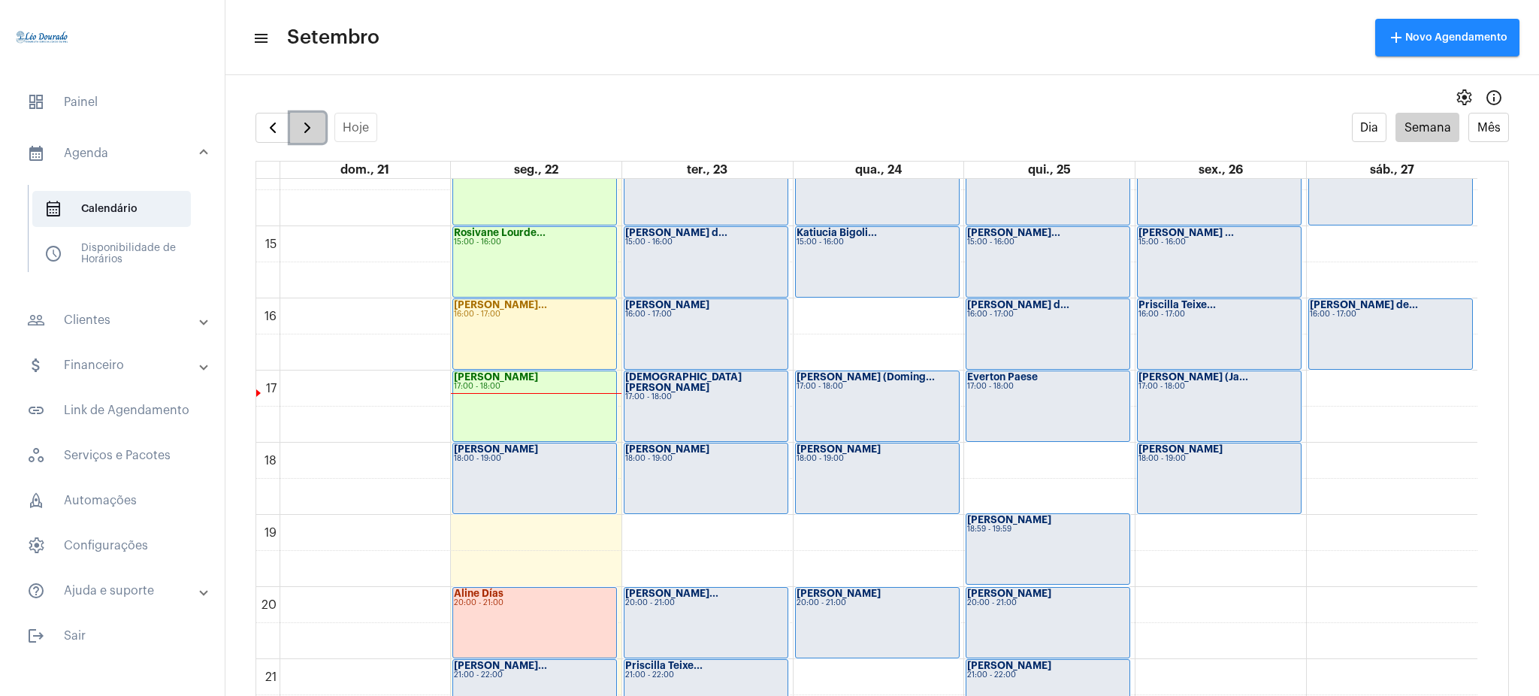
click at [310, 116] on button "button" at bounding box center [307, 128] width 35 height 30
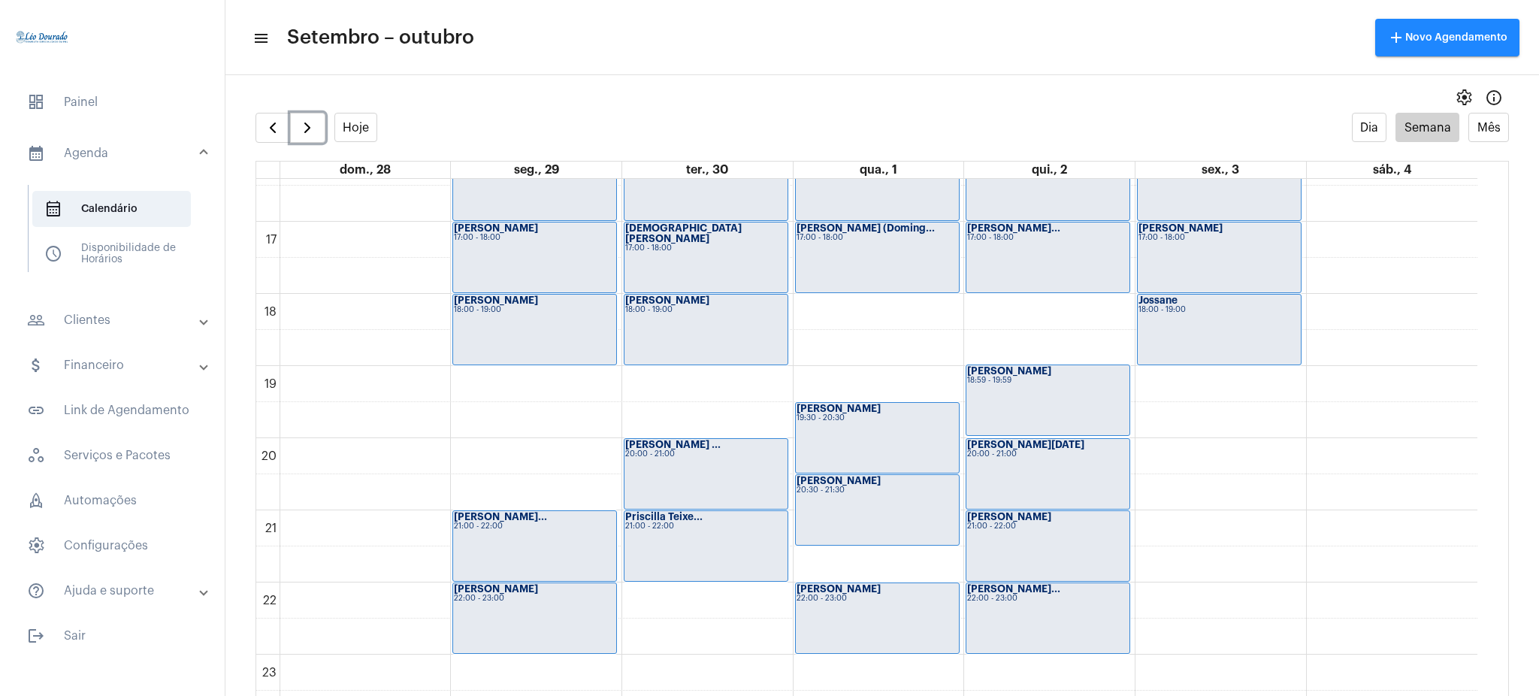
scroll to position [1097, 0]
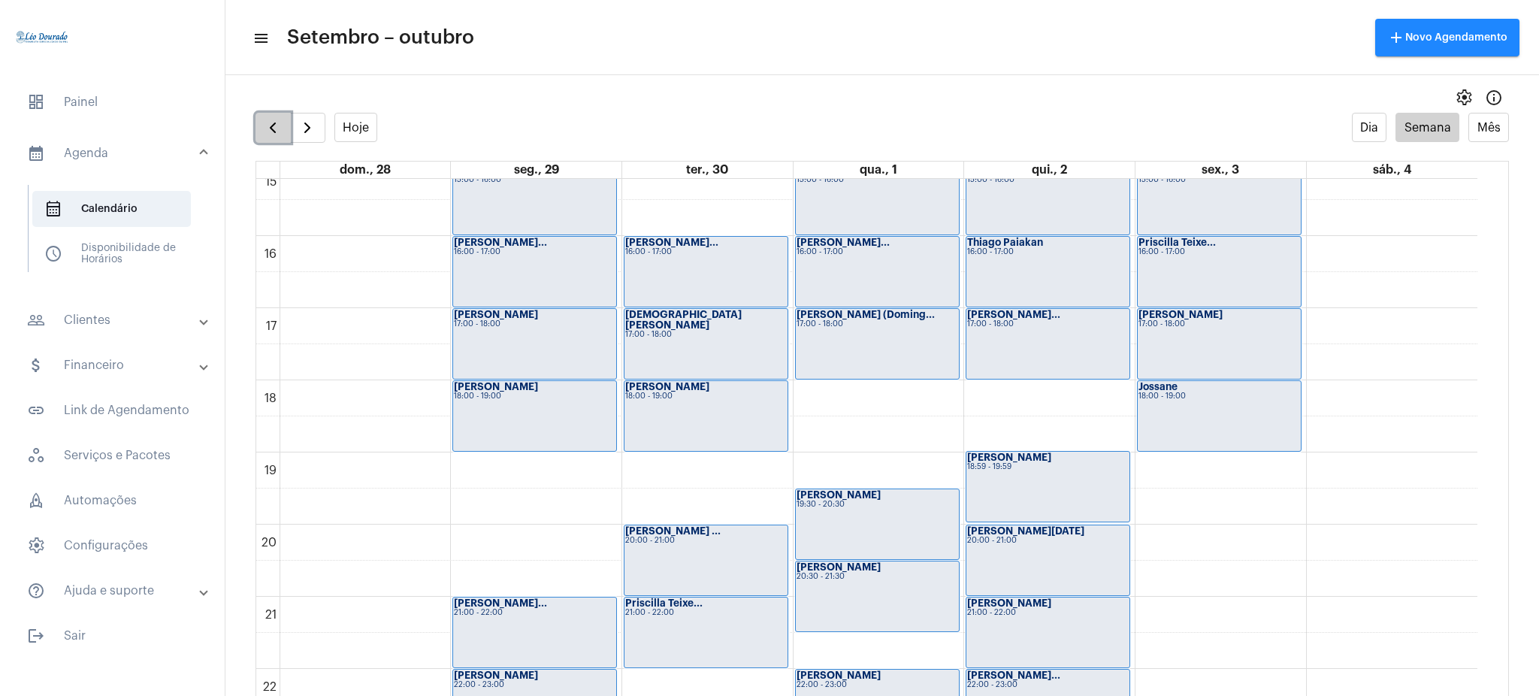
click at [284, 119] on button "button" at bounding box center [272, 128] width 35 height 30
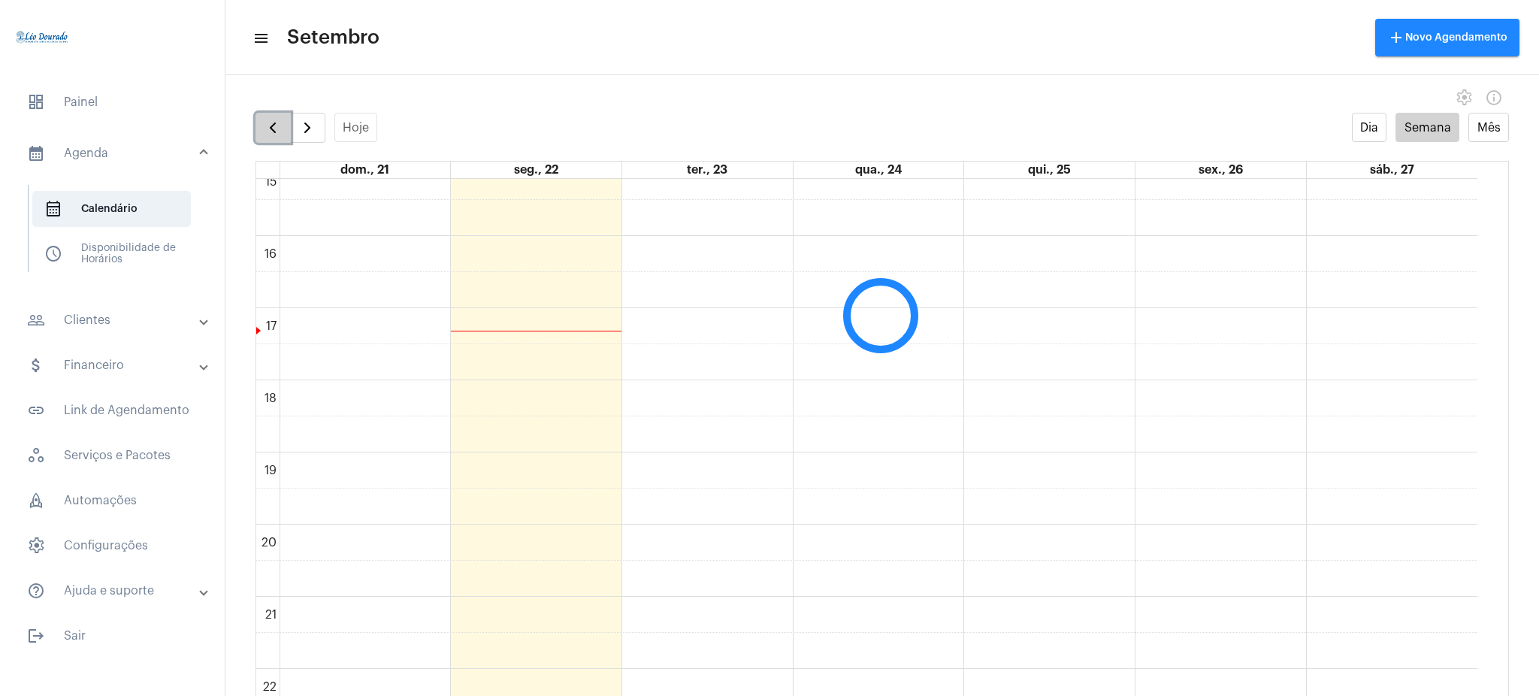
click at [284, 119] on button "button" at bounding box center [272, 128] width 35 height 30
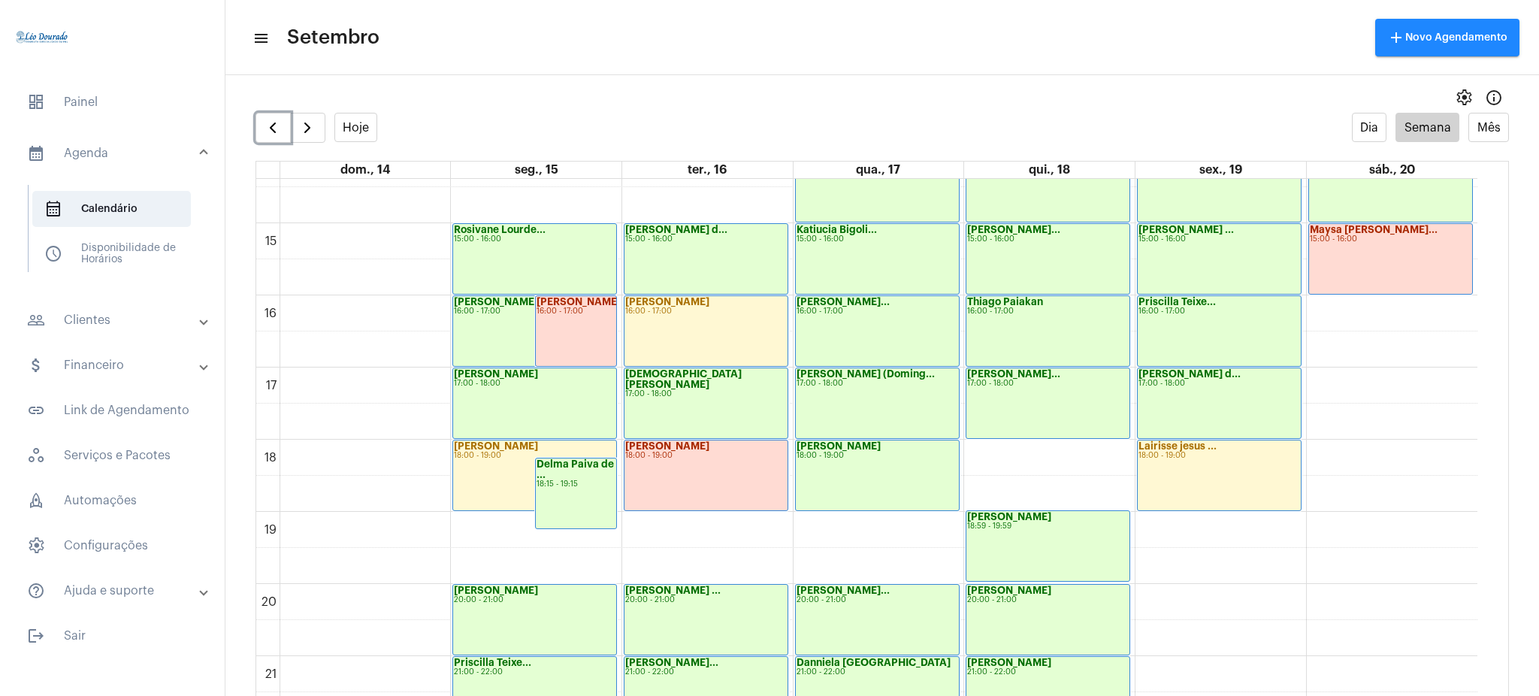
scroll to position [1035, 0]
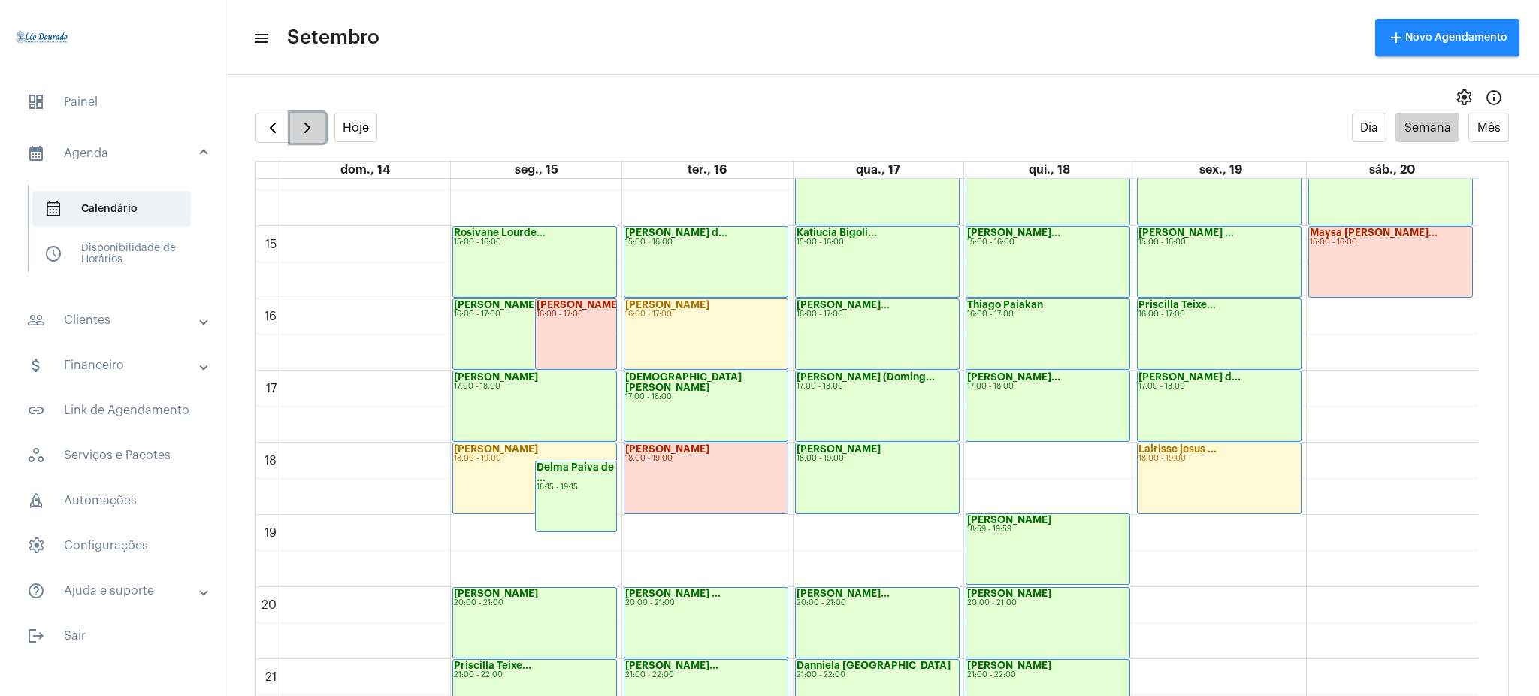
click at [306, 140] on button "button" at bounding box center [307, 128] width 35 height 30
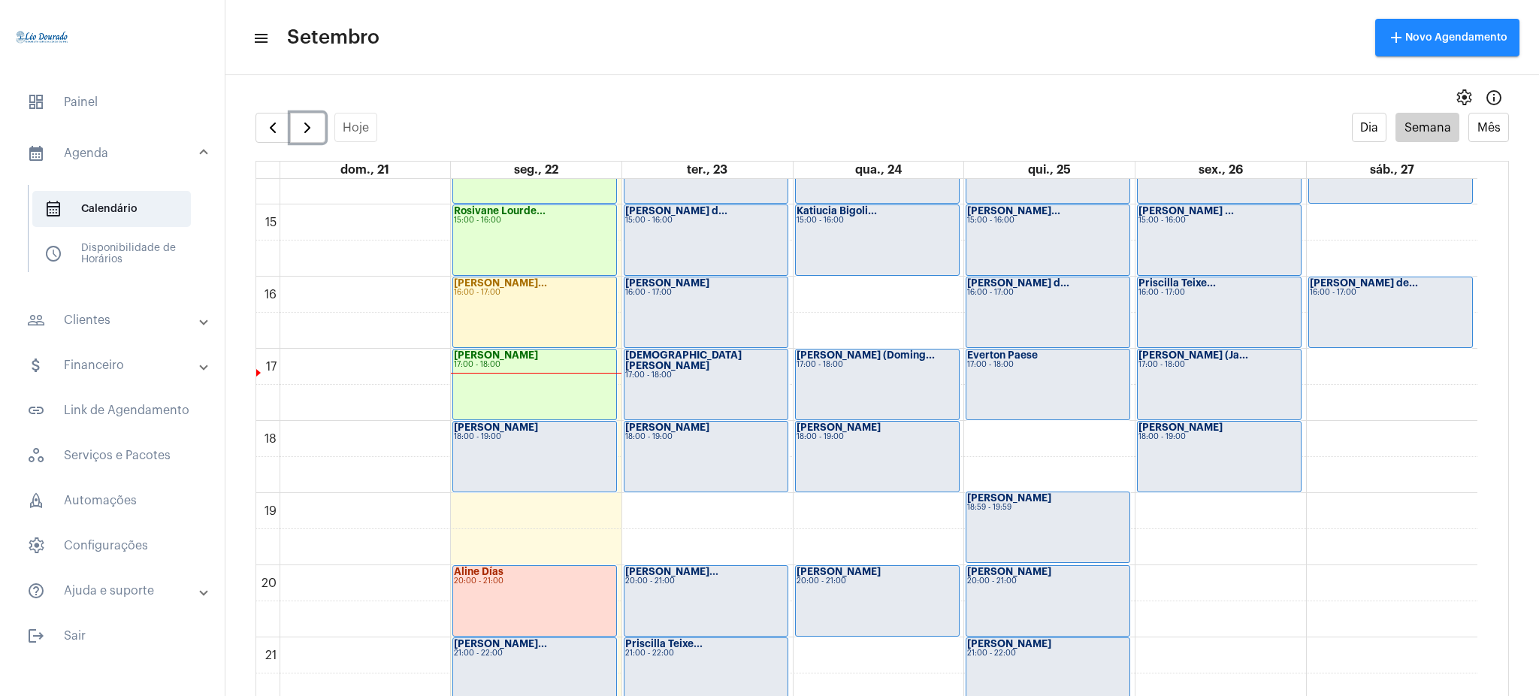
scroll to position [1092, 0]
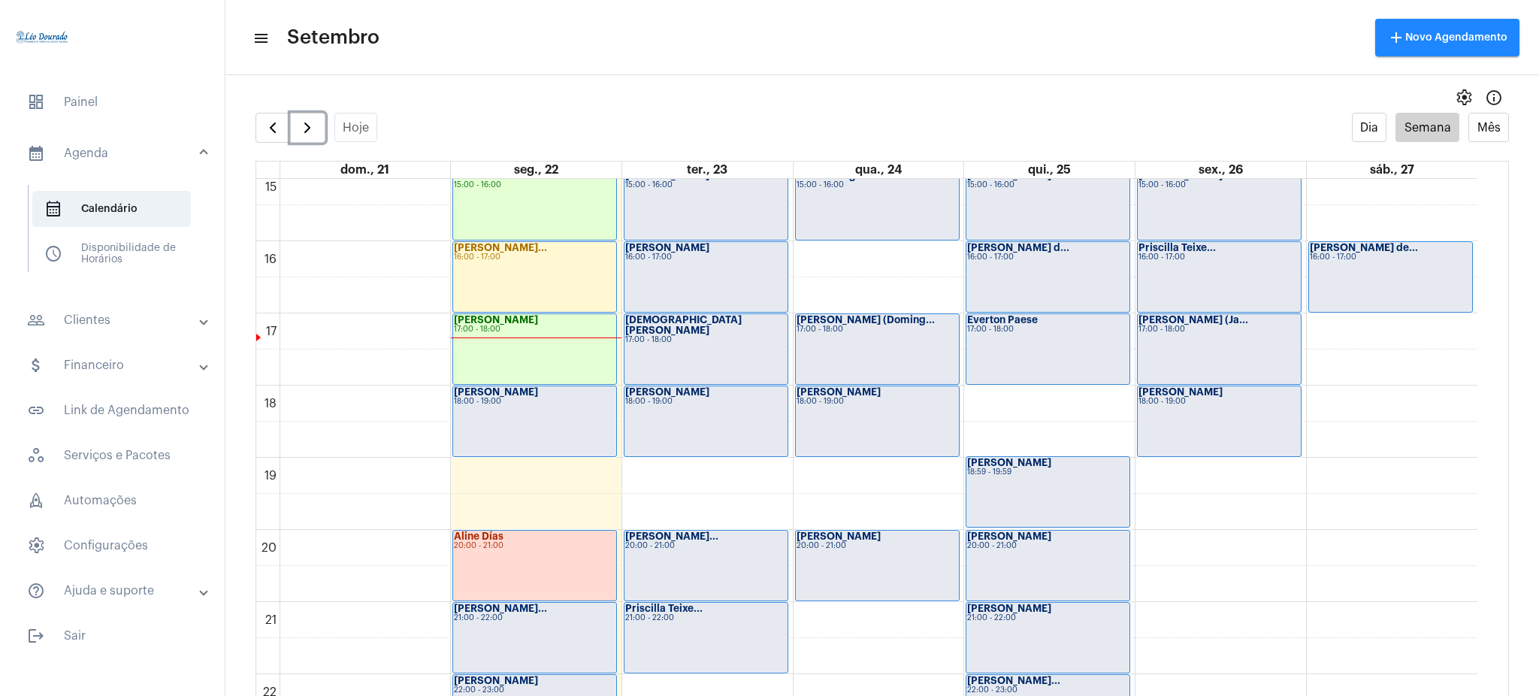
click at [570, 576] on div "Aline Días 20:00 - 21:00" at bounding box center [534, 565] width 163 height 70
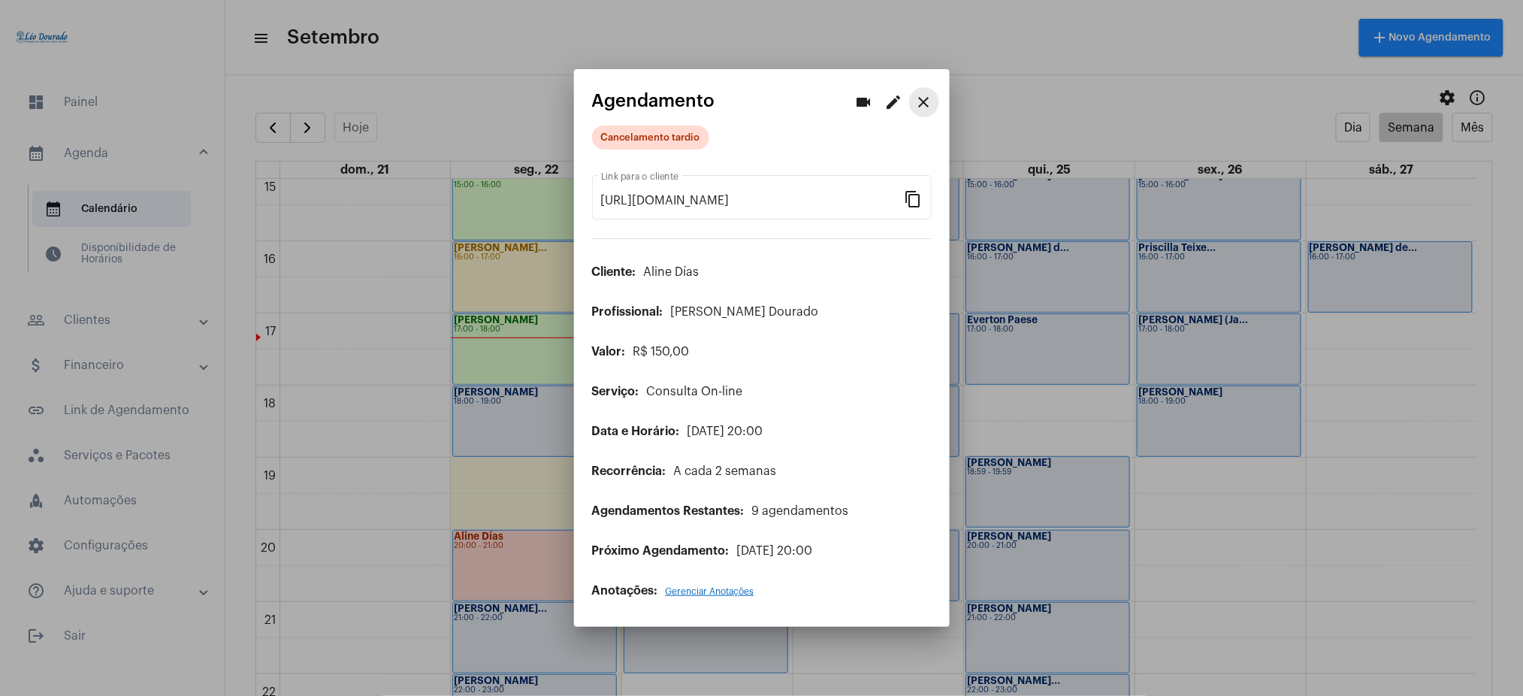
click at [926, 95] on mat-icon "close" at bounding box center [924, 102] width 18 height 18
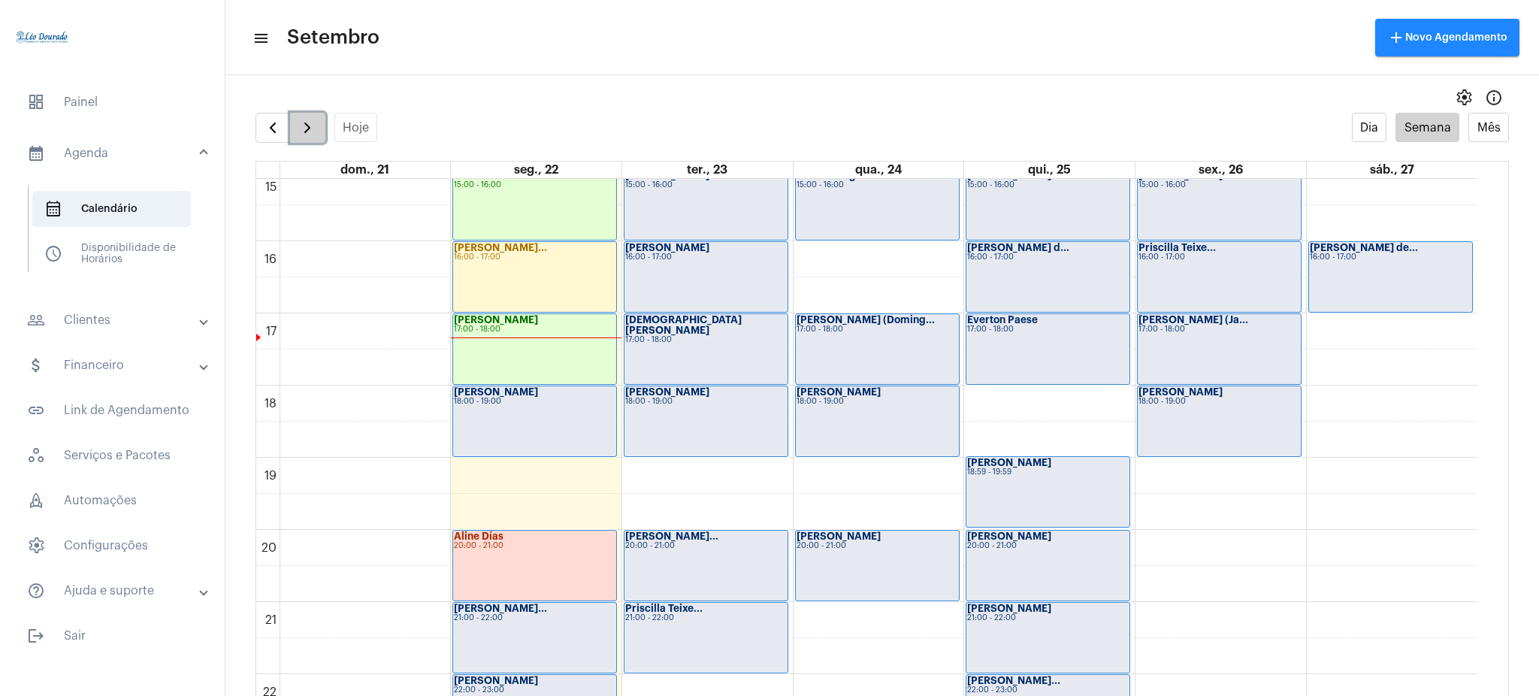
click at [322, 126] on button "button" at bounding box center [307, 128] width 35 height 30
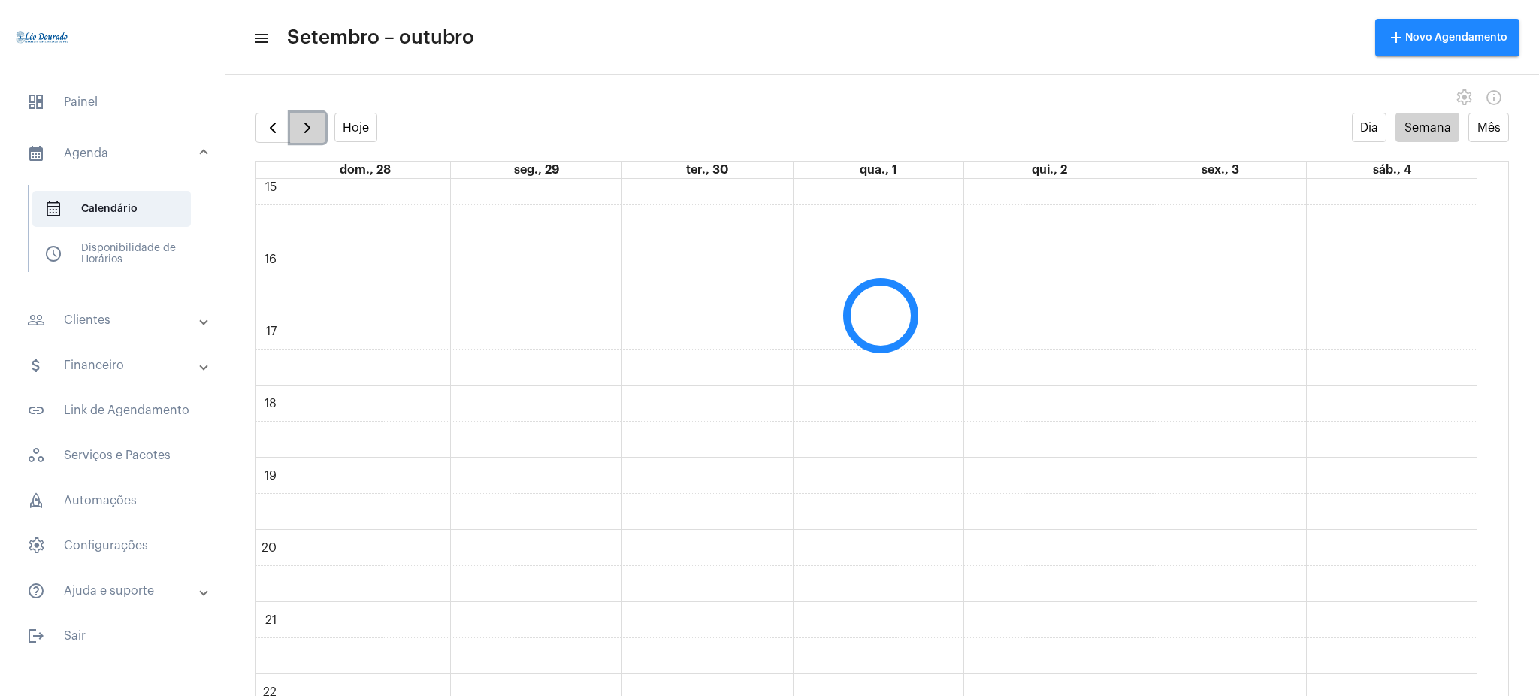
scroll to position [434, 0]
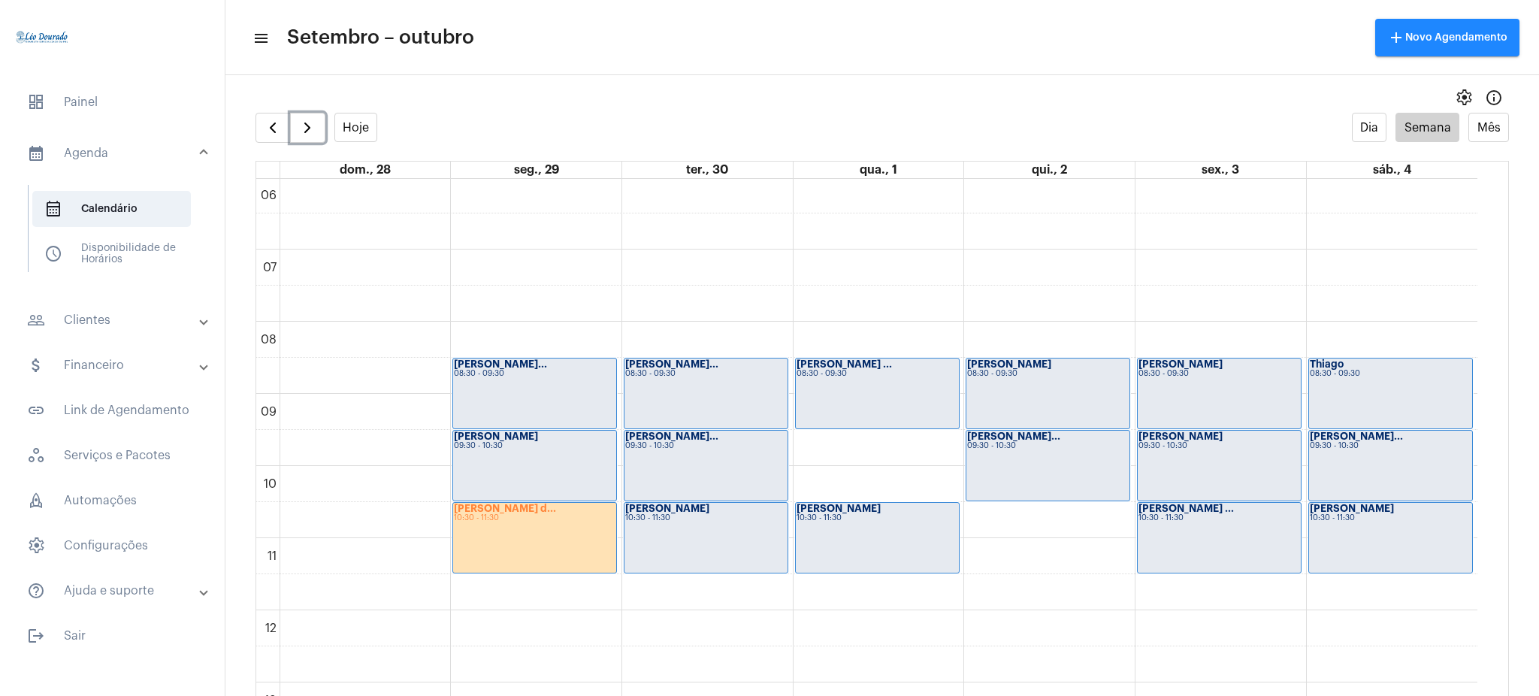
click at [522, 530] on div "[PERSON_NAME] d... 10:30 - 11:30" at bounding box center [534, 538] width 163 height 70
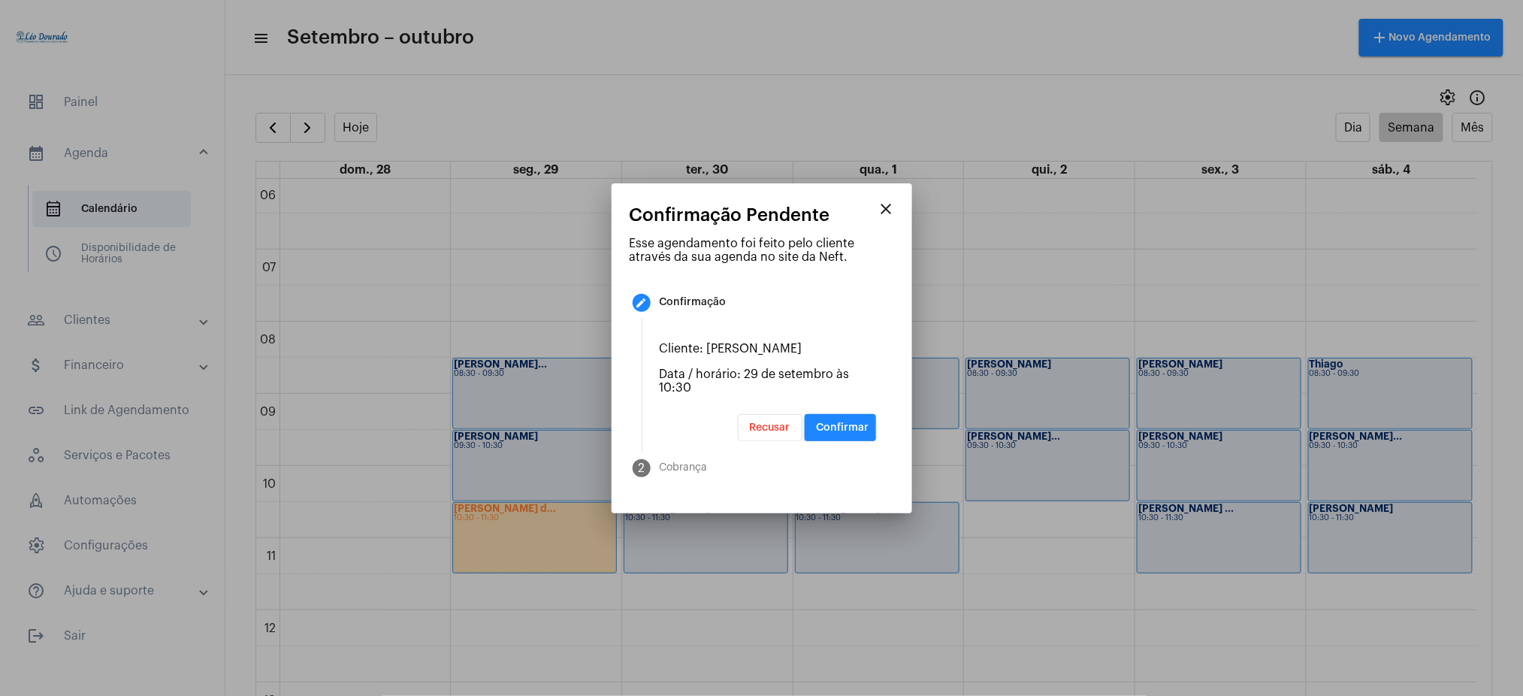
click at [522, 530] on div at bounding box center [761, 348] width 1523 height 696
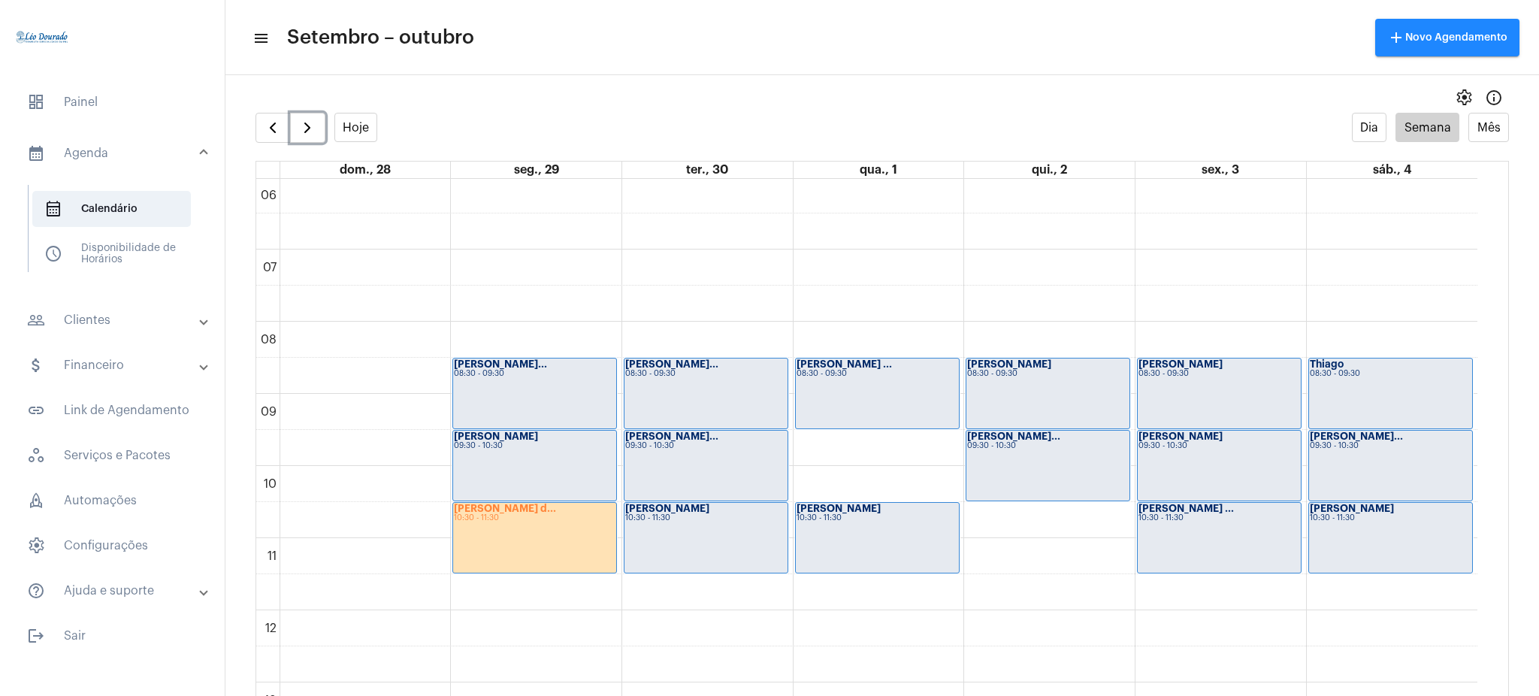
click at [495, 516] on div "10:30 - 11:30" at bounding box center [535, 518] width 162 height 8
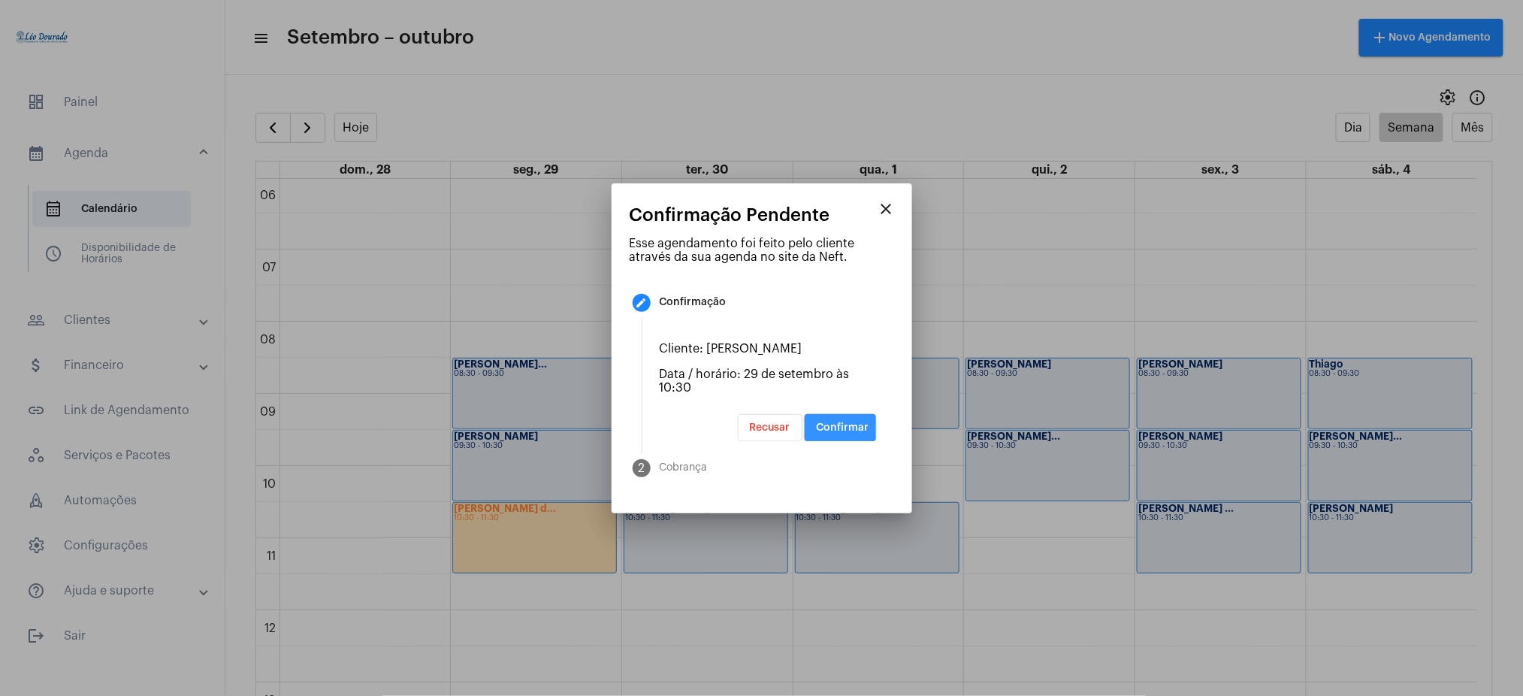
click at [826, 436] on button "Confirmar" at bounding box center [840, 427] width 71 height 27
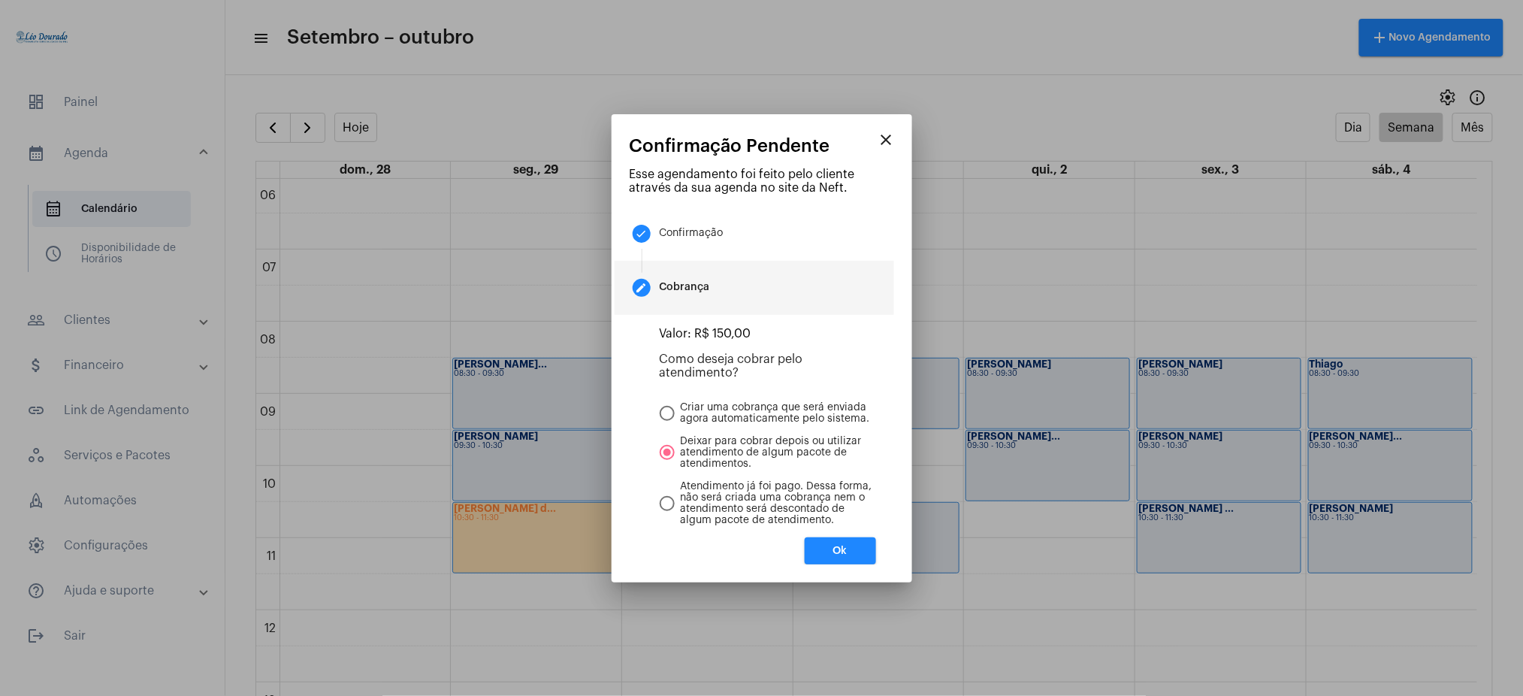
click at [820, 545] on button "Ok" at bounding box center [840, 550] width 71 height 27
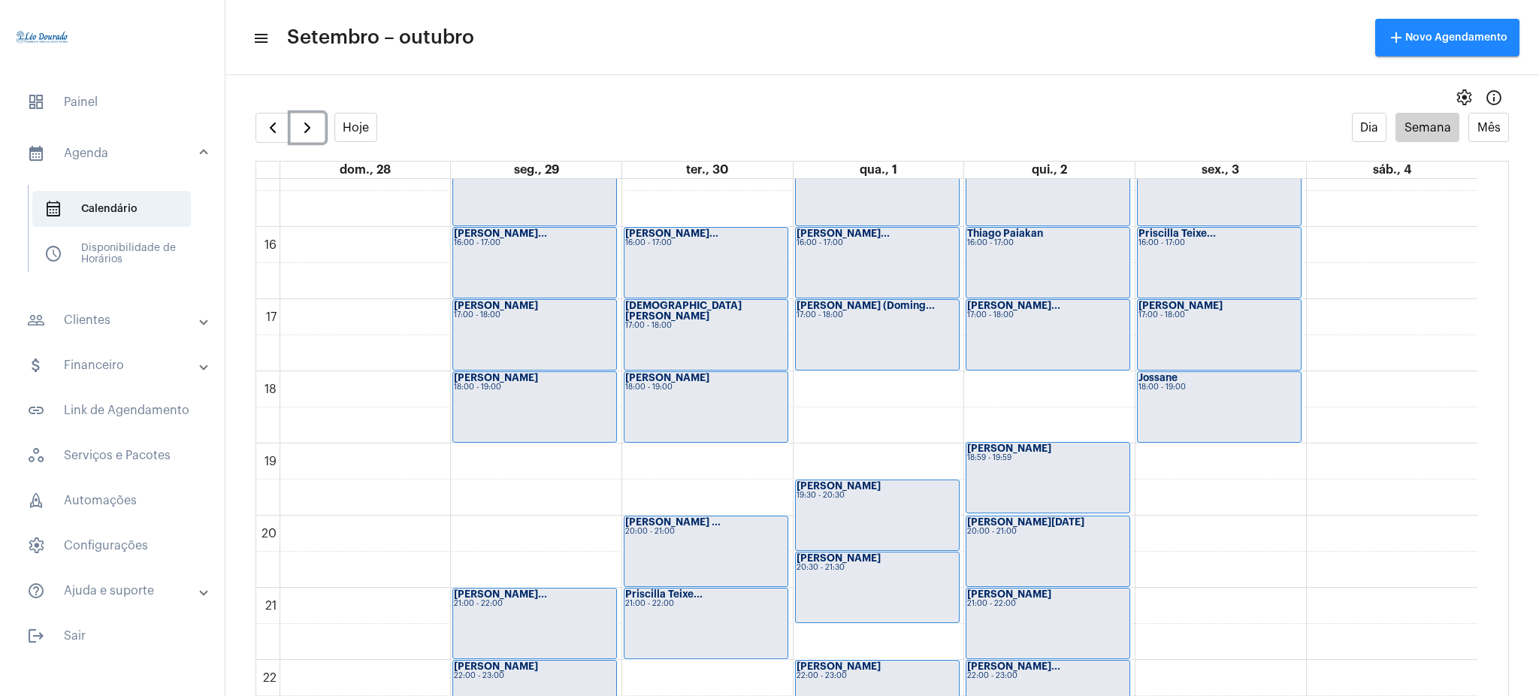
scroll to position [1183, 0]
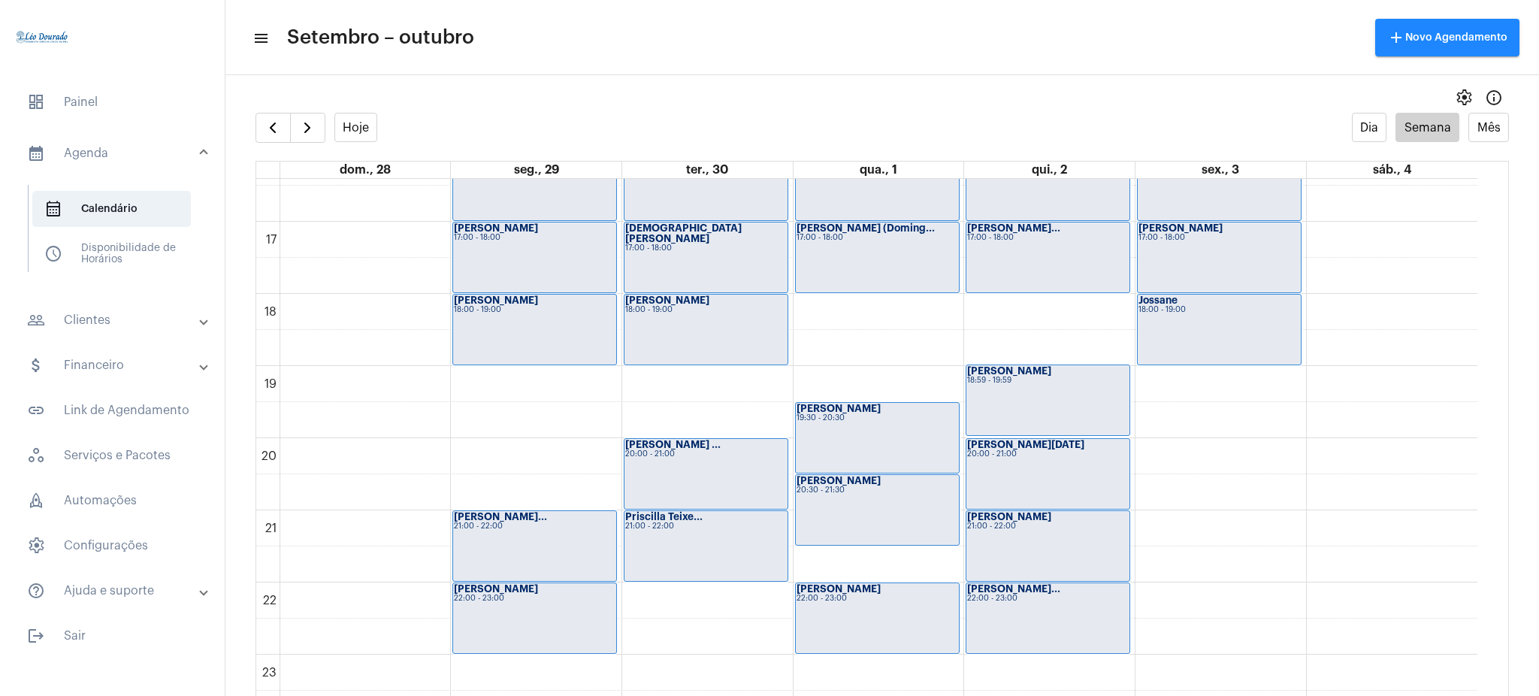
drag, startPoint x: 1494, startPoint y: 616, endPoint x: 970, endPoint y: 103, distance: 733.8
click at [970, 103] on div "settings info_outlined" at bounding box center [881, 98] width 1313 height 30
click at [269, 138] on button "button" at bounding box center [272, 128] width 35 height 30
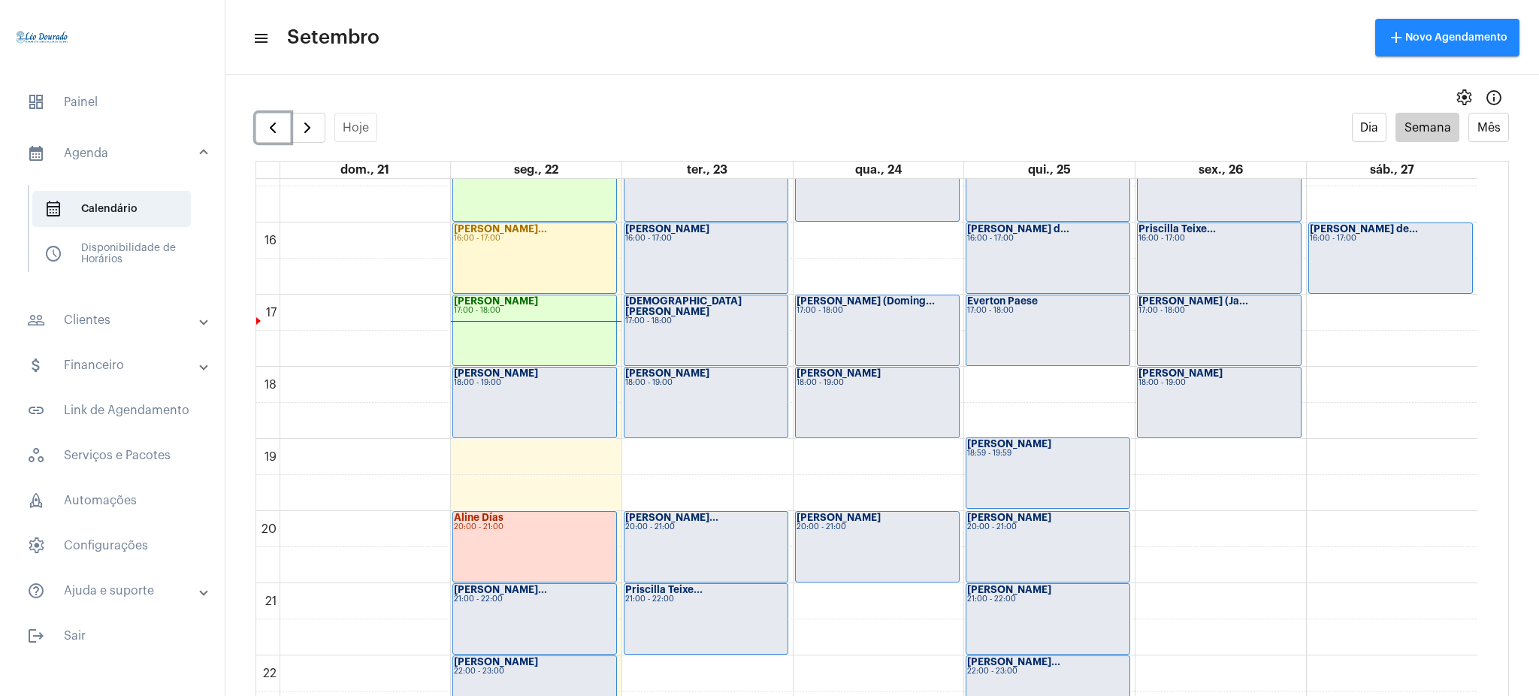
scroll to position [1183, 0]
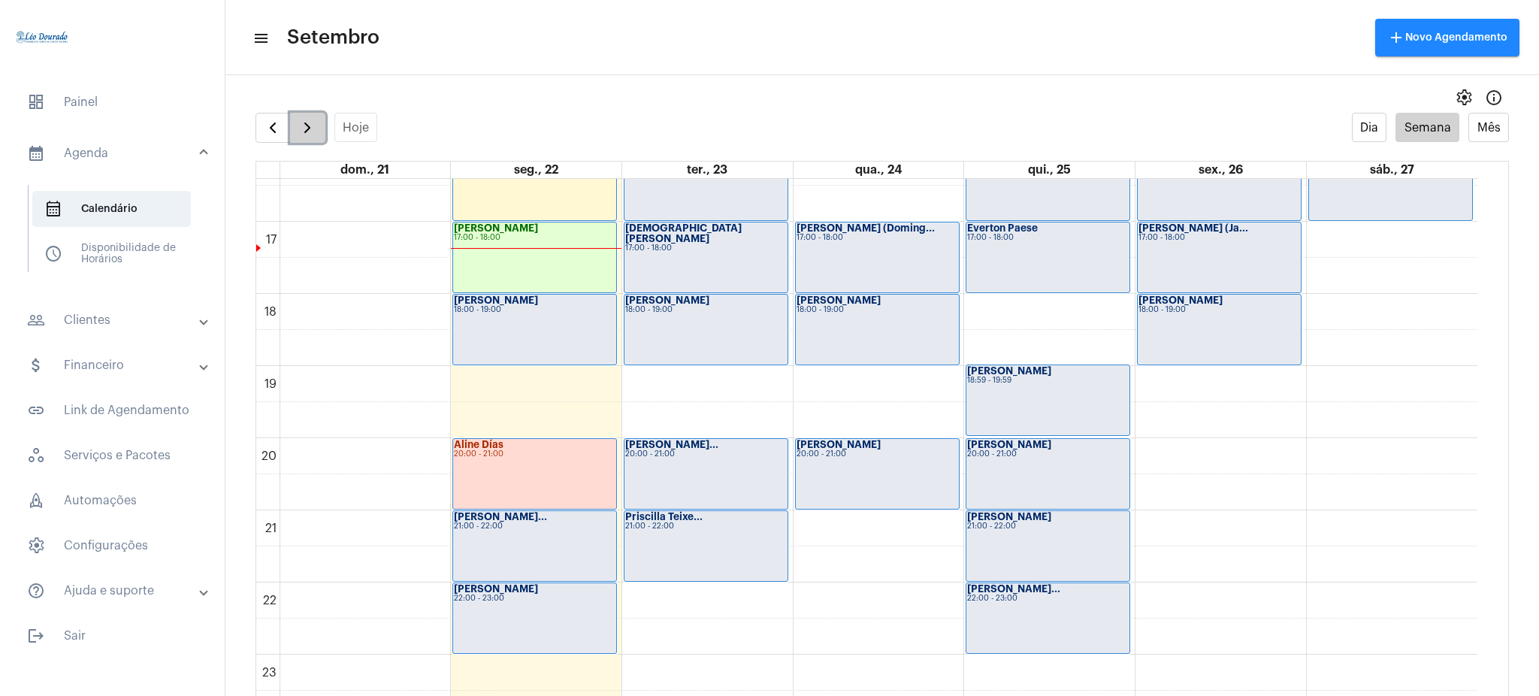
click at [319, 130] on button "button" at bounding box center [307, 128] width 35 height 30
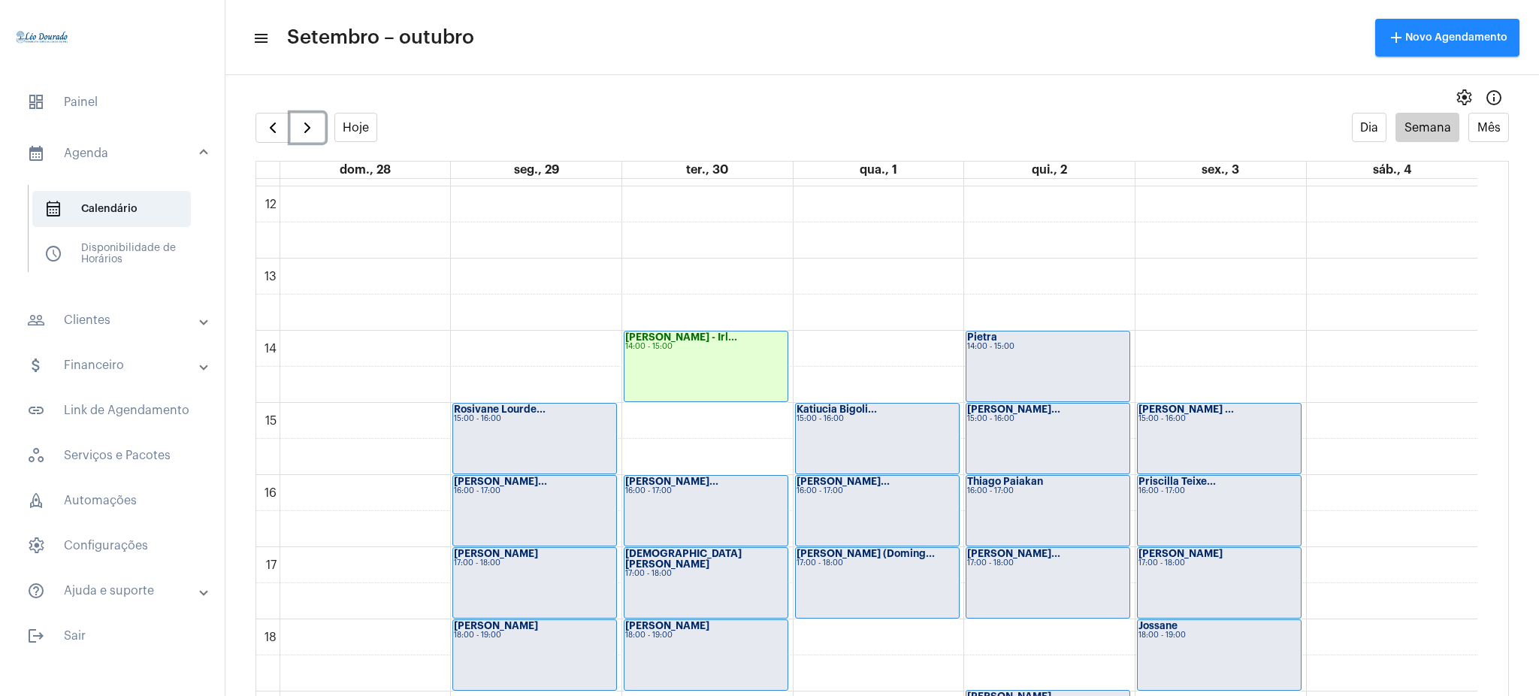
scroll to position [779, 0]
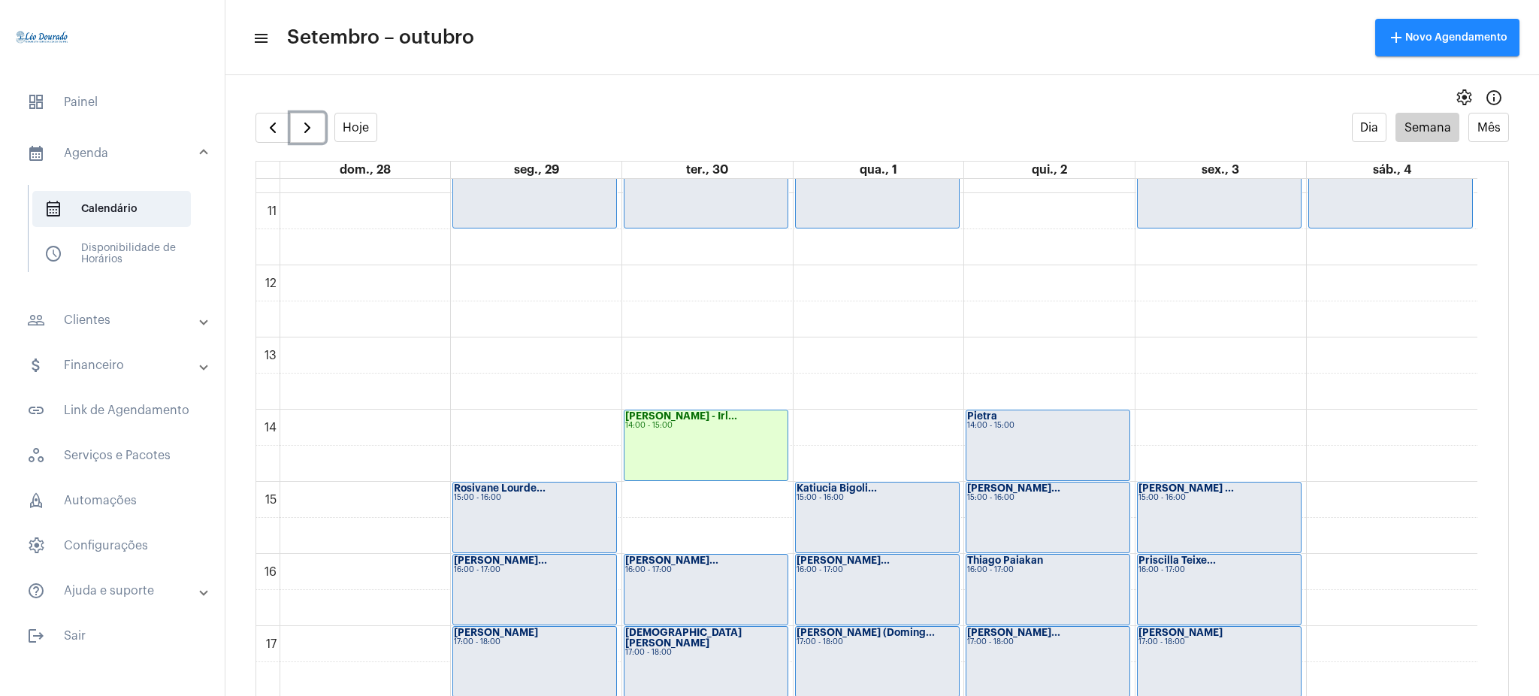
click at [715, 453] on div "[PERSON_NAME] - Irl... 14:00 - 15:00" at bounding box center [705, 445] width 163 height 70
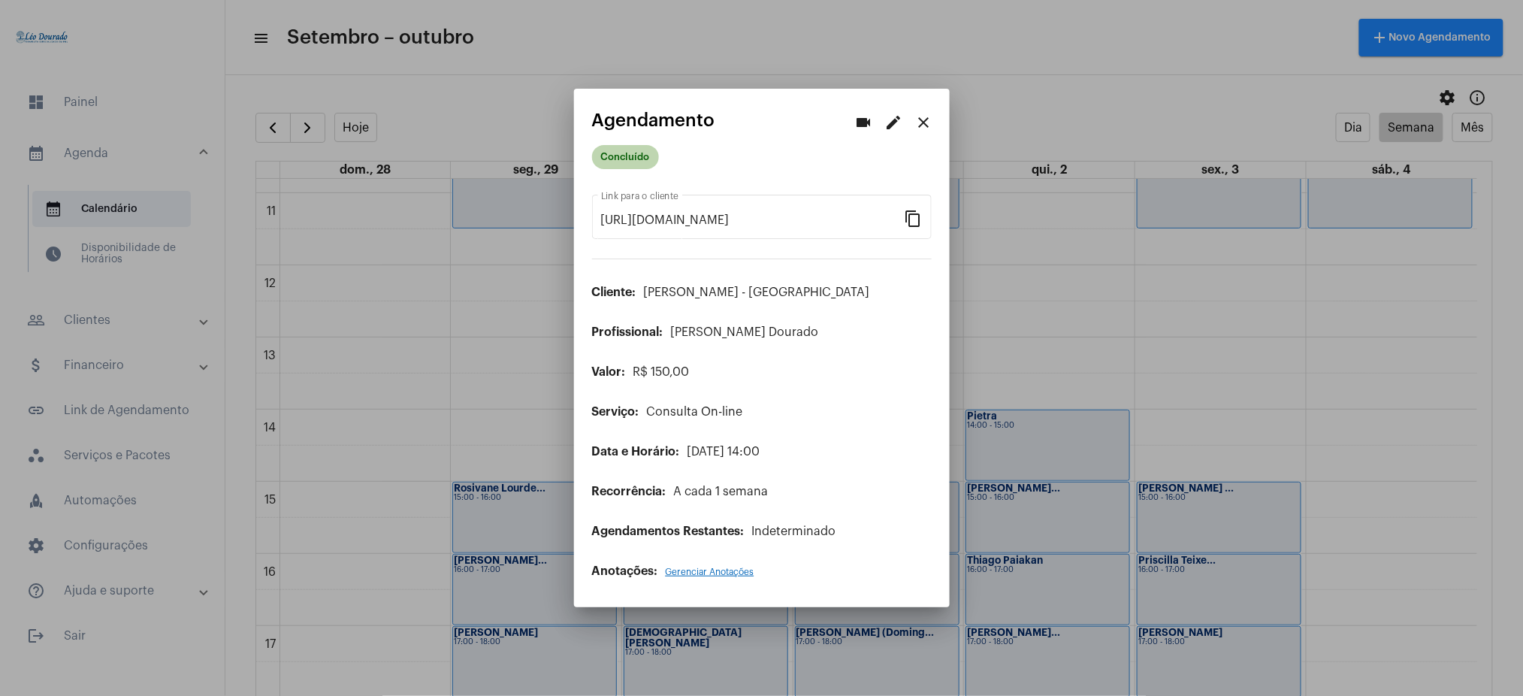
click at [626, 145] on mat-chip "Concluído" at bounding box center [625, 157] width 67 height 24
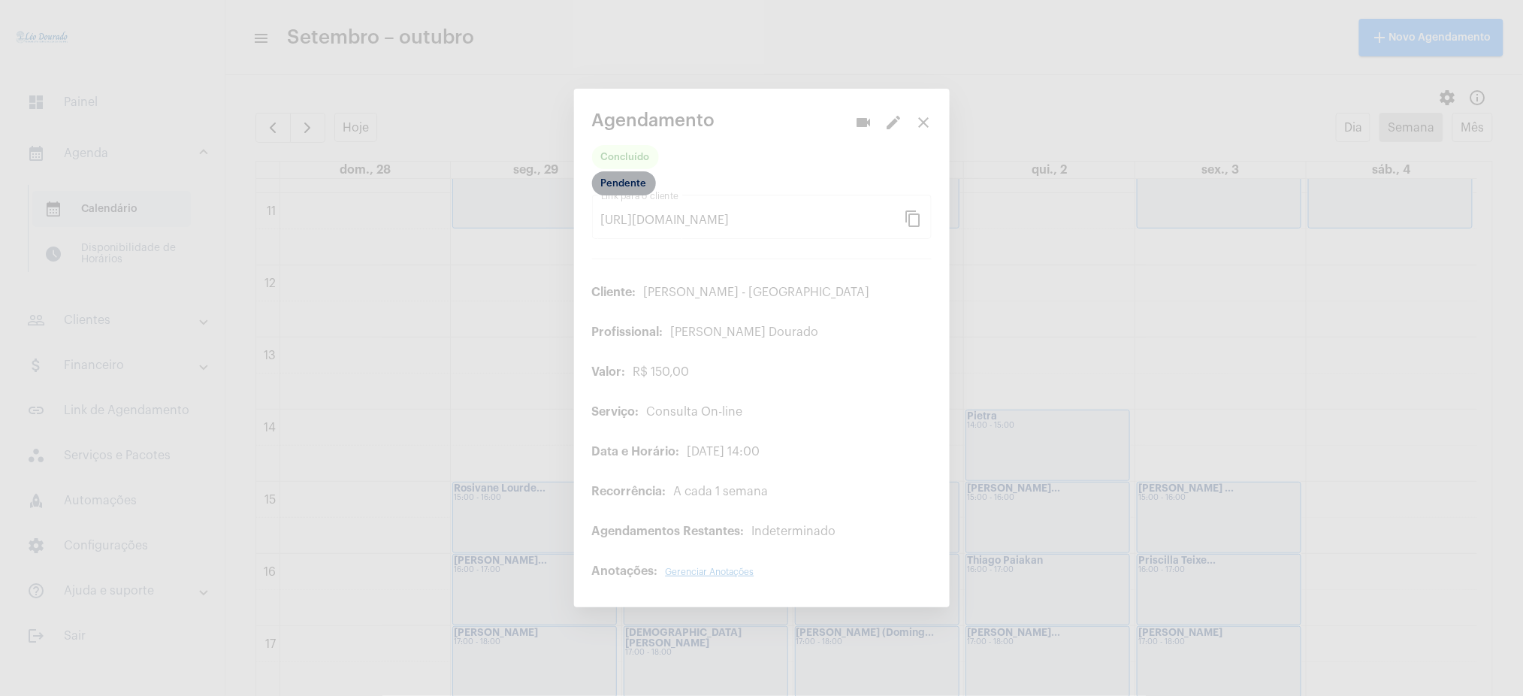
click at [622, 180] on mat-chip "Pendente" at bounding box center [624, 183] width 64 height 24
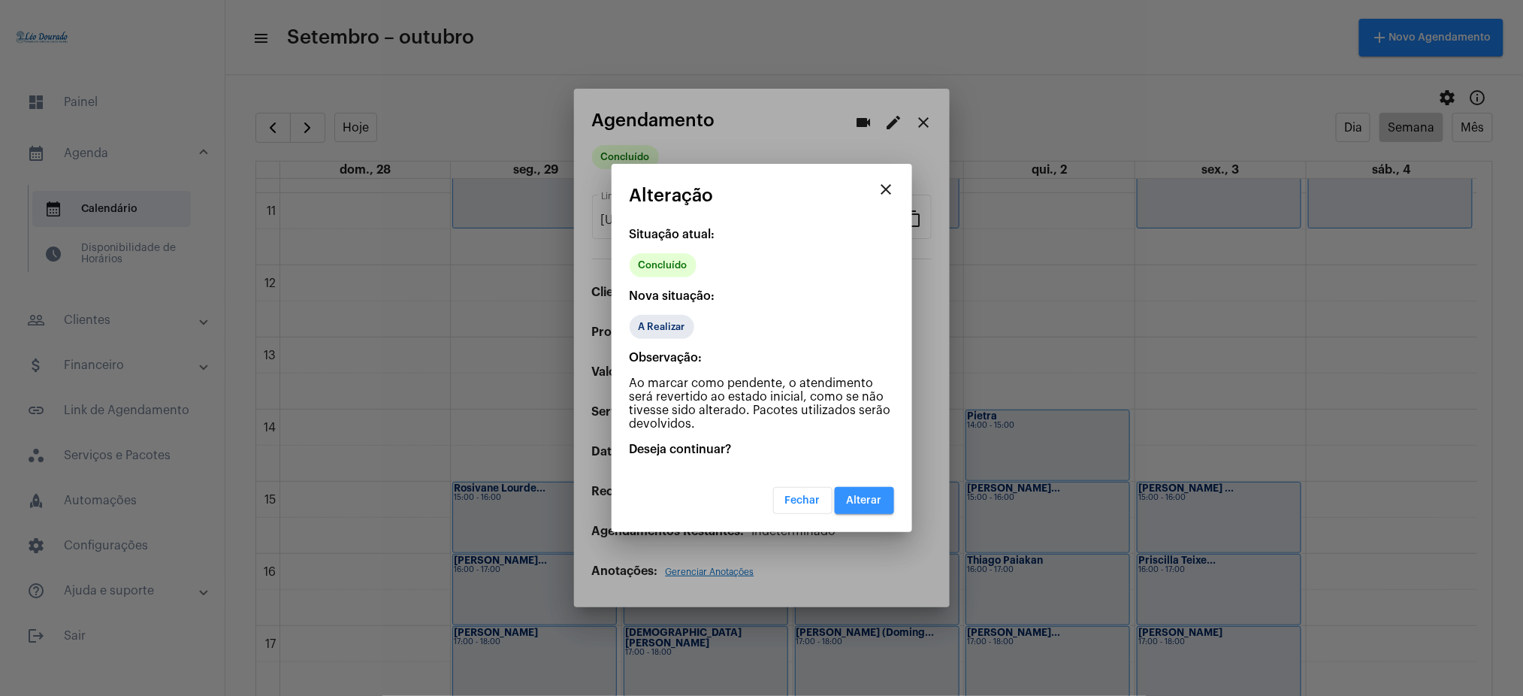
click at [878, 500] on span "Alterar" at bounding box center [864, 500] width 35 height 11
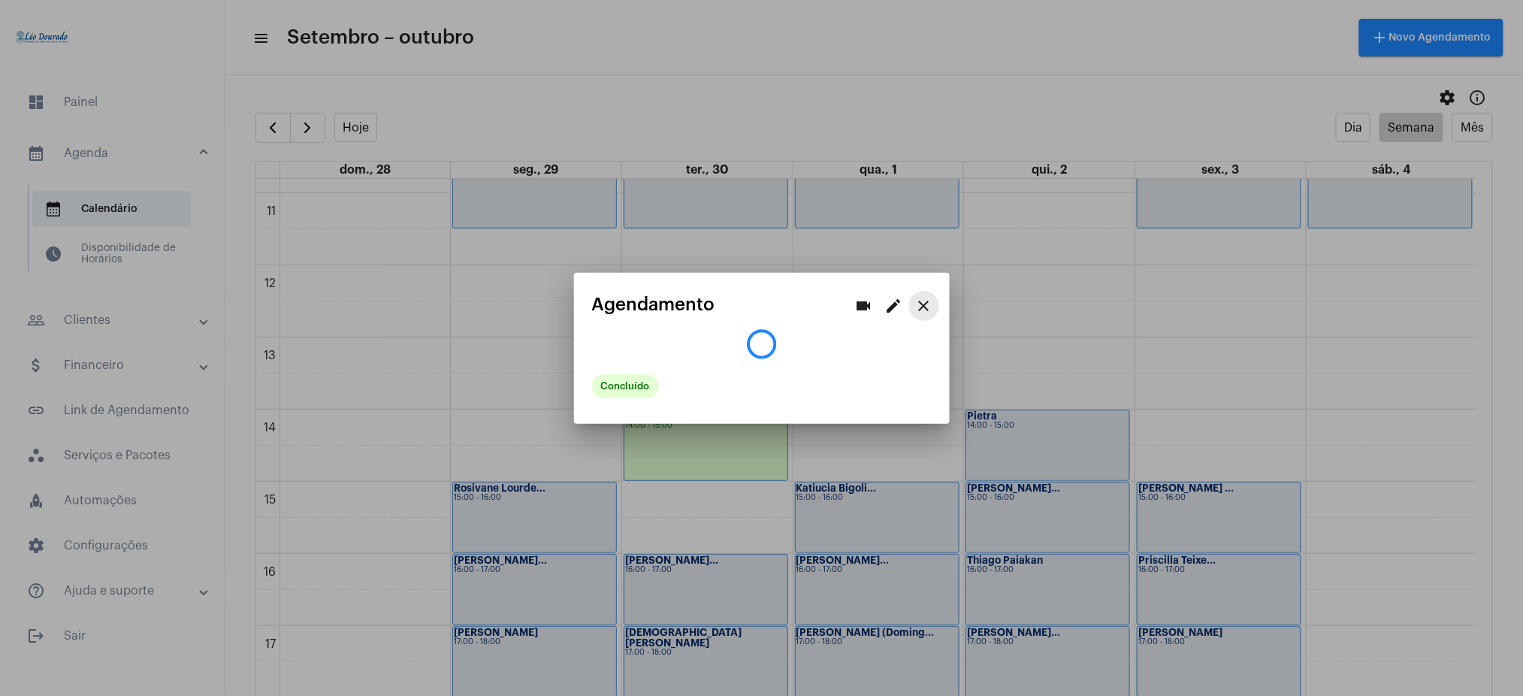
click at [915, 304] on mat-icon "close" at bounding box center [924, 306] width 18 height 18
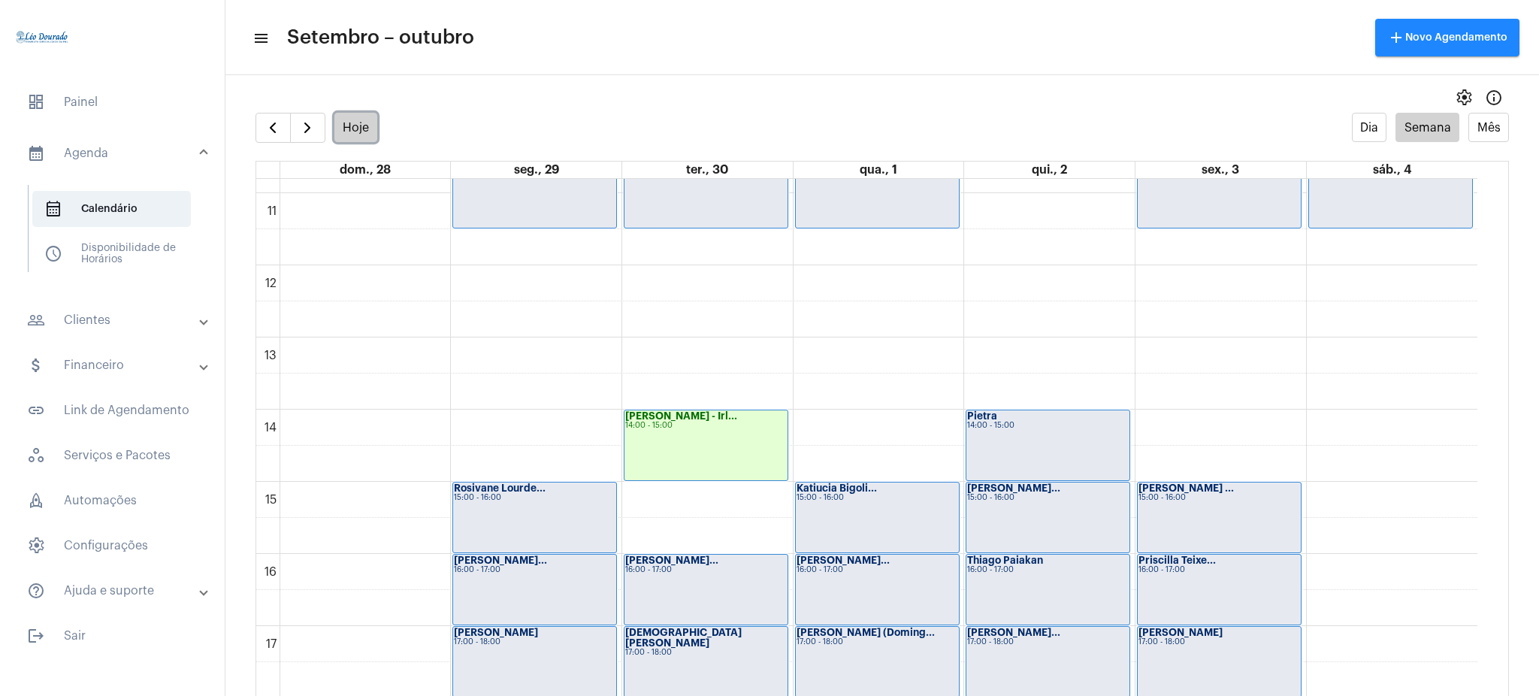
click at [353, 131] on button "Hoje" at bounding box center [356, 127] width 44 height 29
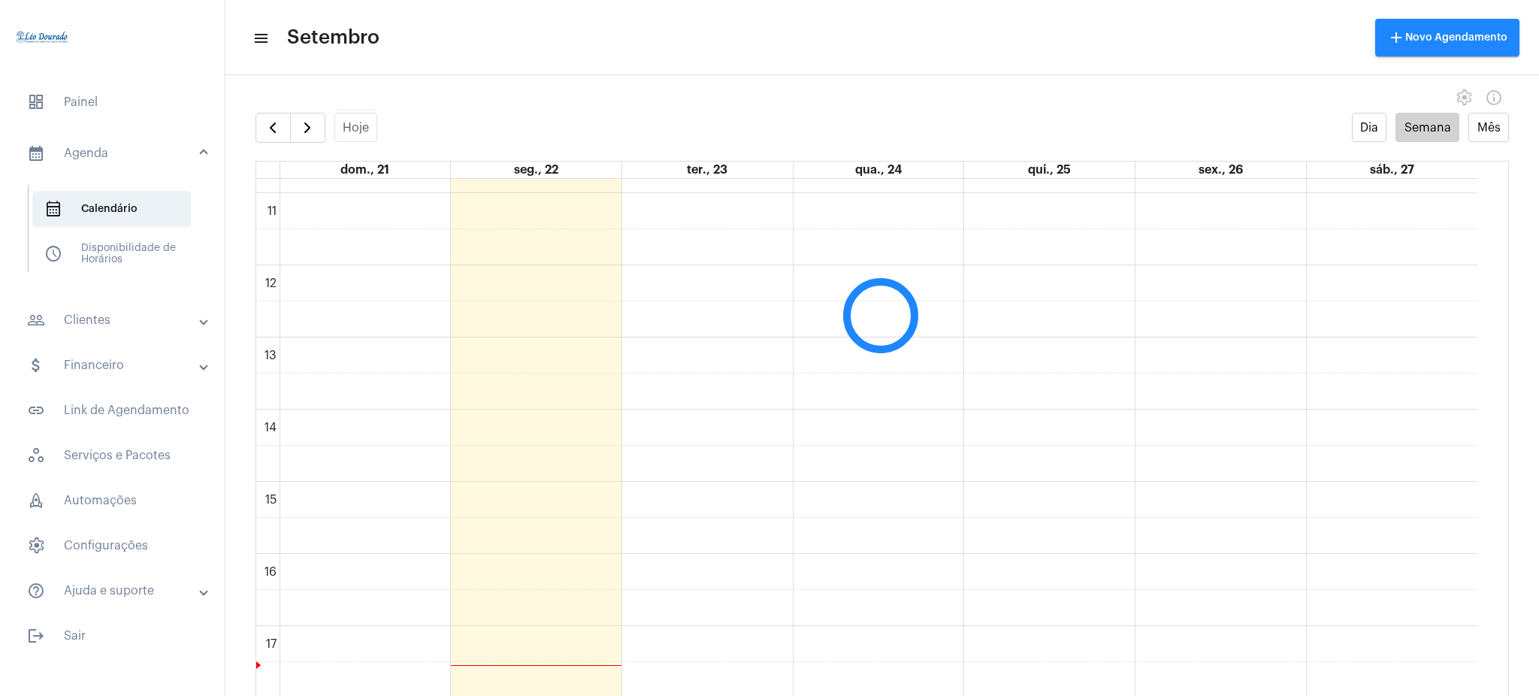
scroll to position [434, 0]
click at [104, 87] on span "dashboard Painel" at bounding box center [112, 102] width 195 height 36
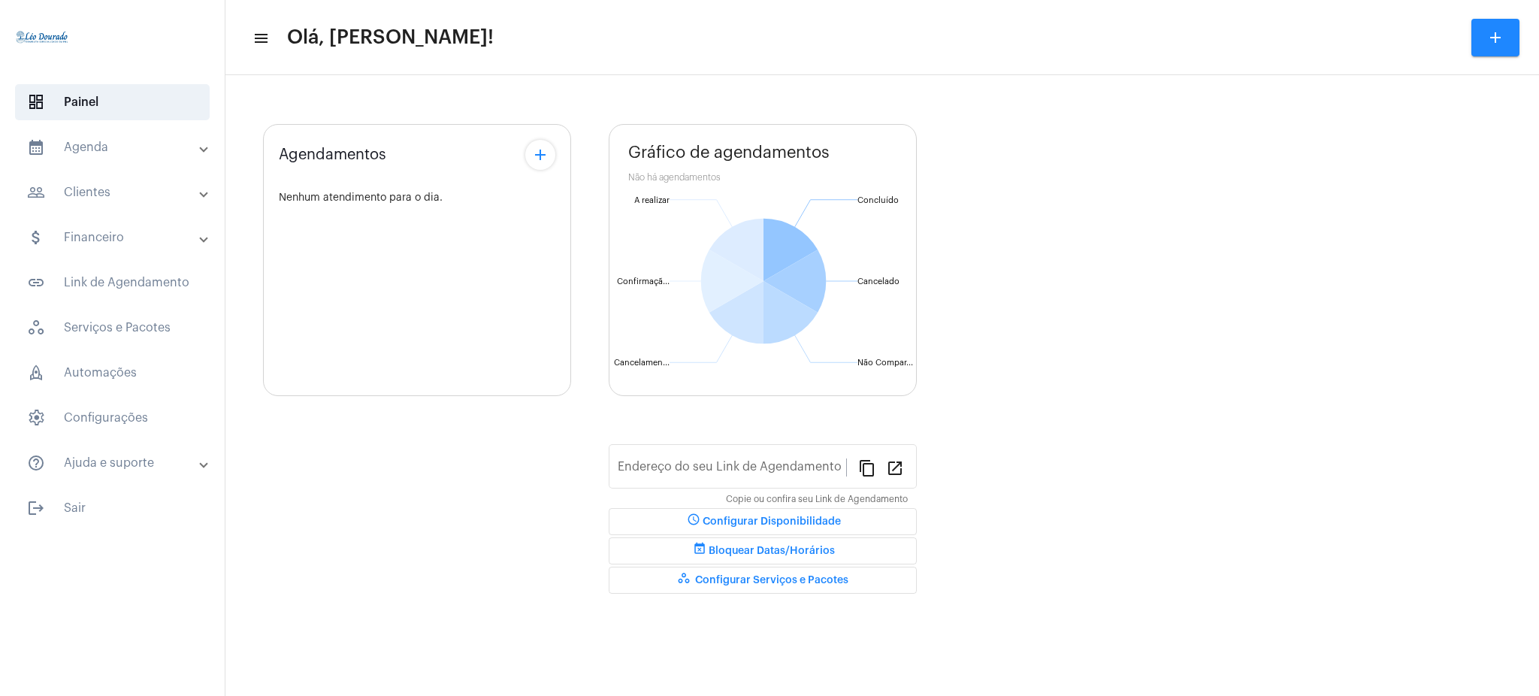
type input "[URL][DOMAIN_NAME][PERSON_NAME]"
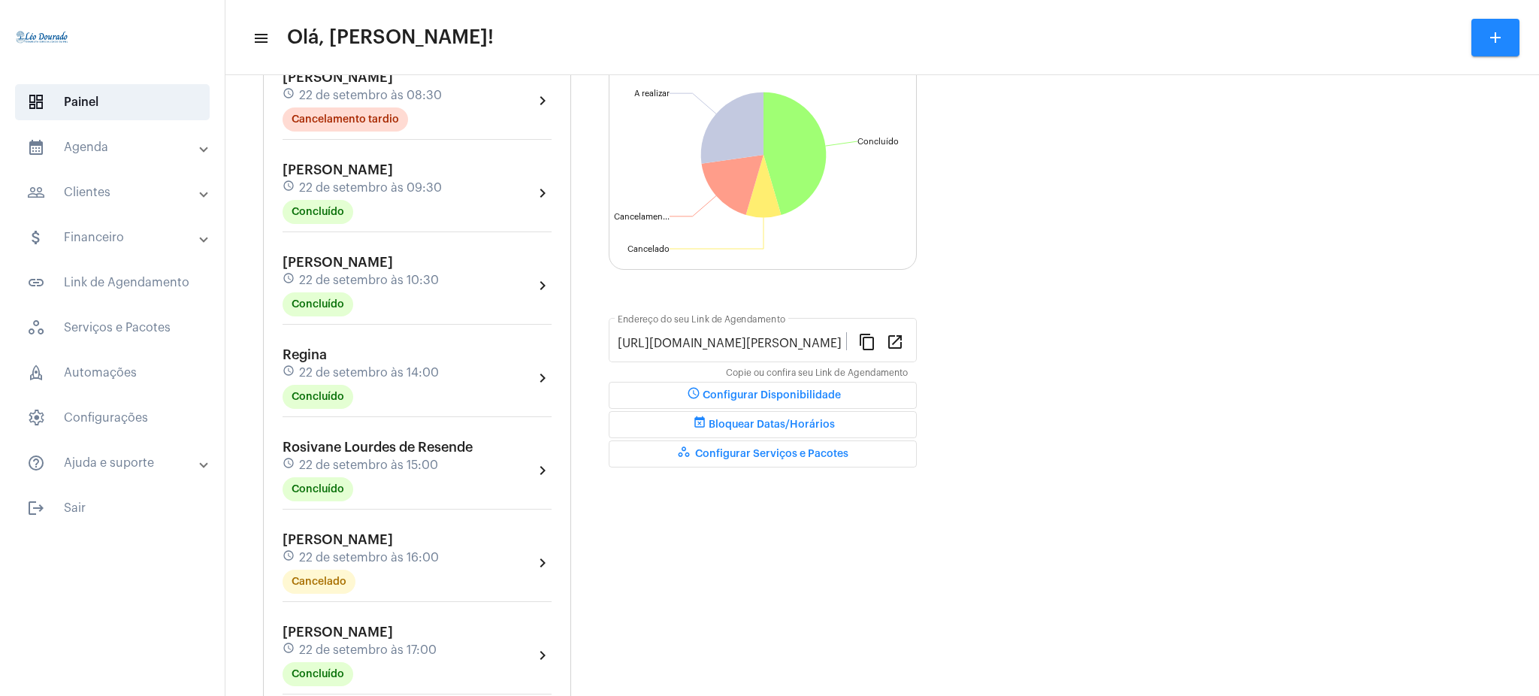
scroll to position [168, 0]
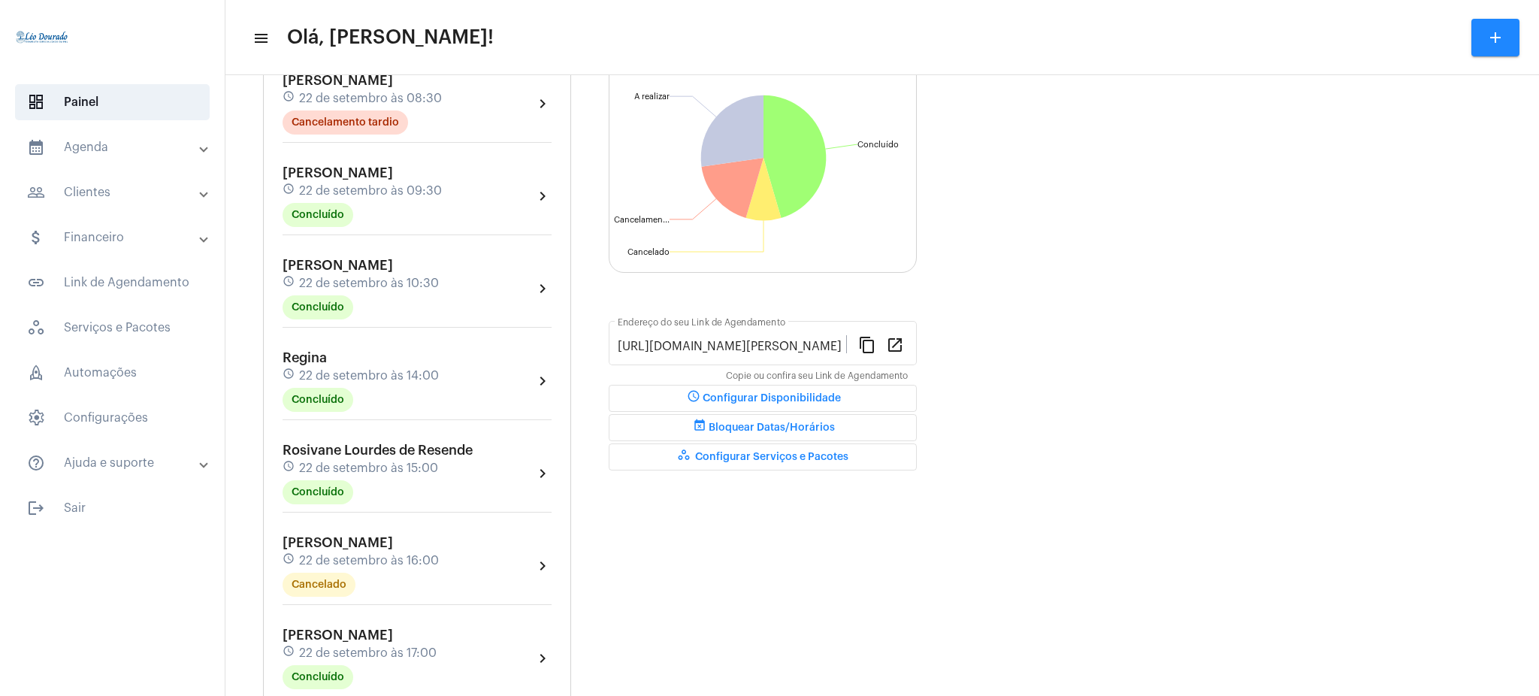
click at [138, 148] on mat-panel-title "calendar_month_outlined Agenda" at bounding box center [114, 147] width 174 height 18
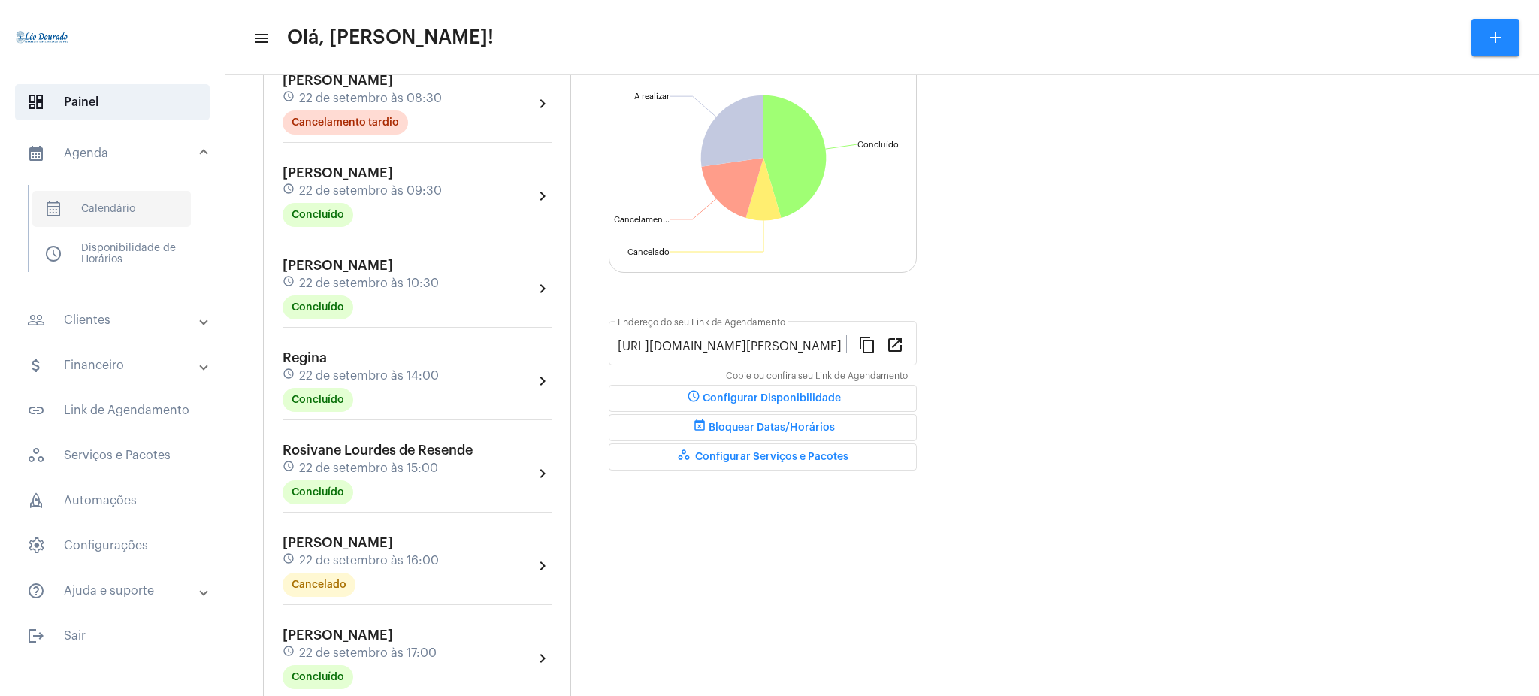
click at [147, 216] on span "calendar_month_outlined Calendário" at bounding box center [111, 209] width 159 height 36
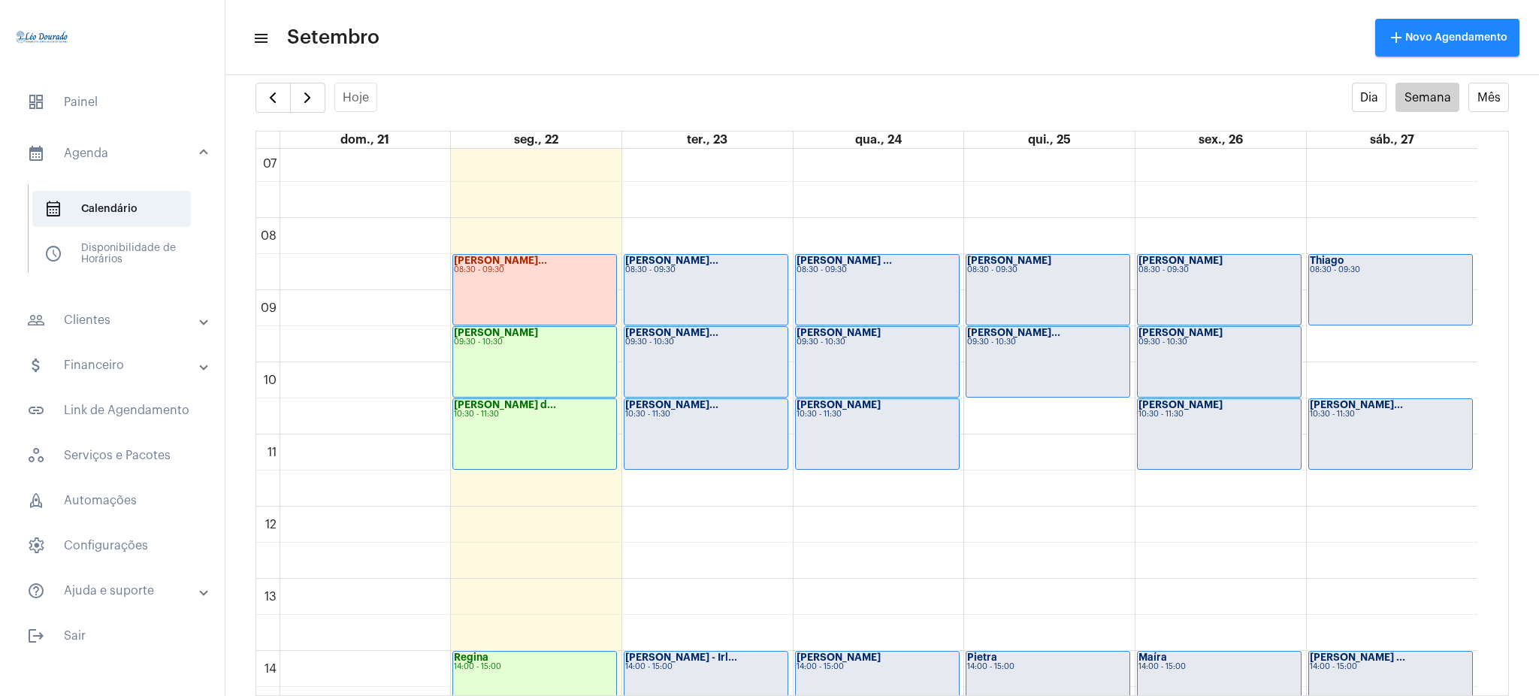
scroll to position [530, 0]
